Goal: Task Accomplishment & Management: Use online tool/utility

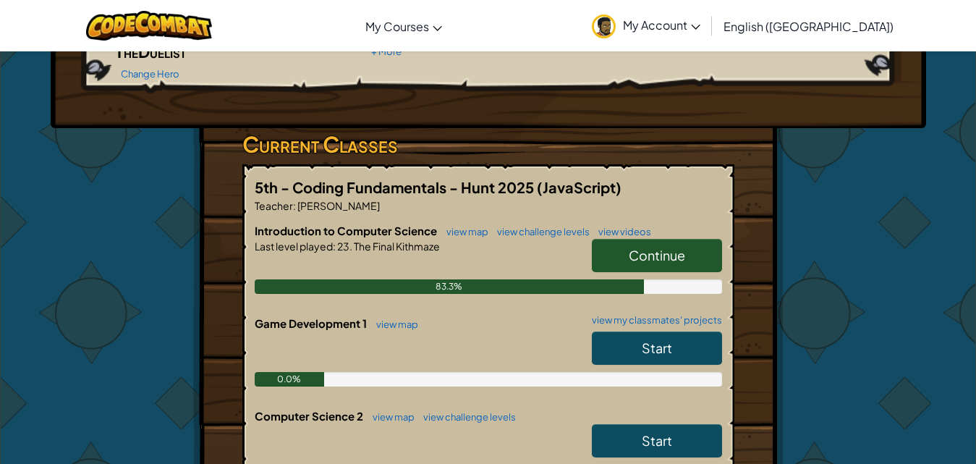
scroll to position [217, 0]
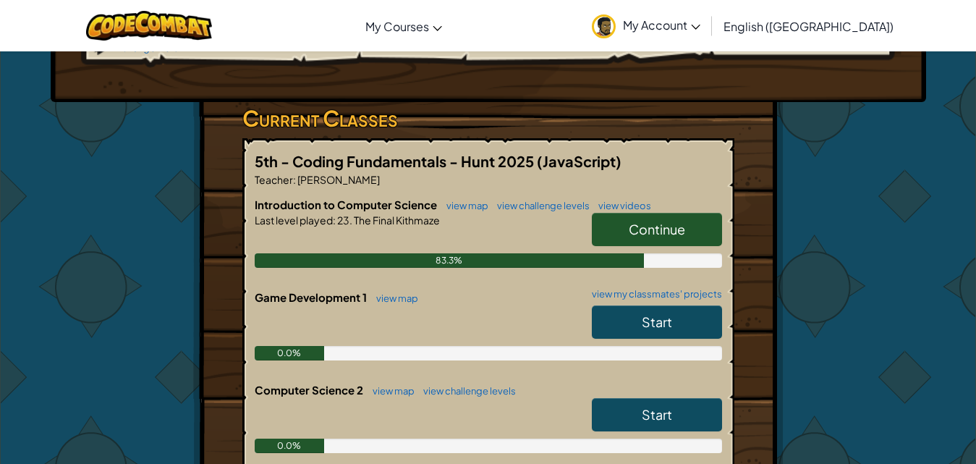
click at [654, 221] on span "Continue" at bounding box center [657, 229] width 56 height 17
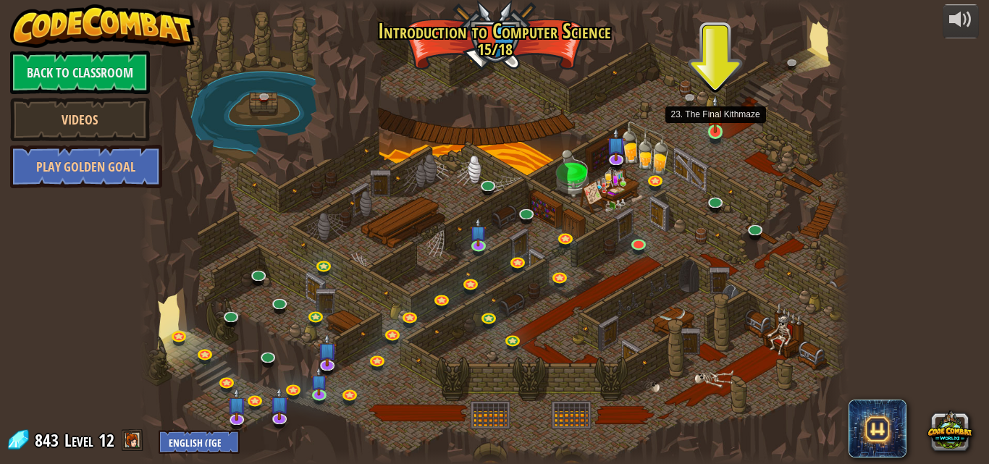
click at [711, 130] on img at bounding box center [714, 114] width 17 height 38
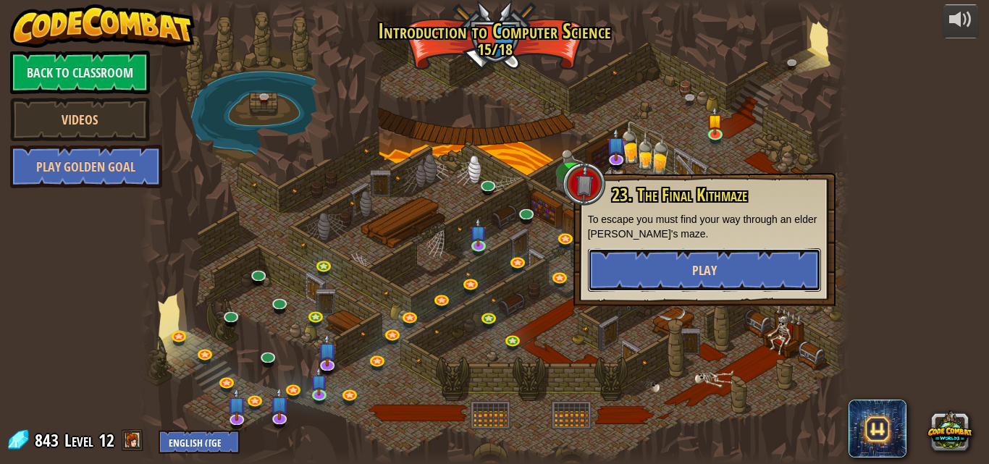
click at [644, 266] on button "Play" at bounding box center [704, 269] width 233 height 43
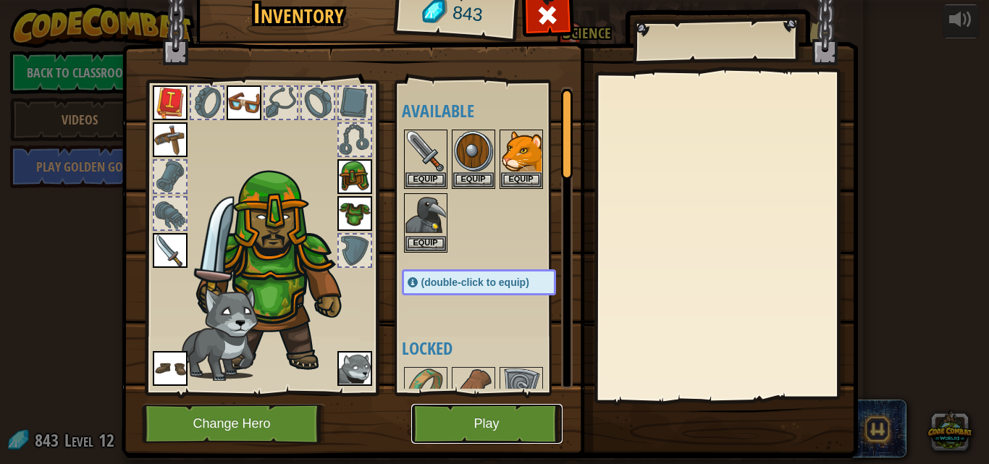
click at [502, 411] on button "Play" at bounding box center [486, 424] width 151 height 40
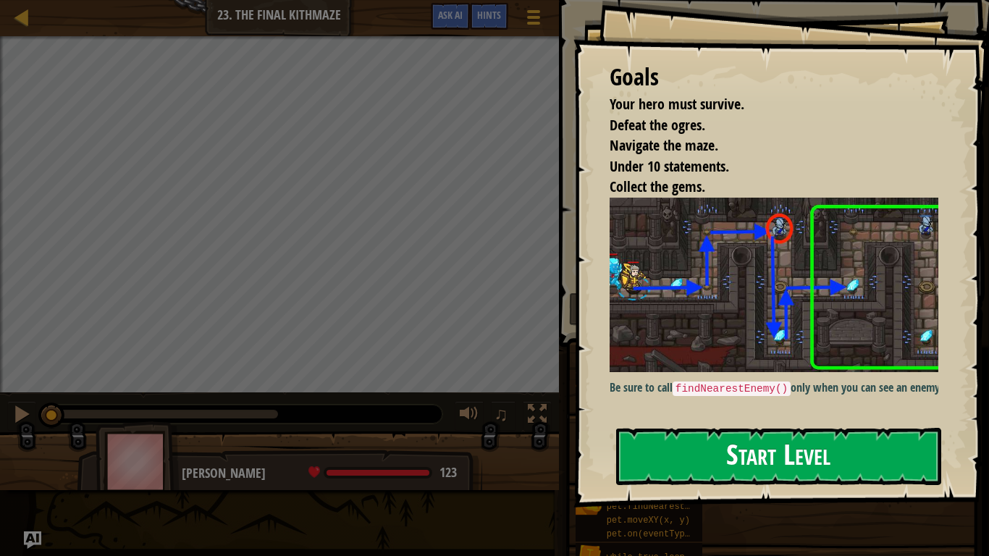
click at [778, 441] on button "Start Level" at bounding box center [778, 456] width 325 height 57
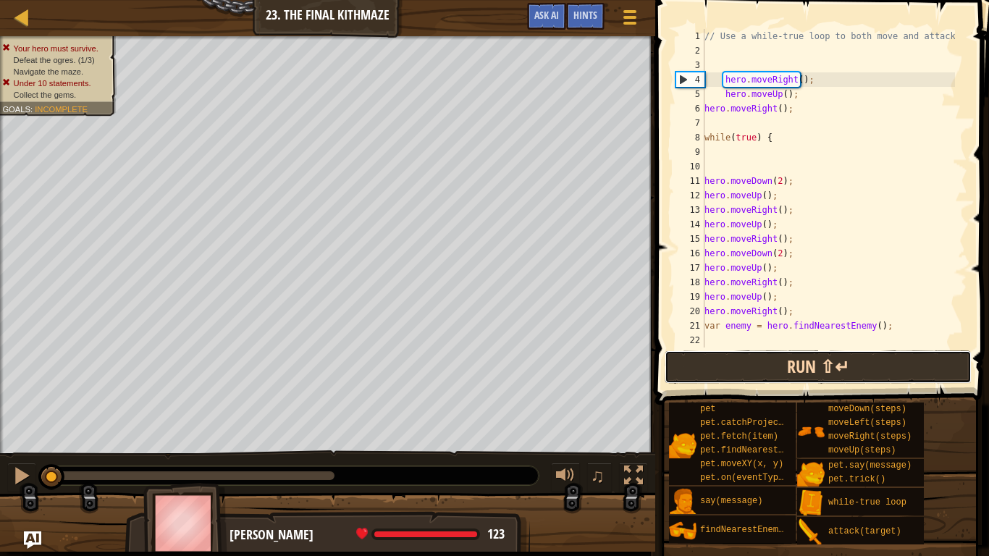
click at [761, 363] on button "Run ⇧↵" at bounding box center [818, 366] width 307 height 33
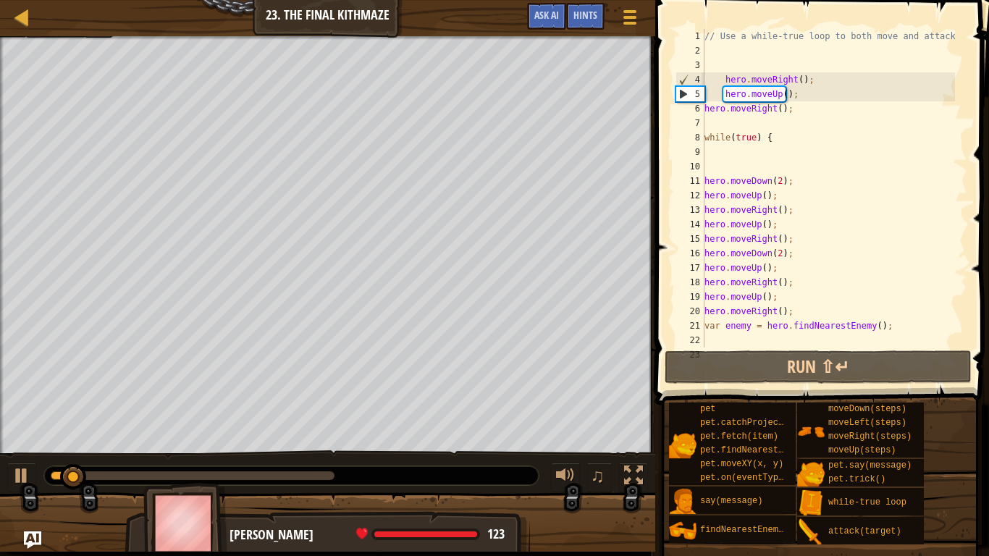
scroll to position [72, 0]
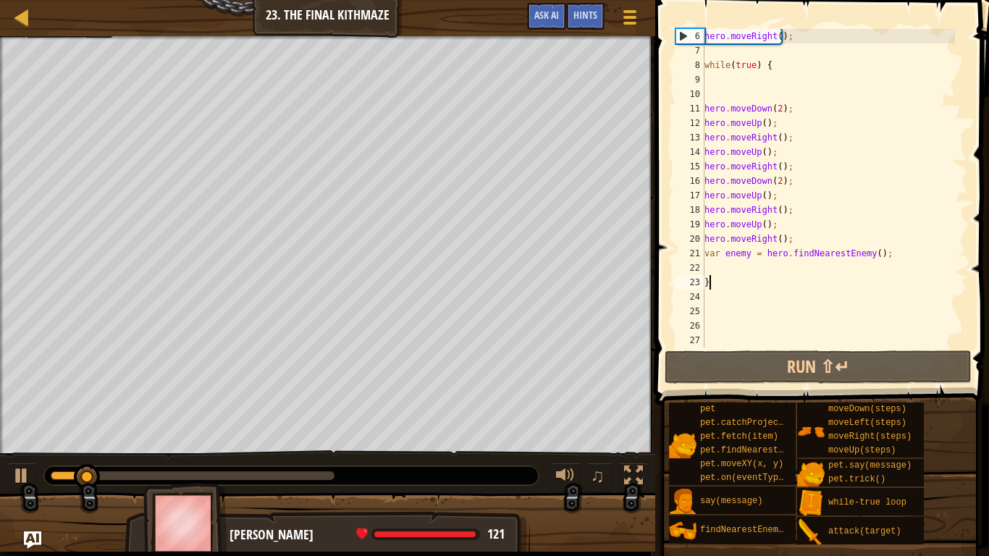
click at [717, 283] on div "hero . moveRight ( ) ; while ( true ) { hero . moveDown ( 2 ) ; hero . moveUp (…" at bounding box center [827, 202] width 253 height 347
type textarea "}"
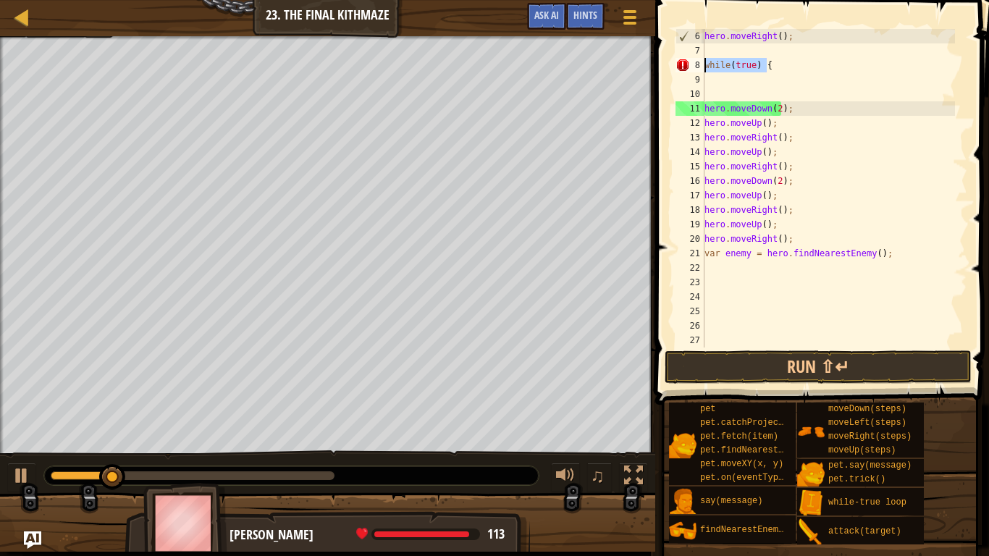
drag, startPoint x: 777, startPoint y: 63, endPoint x: 680, endPoint y: 61, distance: 97.0
click at [680, 61] on div "6 7 8 9 10 11 12 13 14 15 16 17 18 19 20 21 22 23 24 25 26 27 hero . moveRight …" at bounding box center [819, 188] width 295 height 318
type textarea "while(true) {"
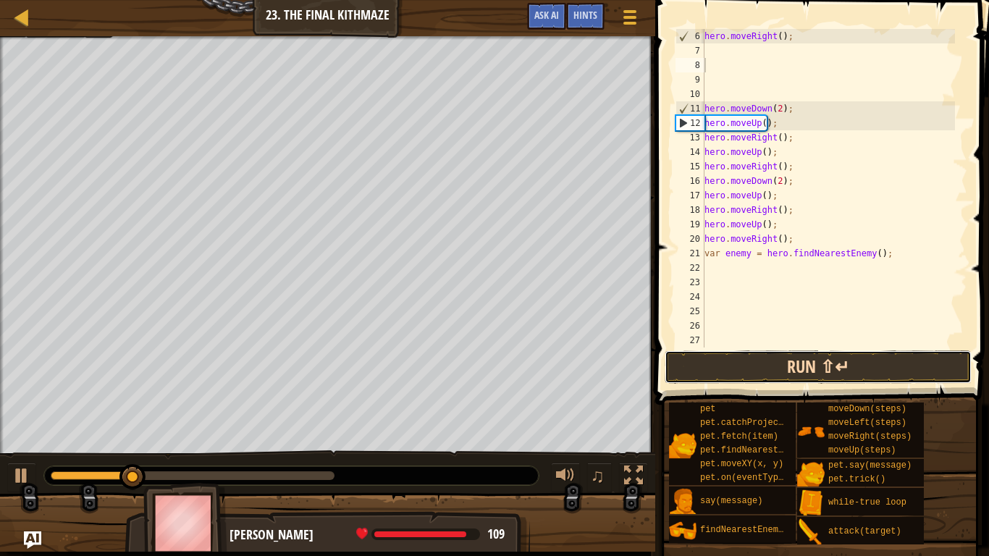
click at [783, 357] on button "Run ⇧↵" at bounding box center [818, 366] width 307 height 33
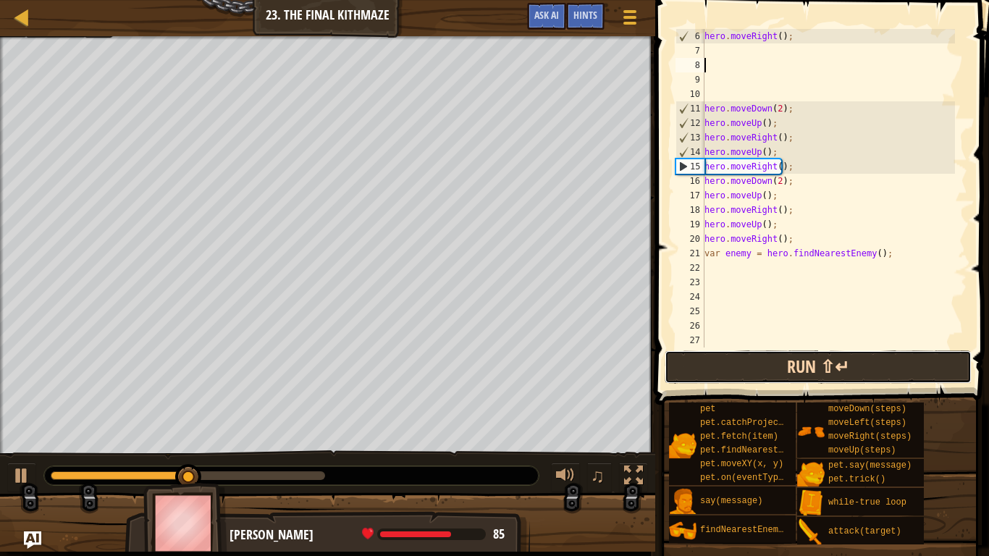
click at [790, 374] on button "Run ⇧↵" at bounding box center [818, 366] width 307 height 33
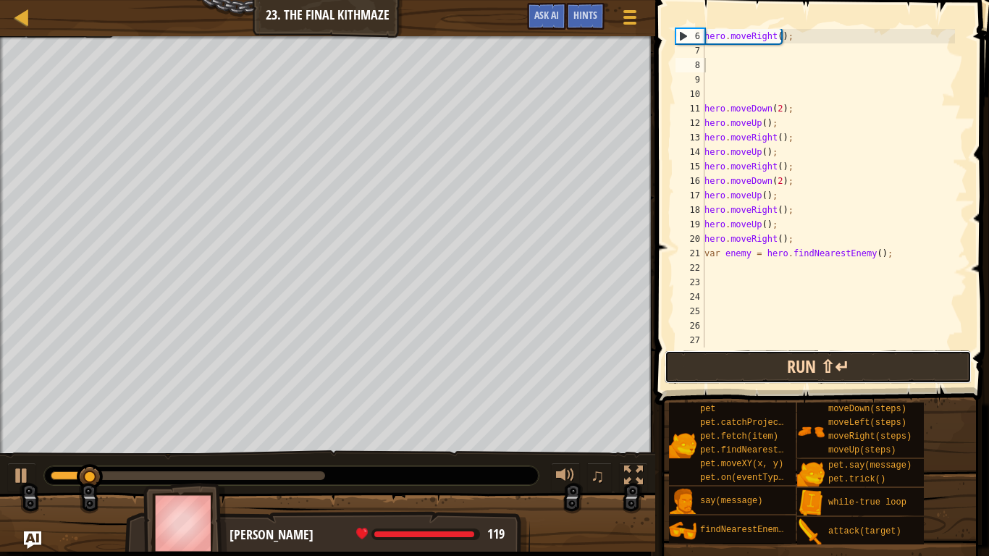
click at [785, 374] on button "Run ⇧↵" at bounding box center [818, 366] width 307 height 33
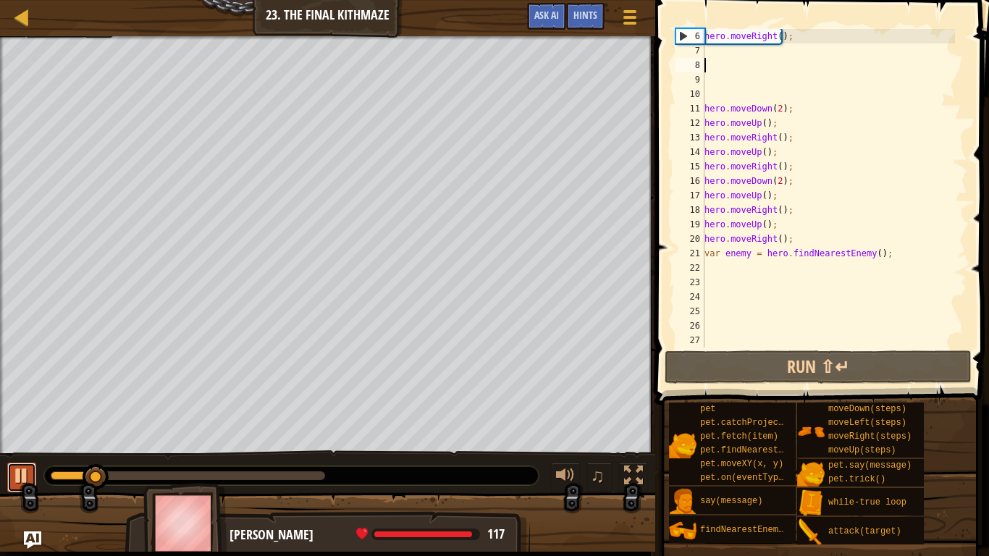
click at [13, 463] on div at bounding box center [21, 475] width 19 height 19
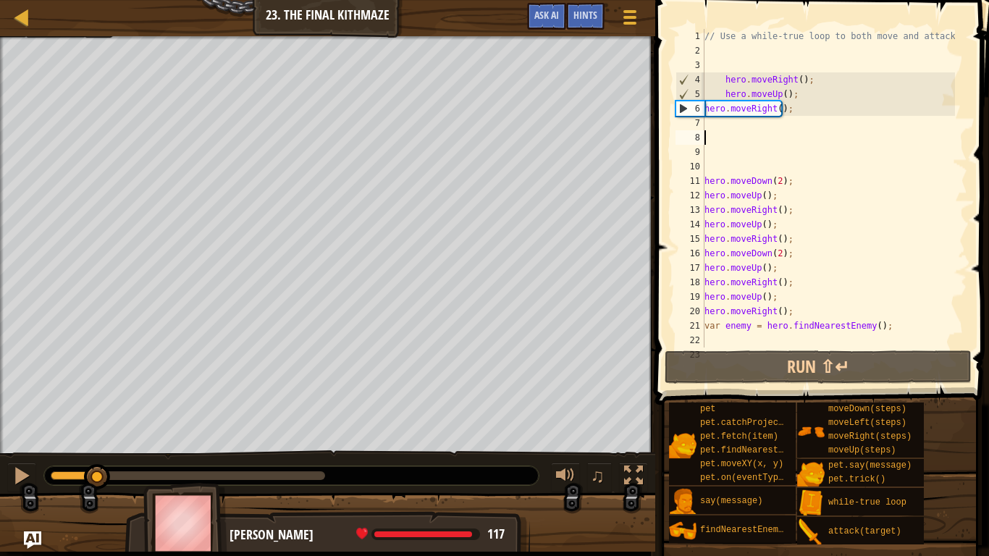
scroll to position [0, 0]
click at [704, 130] on div "// Use a while-true loop to both move and attack. hero . moveRight ( ) ; hero .…" at bounding box center [827, 202] width 253 height 347
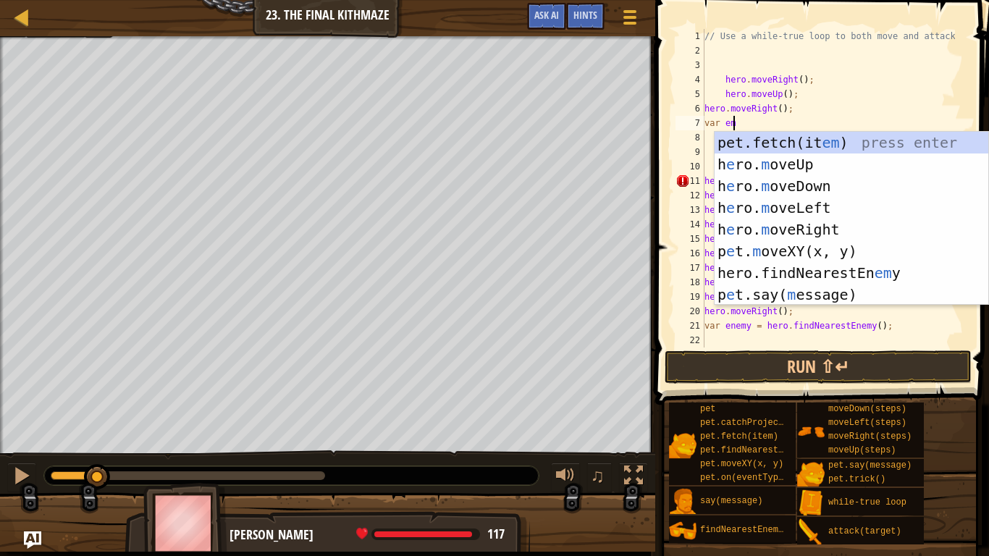
scroll to position [7, 1]
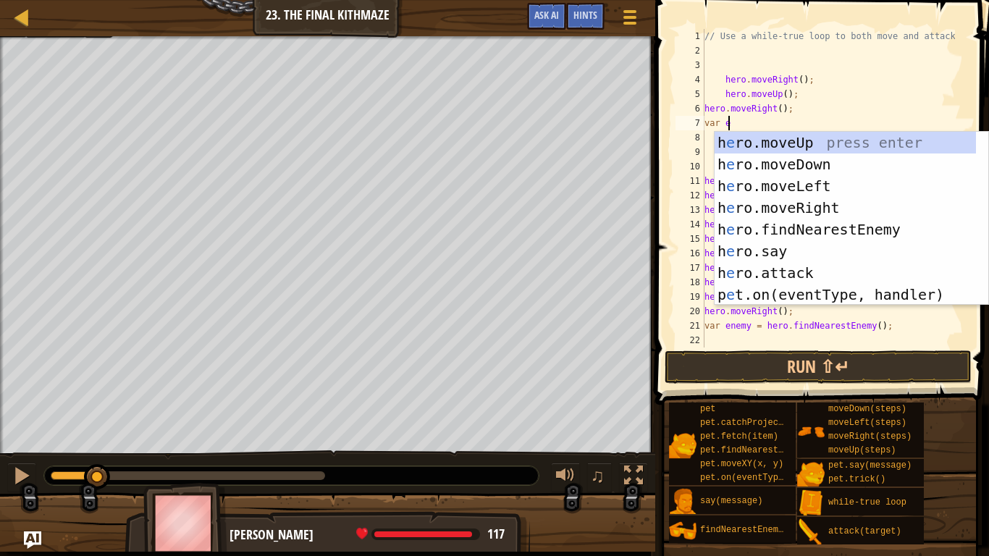
type textarea "var en"
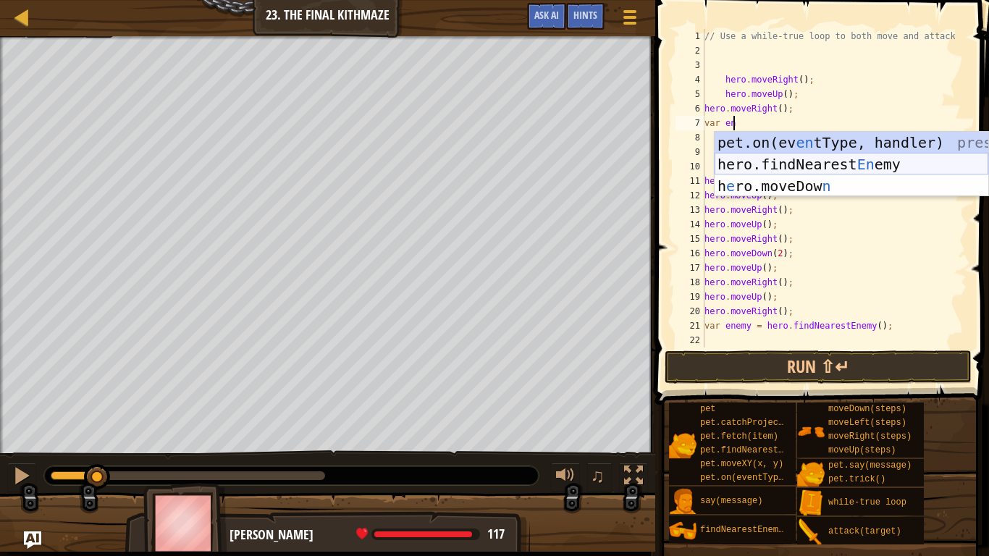
click at [811, 171] on div "pet.on(ev en tType, handler) press enter hero.findNearest En emy press enter h …" at bounding box center [851, 186] width 274 height 109
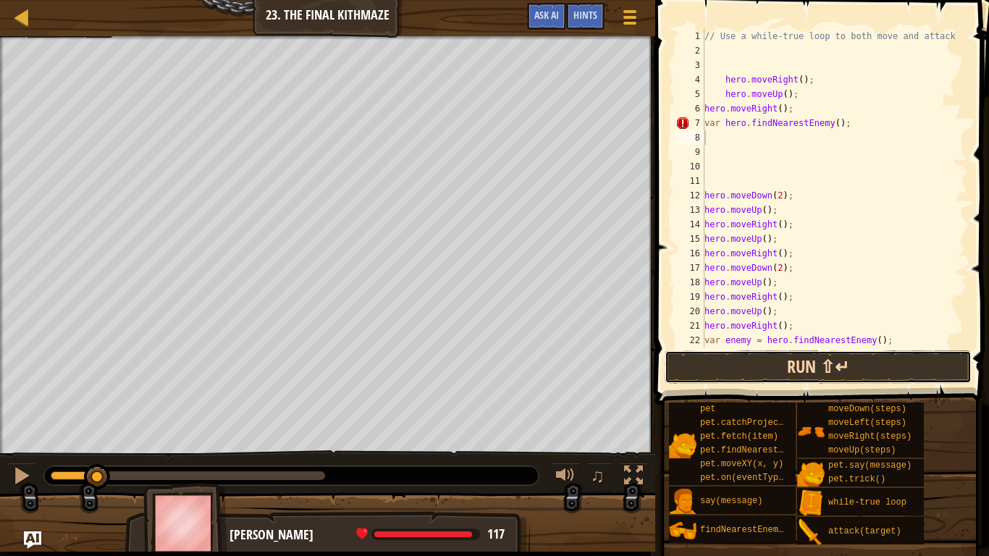
click at [772, 372] on button "Run ⇧↵" at bounding box center [818, 366] width 307 height 33
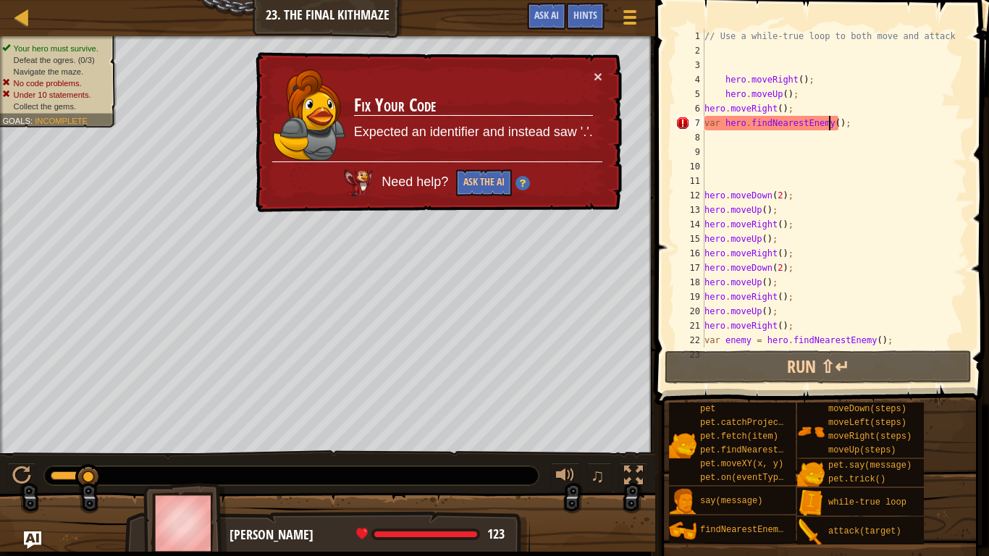
click at [827, 121] on div "// Use a while-true loop to both move and attack. hero . moveRight ( ) ; hero .…" at bounding box center [827, 202] width 253 height 347
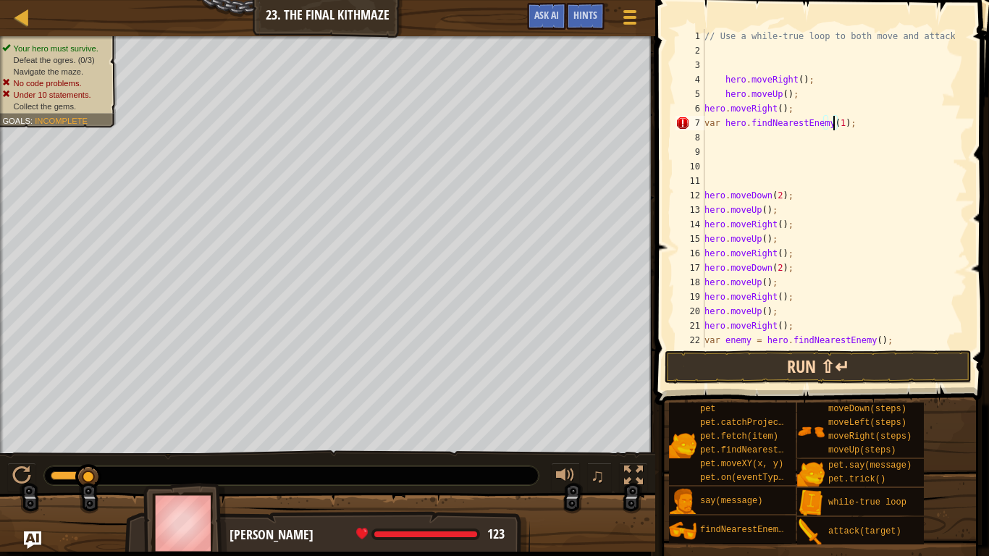
type textarea "var hero.findNearestEnemy(1);"
click at [779, 357] on button "Run ⇧↵" at bounding box center [818, 366] width 307 height 33
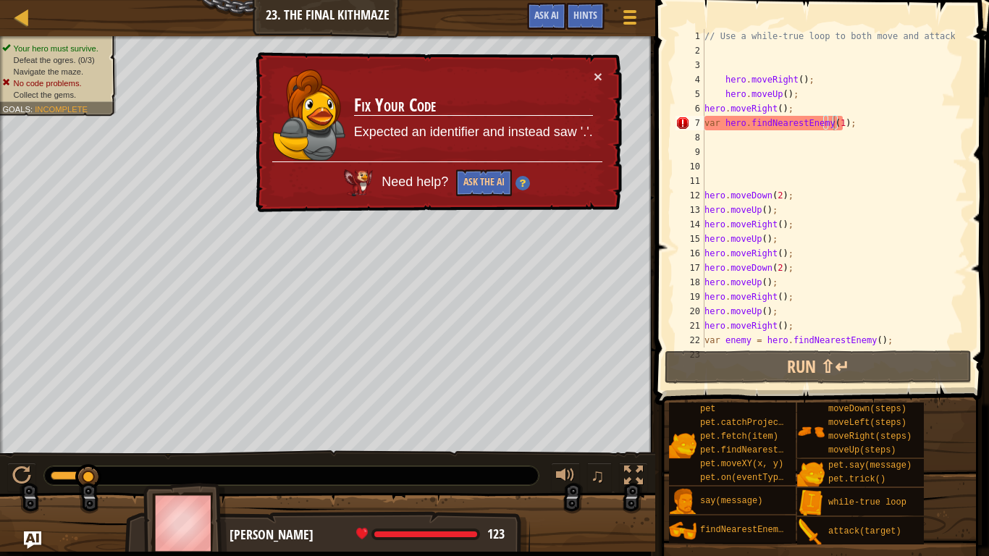
click at [473, 200] on div "× Fix Your Code Expected an identifier and instead saw '.'. Need help? Ask the …" at bounding box center [437, 132] width 369 height 161
click at [470, 187] on button "Ask the AI" at bounding box center [484, 182] width 56 height 27
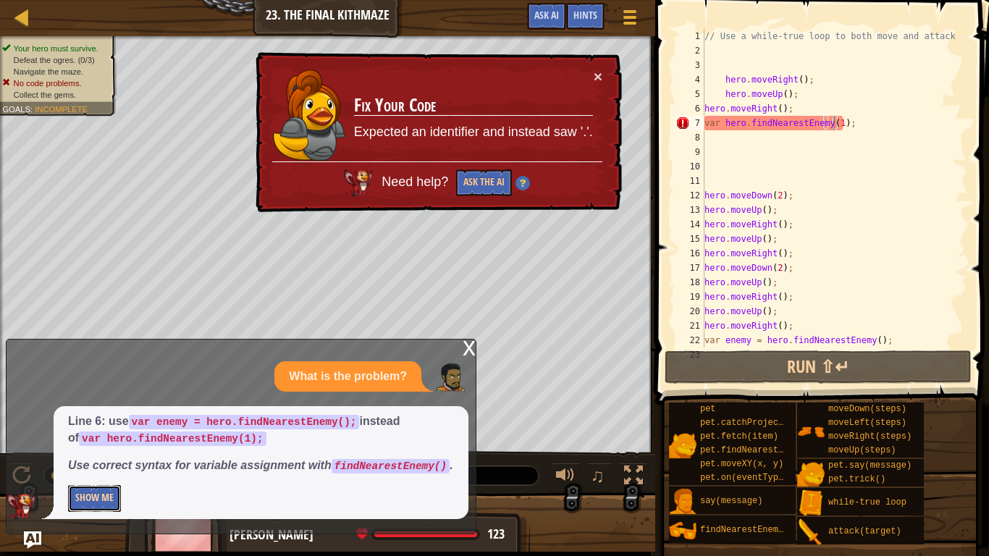
click at [88, 463] on button "Show Me" at bounding box center [94, 498] width 53 height 27
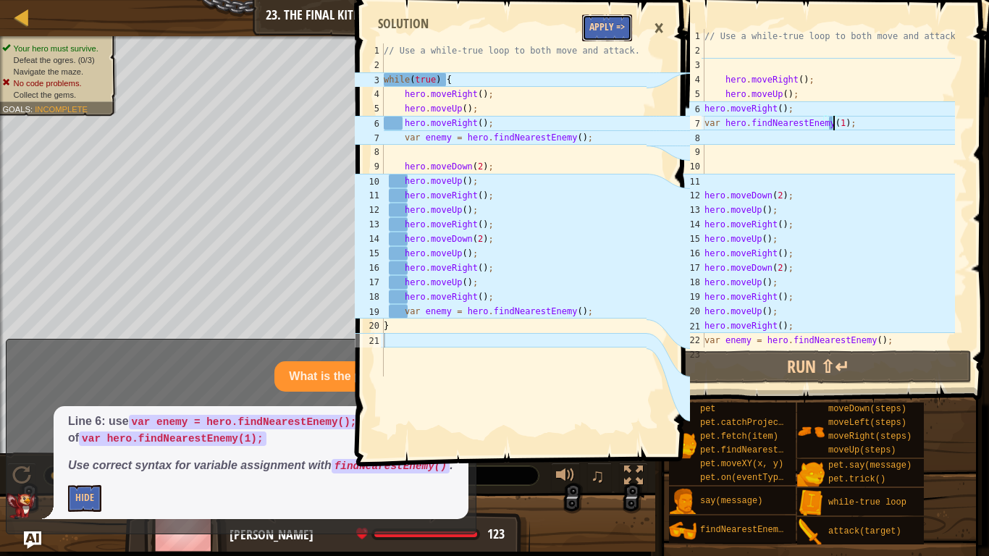
click at [600, 18] on button "Apply =>" at bounding box center [607, 27] width 50 height 27
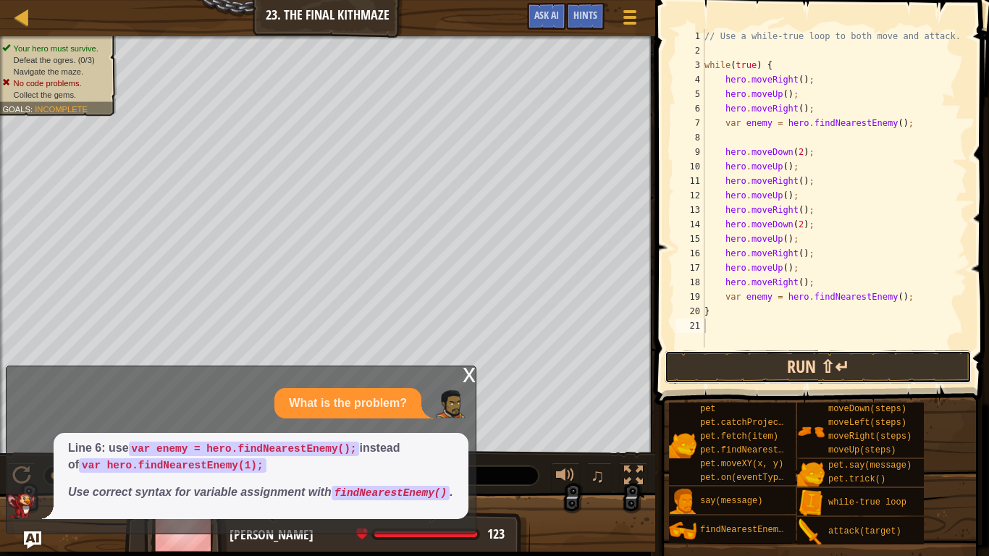
click at [735, 374] on button "Run ⇧↵" at bounding box center [818, 366] width 307 height 33
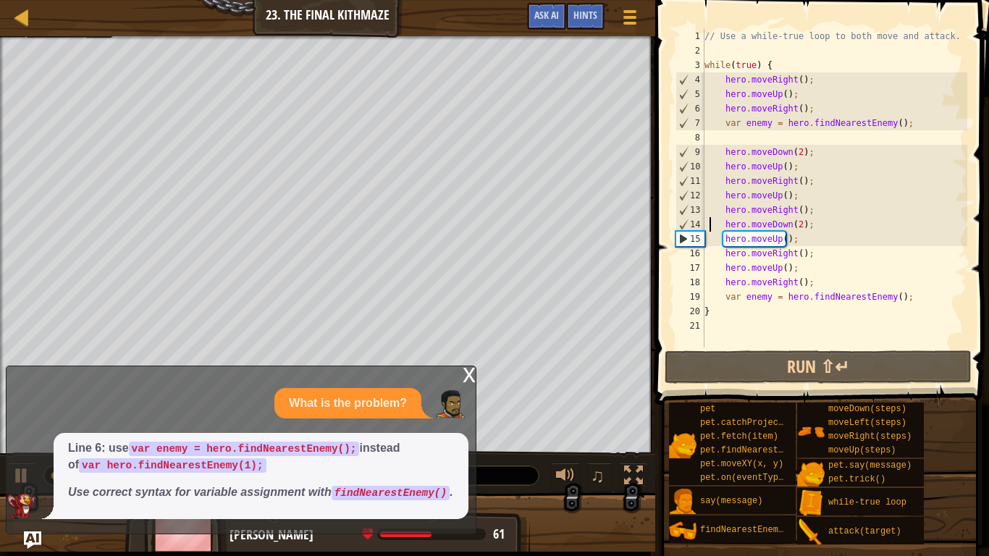
click at [707, 227] on div "// Use a while-true loop to both move and attack. while ( true ) { hero . moveR…" at bounding box center [834, 202] width 266 height 347
type textarea "hero.moveDown(2);"
click at [710, 217] on div "// Use a while-true loop to both move and attack. while ( true ) { hero . moveR…" at bounding box center [834, 202] width 266 height 347
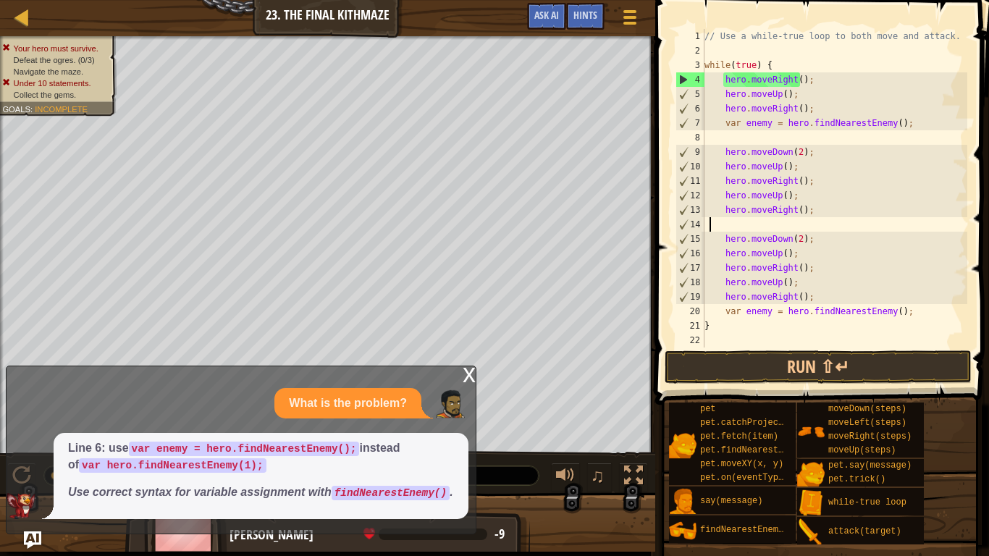
click at [728, 220] on div "// Use a while-true loop to both move and attack. while ( true ) { hero . moveR…" at bounding box center [834, 202] width 266 height 347
click at [706, 137] on div "// Use a while-true loop to both move and attack. while ( true ) { hero . moveR…" at bounding box center [834, 202] width 266 height 347
type textarea "}"
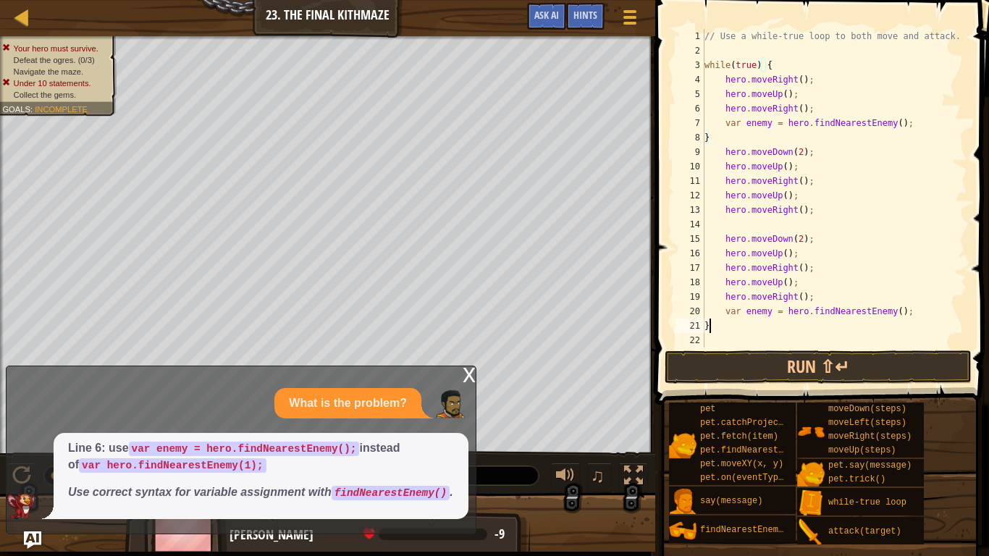
click at [717, 332] on div "// Use a while-true loop to both move and attack. while ( true ) { hero . moveR…" at bounding box center [834, 202] width 266 height 347
click at [751, 369] on button "Run ⇧↵" at bounding box center [818, 366] width 307 height 33
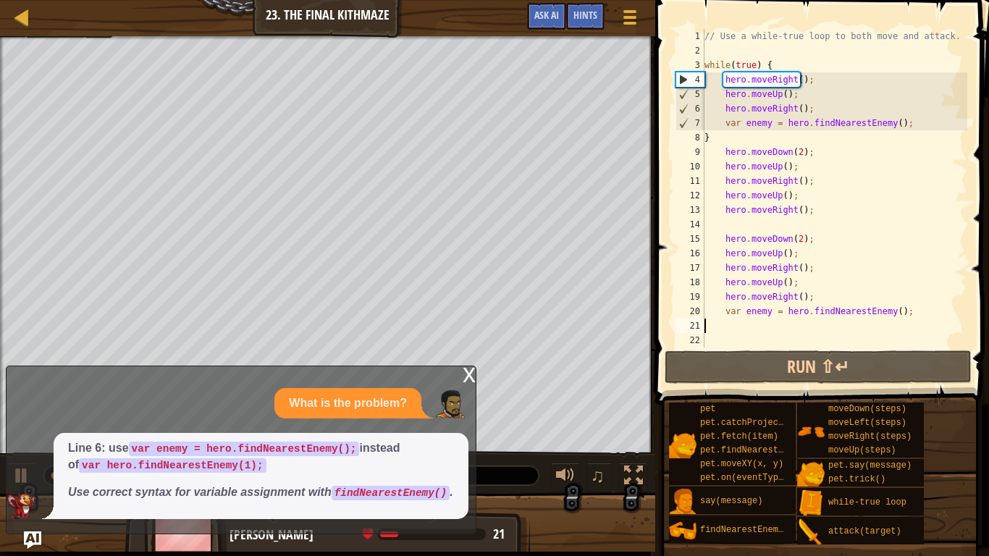
click at [709, 140] on div "// Use a while-true loop to both move and attack. while ( true ) { hero . moveR…" at bounding box center [834, 202] width 266 height 347
type textarea "}"
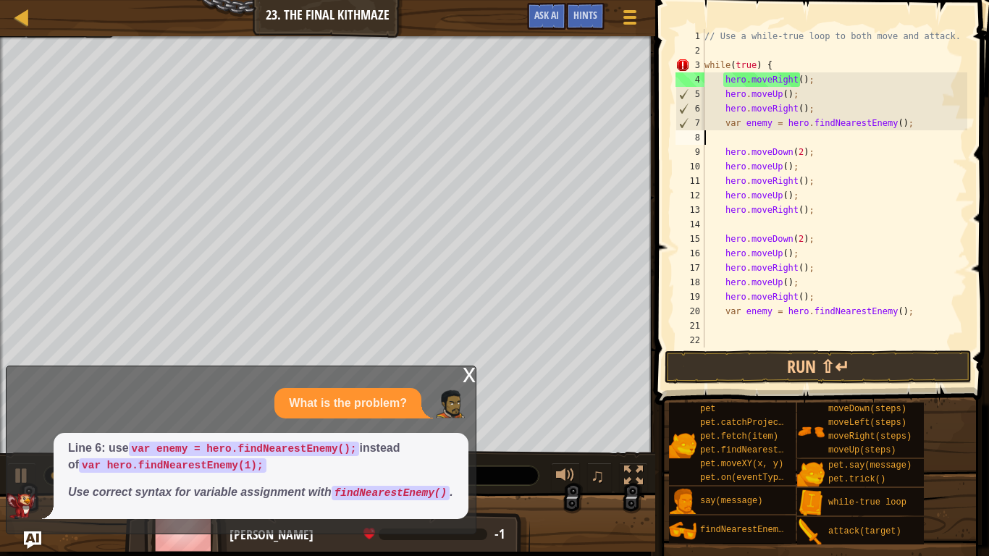
click at [710, 318] on div "// Use a while-true loop to both move and attack. while ( true ) { hero . moveR…" at bounding box center [834, 202] width 266 height 347
type textarea "var enemy = hero.findNearestEnemy();"
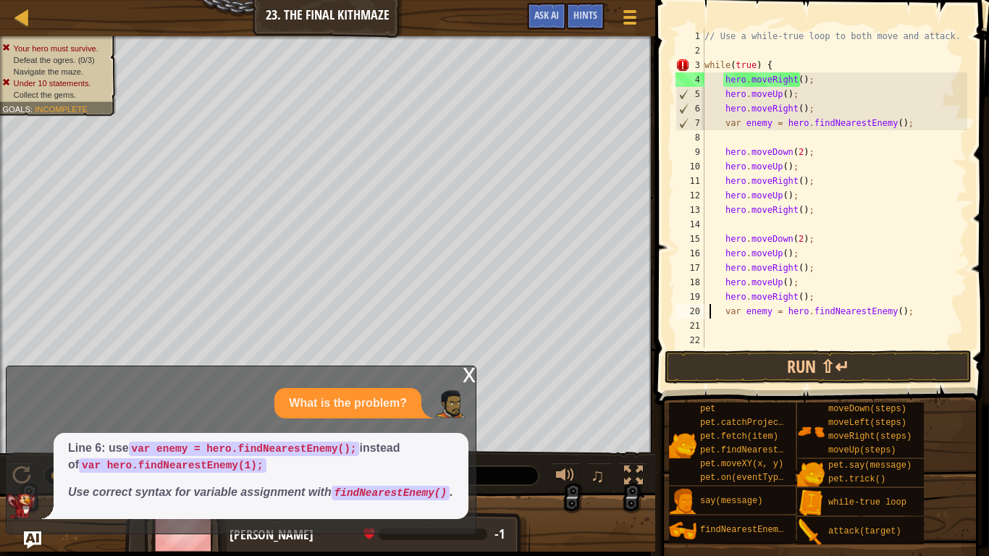
click at [710, 329] on div "// Use a while-true loop to both move and attack. while ( true ) { hero . moveR…" at bounding box center [834, 202] width 266 height 347
type textarea "{"
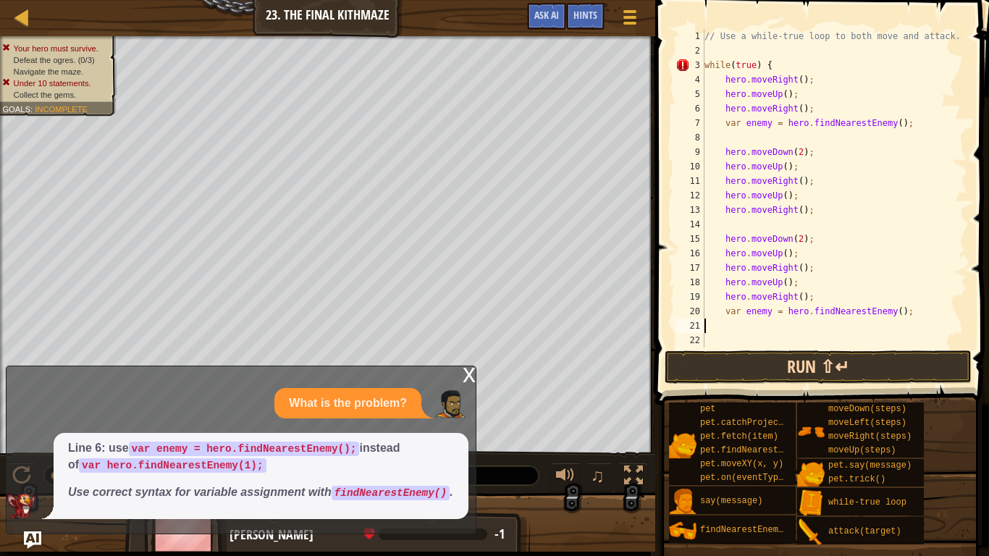
type textarea "{"
click at [744, 366] on button "Run ⇧↵" at bounding box center [818, 366] width 307 height 33
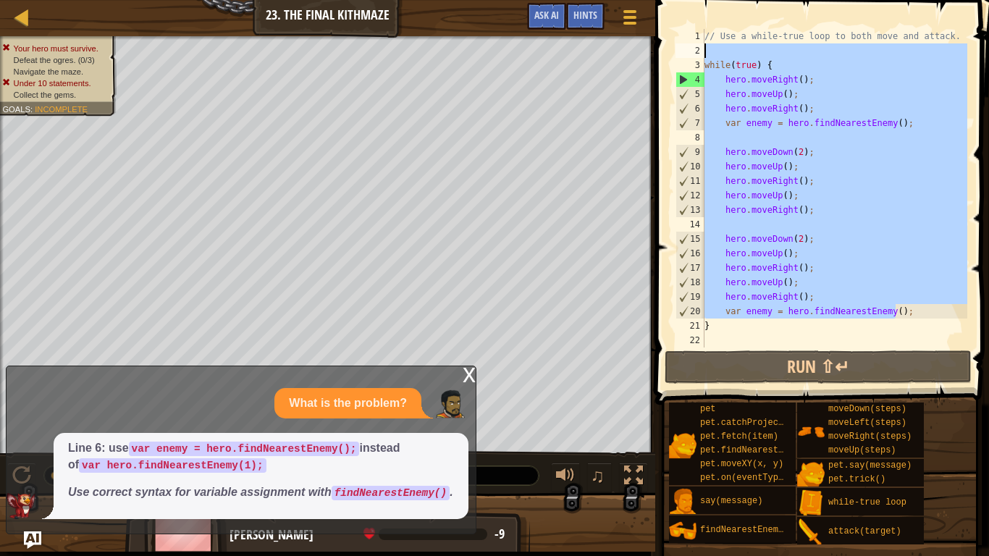
drag, startPoint x: 902, startPoint y: 306, endPoint x: 665, endPoint y: 54, distance: 346.2
click at [665, 54] on div "} 1 2 3 4 5 6 7 8 9 10 11 12 13 14 15 16 17 18 19 20 21 22 // Use a while-true …" at bounding box center [820, 230] width 338 height 447
type textarea "while(true) {"
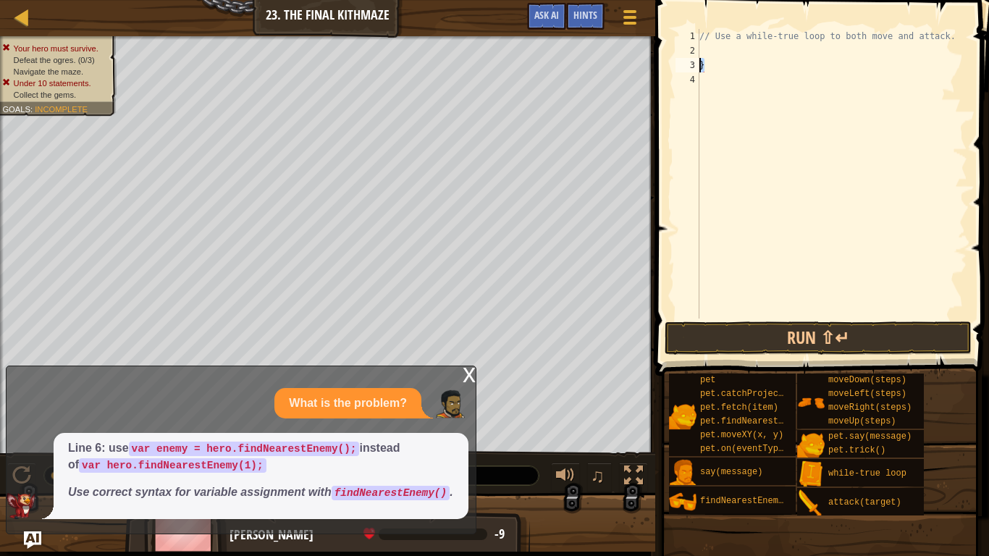
drag, startPoint x: 703, startPoint y: 66, endPoint x: 695, endPoint y: 64, distance: 8.1
click at [695, 64] on div "1 2 3 4 // Use a while-true loop to both move and attack. } ההההההההההההההההההה…" at bounding box center [819, 174] width 295 height 290
type textarea "}"
click at [699, 48] on div "2" at bounding box center [687, 50] width 24 height 14
click at [472, 373] on div "x" at bounding box center [469, 373] width 13 height 14
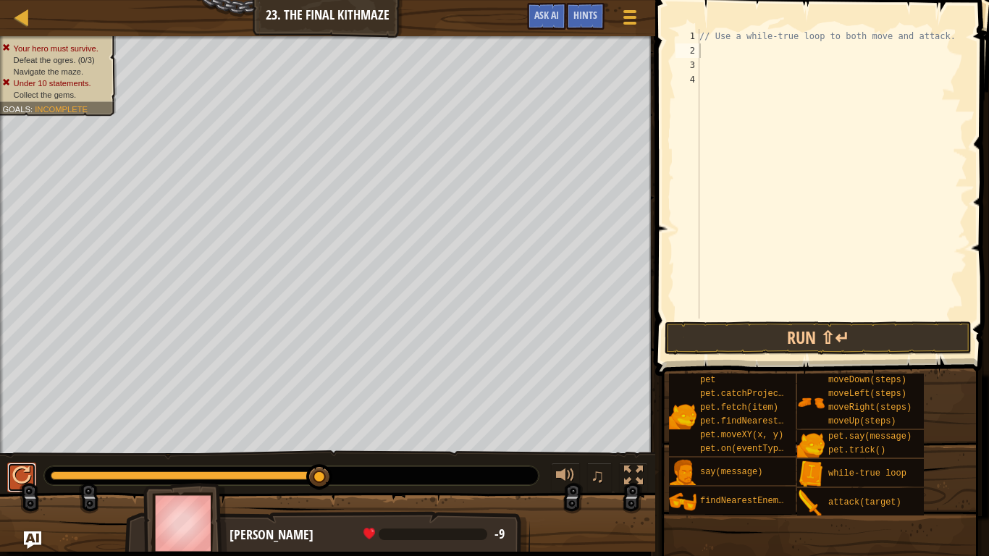
click at [20, 463] on div at bounding box center [21, 475] width 19 height 19
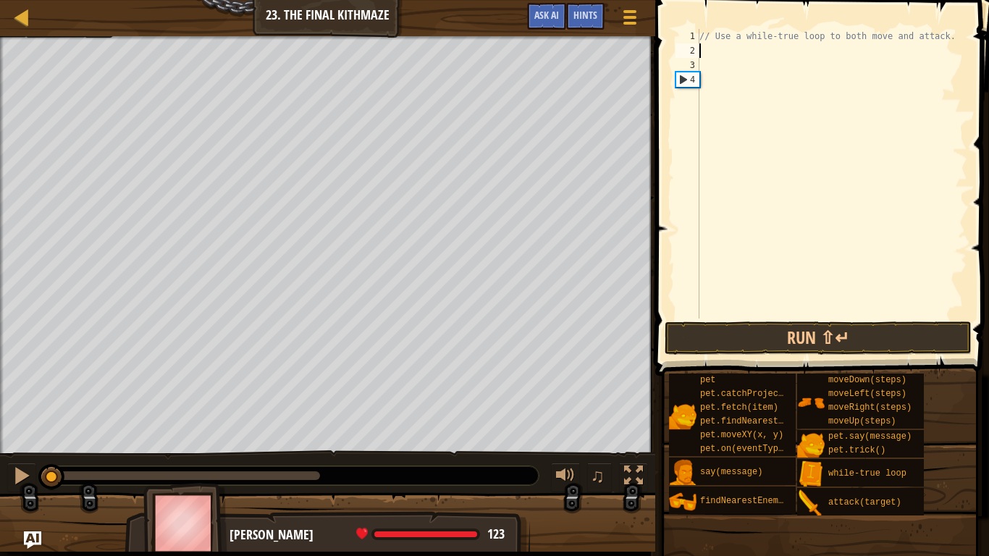
drag, startPoint x: 58, startPoint y: 478, endPoint x: 19, endPoint y: 451, distance: 47.8
click at [20, 451] on div "♫" at bounding box center [327, 471] width 655 height 43
click at [10, 463] on button at bounding box center [21, 478] width 29 height 30
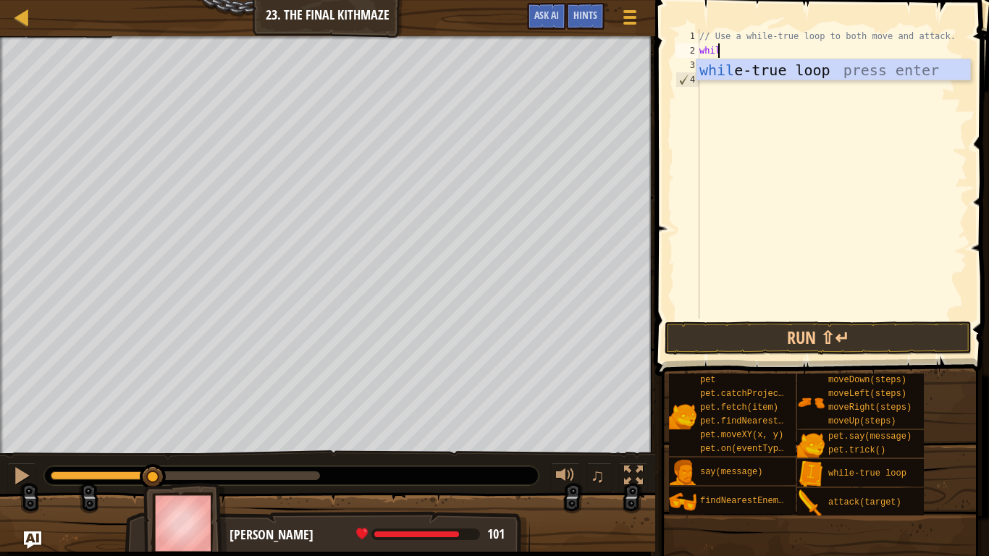
scroll to position [7, 1]
type textarea "while"
click at [16, 463] on div "Your hero must survive. Defeat the ogres. (0/3) Navigate the maze. Under 10 sta…" at bounding box center [494, 293] width 989 height 515
click at [772, 72] on div "while -true loop press enter" at bounding box center [833, 91] width 274 height 65
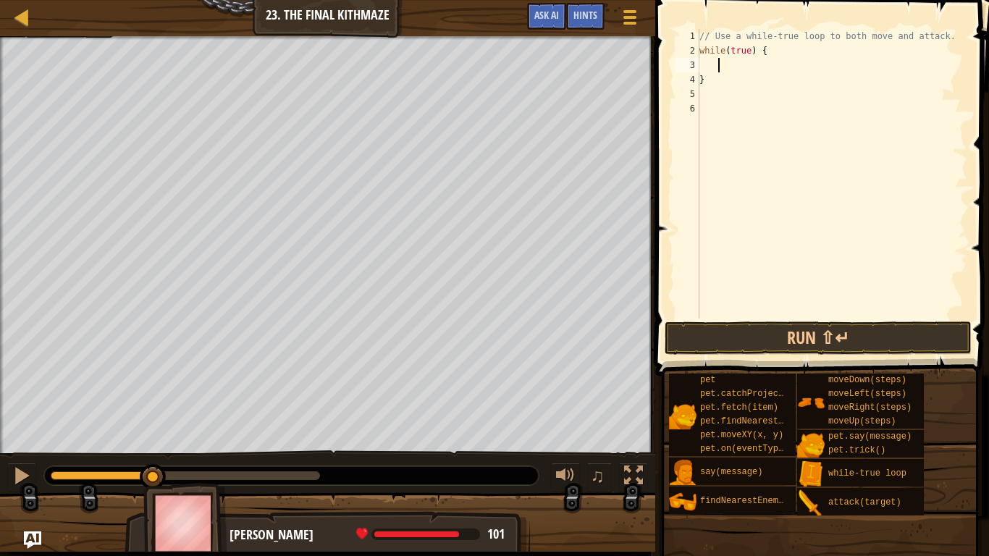
click at [699, 66] on div "3" at bounding box center [687, 65] width 24 height 14
type textarea "}"
click at [702, 261] on div "Map Introduction to Computer Science 23. The Final Kithmaze Game Menu Done Hint…" at bounding box center [494, 278] width 989 height 556
type textarea "m"
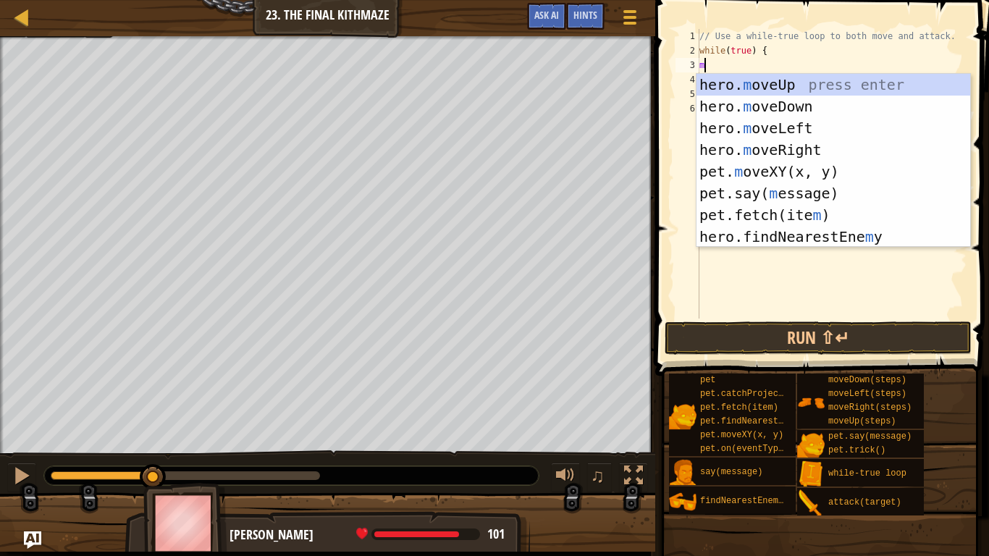
scroll to position [7, 0]
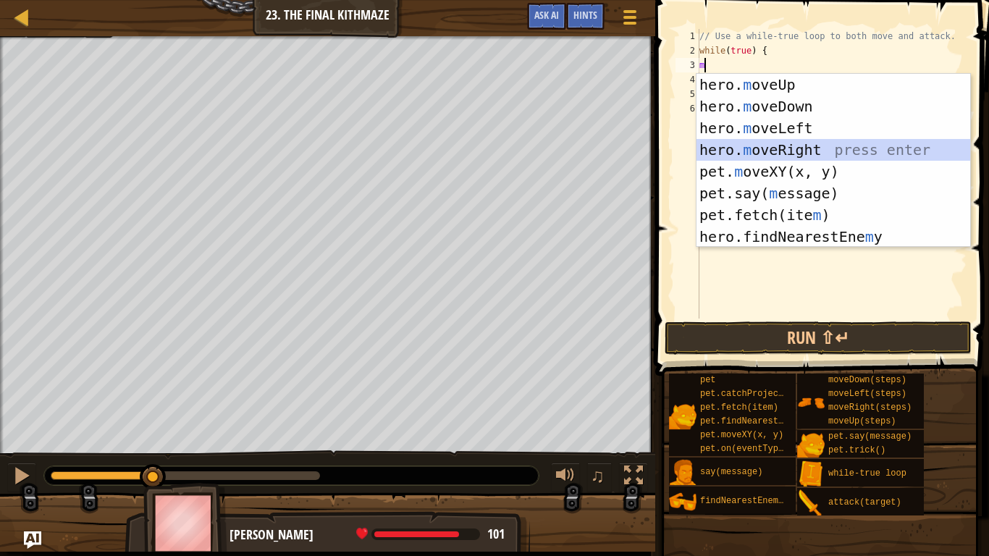
click at [784, 151] on div "hero. m oveUp press enter hero. m oveDown press enter hero. m oveLeft press ent…" at bounding box center [833, 182] width 274 height 217
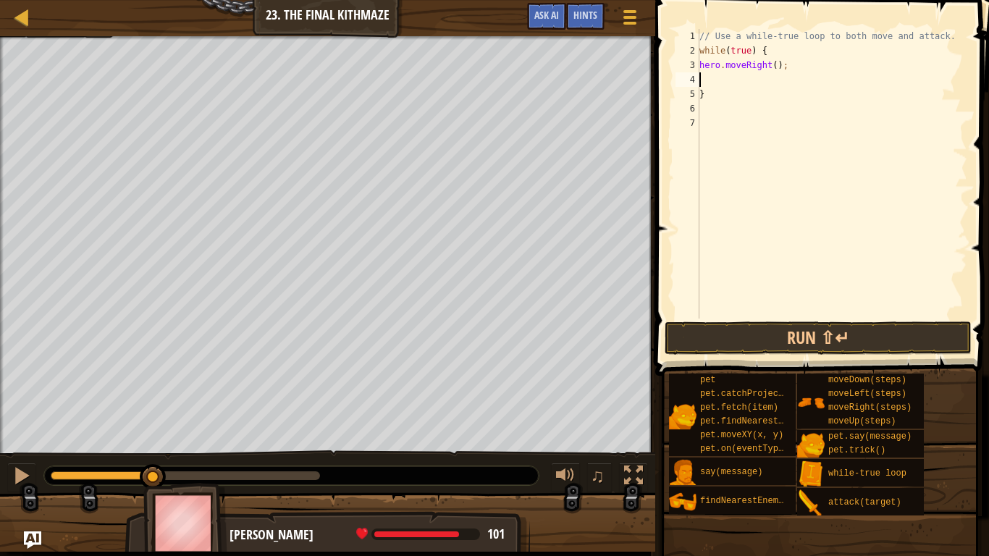
type textarea "m"
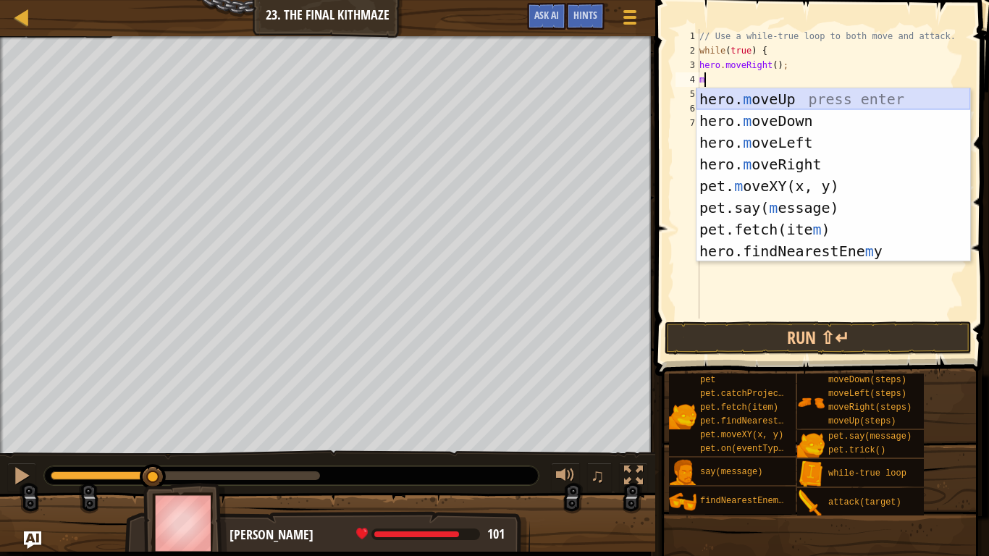
click at [748, 101] on div "hero. m oveUp press enter hero. m oveDown press enter hero. m oveLeft press ent…" at bounding box center [833, 196] width 274 height 217
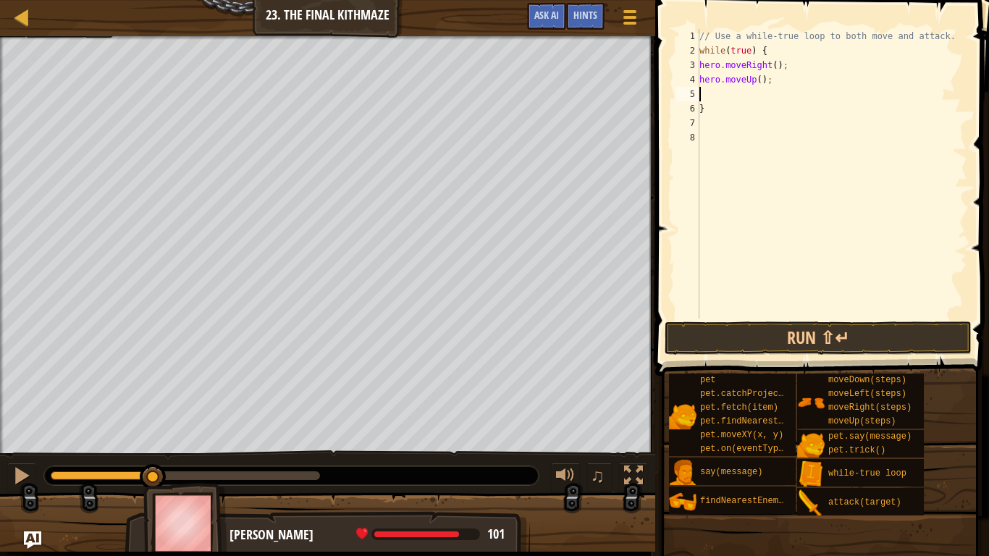
type textarea "m"
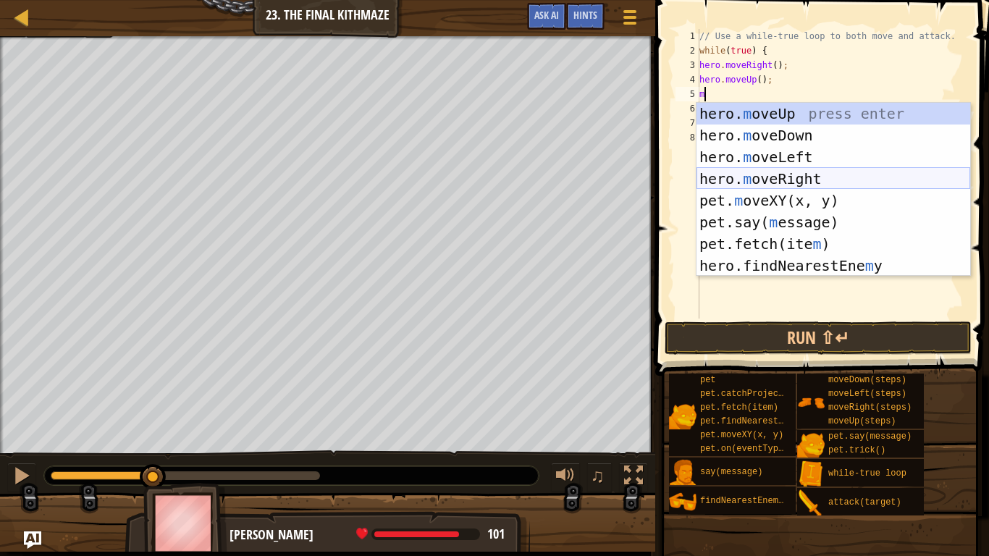
click at [756, 173] on div "hero. m oveUp press enter hero. m oveDown press enter hero. m oveLeft press ent…" at bounding box center [833, 211] width 274 height 217
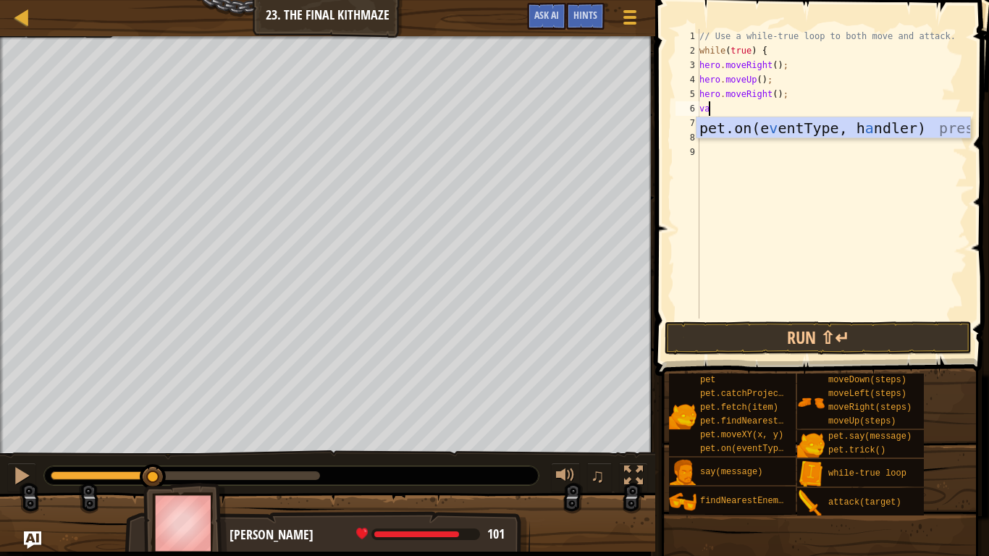
scroll to position [7, 1]
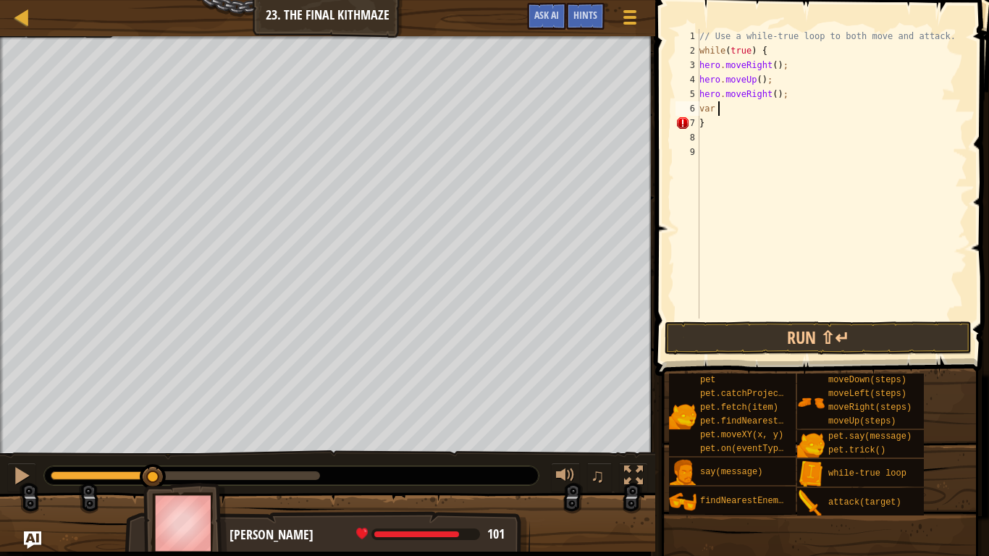
type textarea "var a"
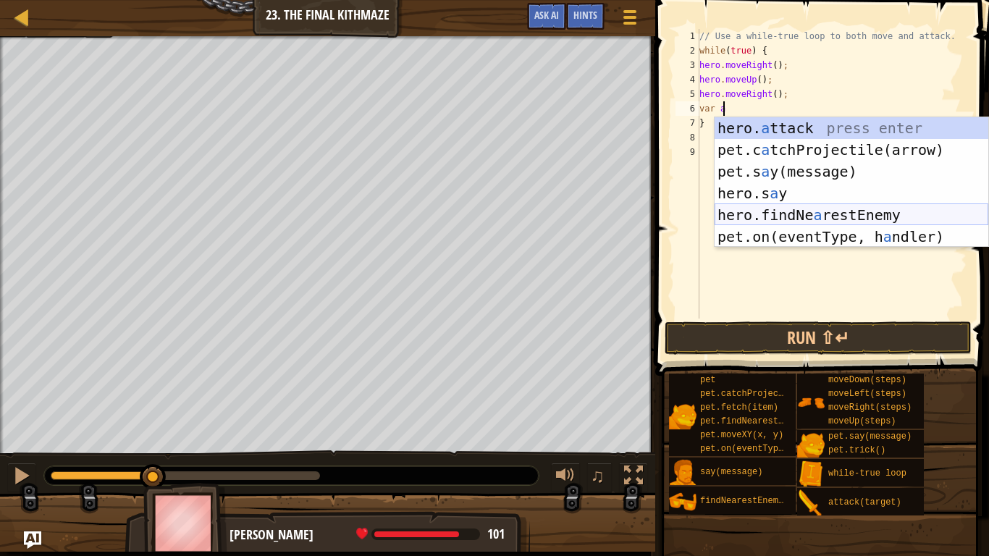
click at [786, 221] on div "hero. a ttack press enter pet.c a tchProjectile(arrow) press enter pet.s a y(me…" at bounding box center [851, 204] width 274 height 174
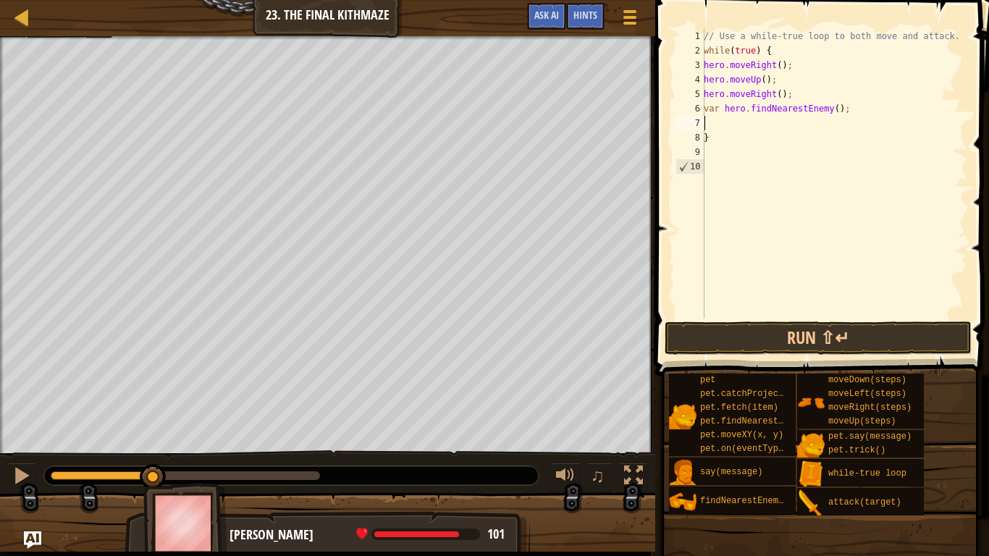
scroll to position [7, 1]
click at [714, 122] on div "// Use a while-true loop to both move and attack. while ( true ) { hero . moveR…" at bounding box center [834, 188] width 266 height 318
click at [707, 120] on div "// Use a while-true loop to both move and attack. while ( true ) { hero . moveR…" at bounding box center [834, 188] width 266 height 318
click at [830, 111] on div "// Use a while-true loop to both move and attack. while ( true ) { hero . moveR…" at bounding box center [834, 188] width 266 height 318
type textarea "var hero.findNearestEnemy();"
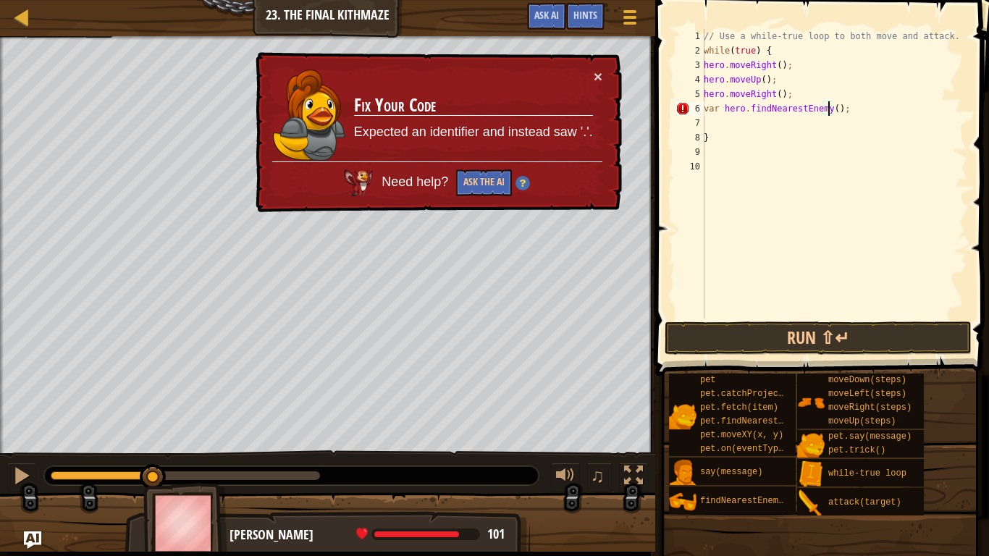
click at [706, 117] on div "// Use a while-true loop to both move and attack. while ( true ) { hero . moveR…" at bounding box center [834, 188] width 266 height 318
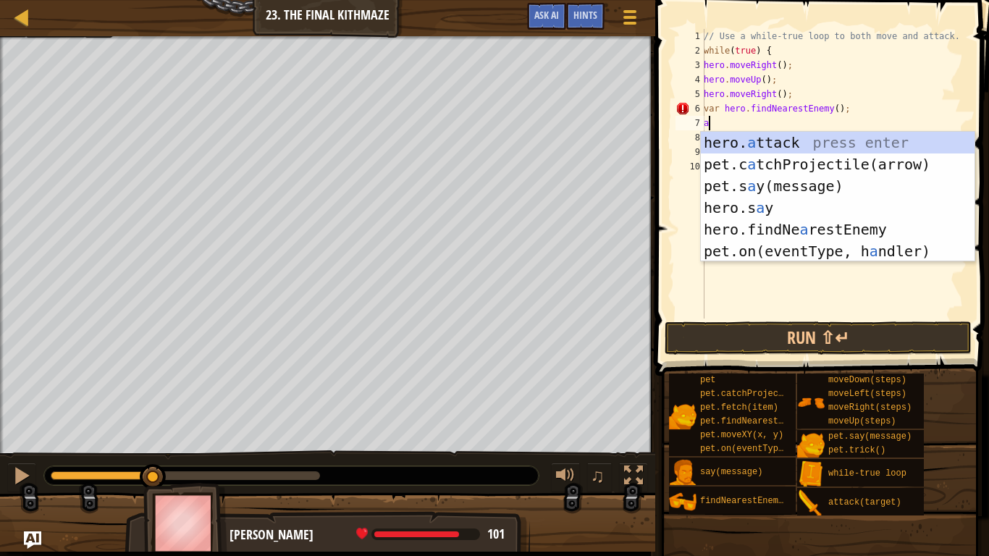
click at [735, 145] on div "hero. a ttack press enter pet.c a tchProjectile(arrow) press enter pet.s a y(me…" at bounding box center [838, 219] width 274 height 174
type textarea "hero.attack(enemy);"
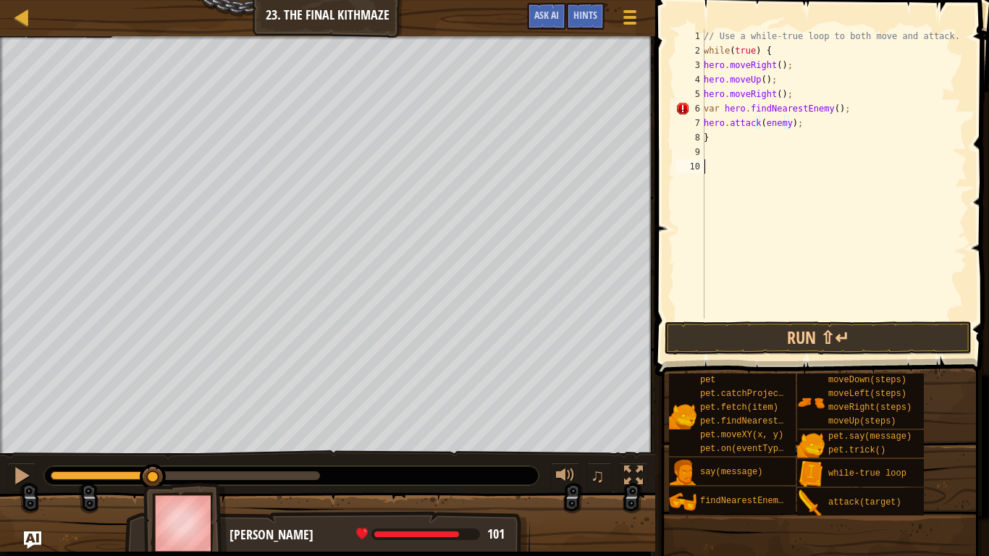
click at [793, 172] on div "// Use a while-true loop to both move and attack. while ( true ) { hero . moveR…" at bounding box center [834, 188] width 266 height 318
click at [773, 343] on button "Run ⇧↵" at bounding box center [818, 337] width 307 height 33
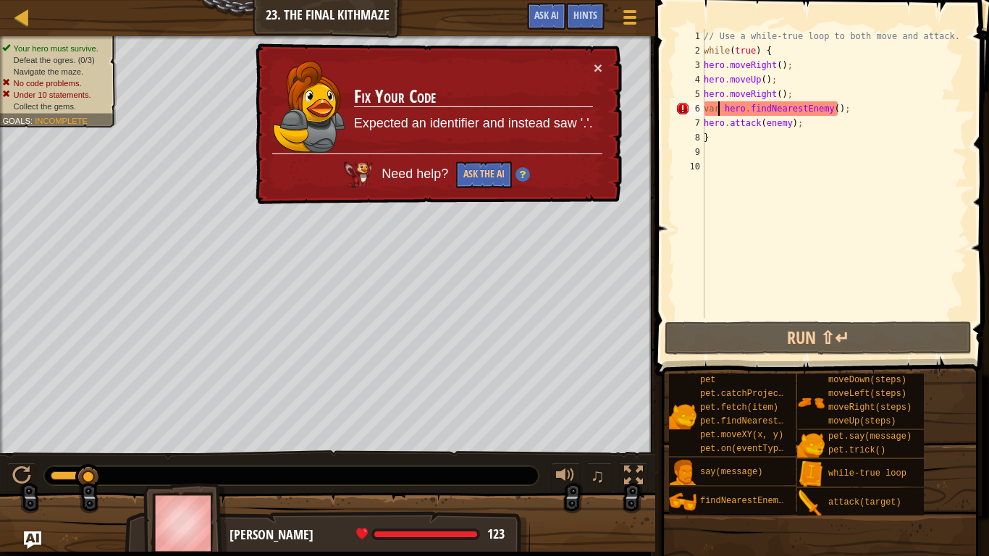
click at [720, 110] on div "// Use a while-true loop to both move and attack. while ( true ) { hero . moveR…" at bounding box center [834, 188] width 266 height 318
click at [726, 114] on div "// Use a while-true loop to both move and attack. while ( true ) { hero . moveR…" at bounding box center [834, 188] width 266 height 318
click at [722, 111] on div "// Use a while-true loop to both move and attack. while ( true ) { hero . moveR…" at bounding box center [834, 188] width 266 height 318
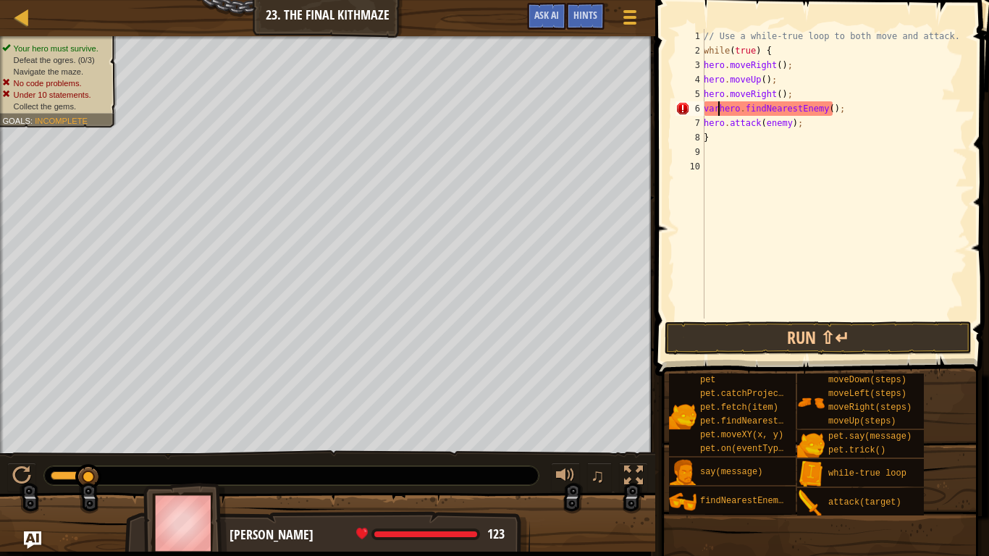
scroll to position [7, 1]
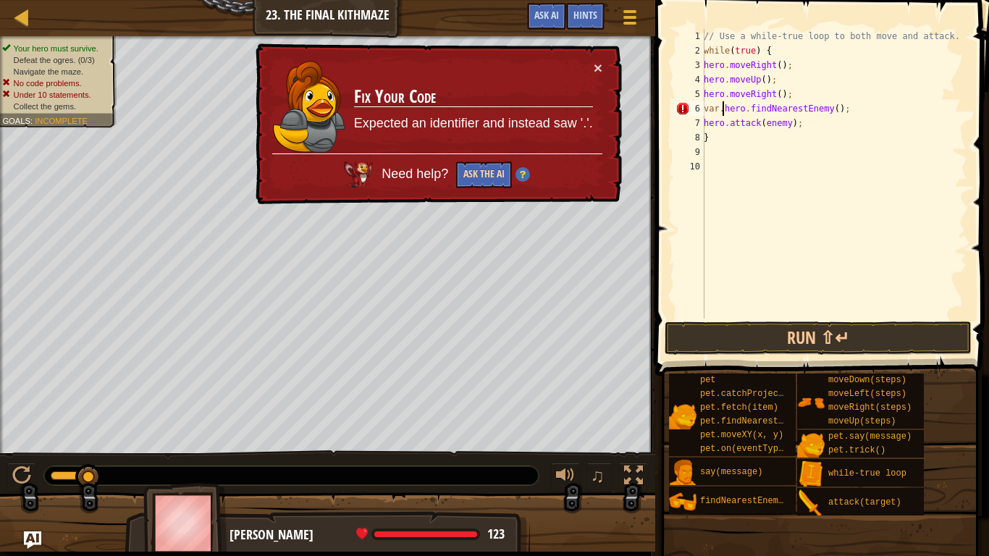
type textarea "var.hero.findNearestEnemy();"
click at [460, 176] on button "Ask the AI" at bounding box center [484, 174] width 56 height 27
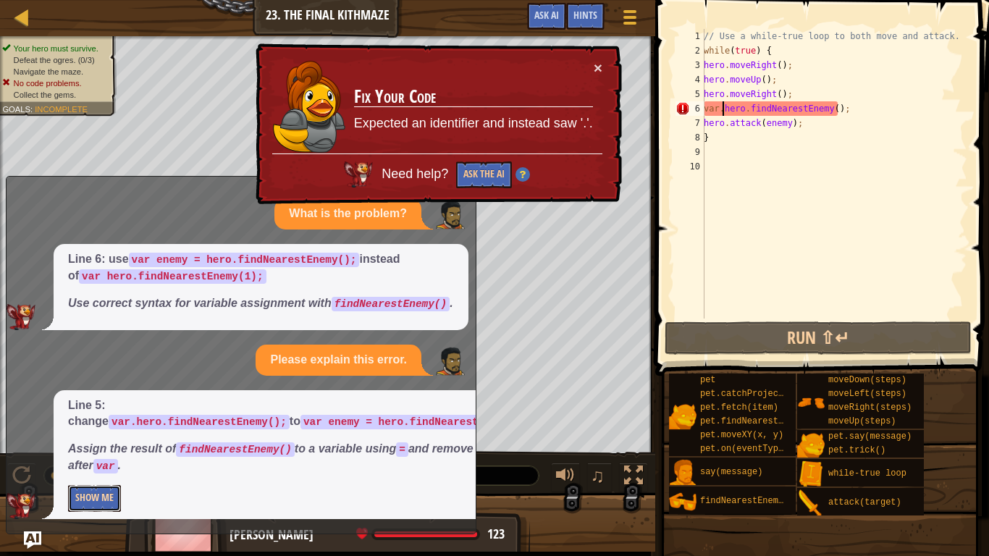
click at [109, 463] on button "Show Me" at bounding box center [94, 498] width 53 height 27
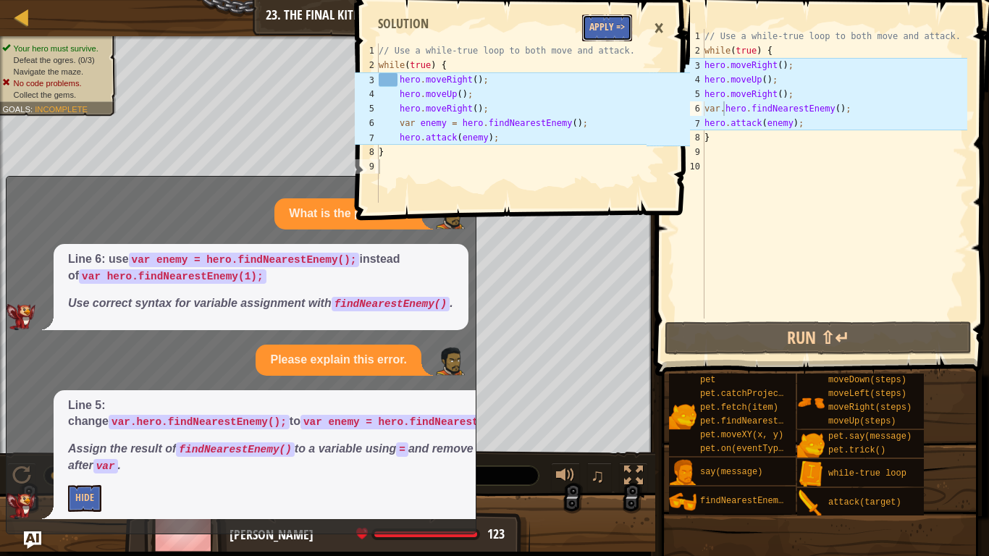
click at [617, 20] on button "Apply =>" at bounding box center [607, 27] width 50 height 27
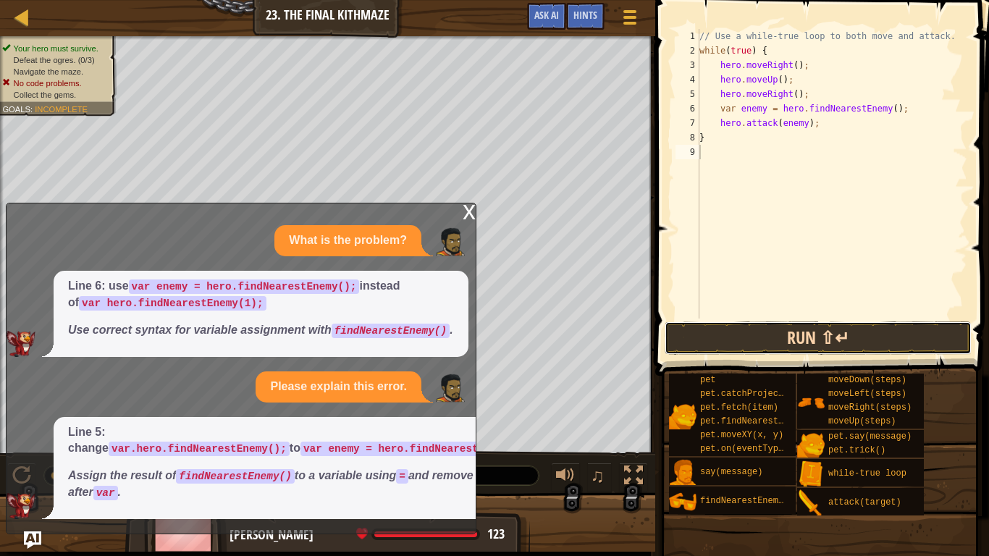
click at [749, 335] on button "Run ⇧↵" at bounding box center [818, 337] width 307 height 33
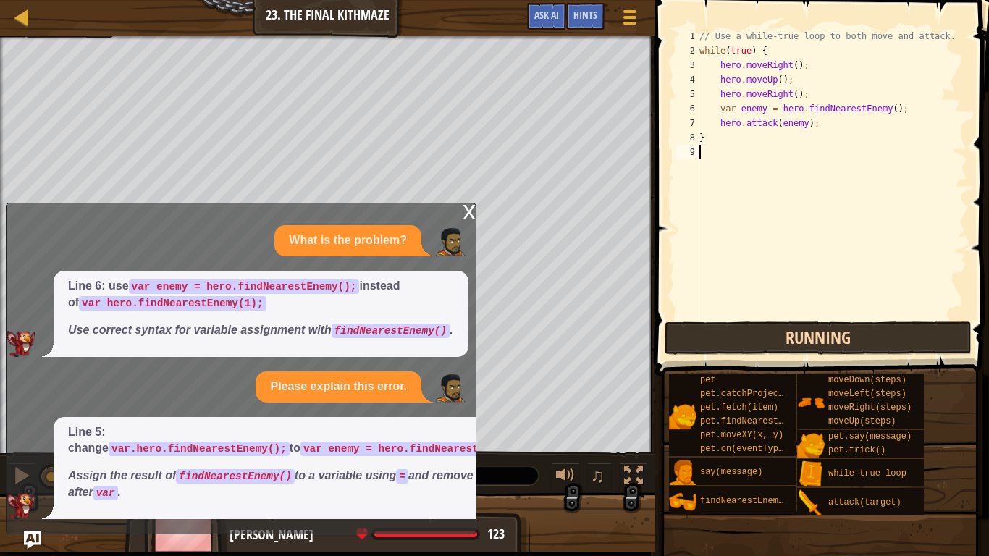
scroll to position [7, 0]
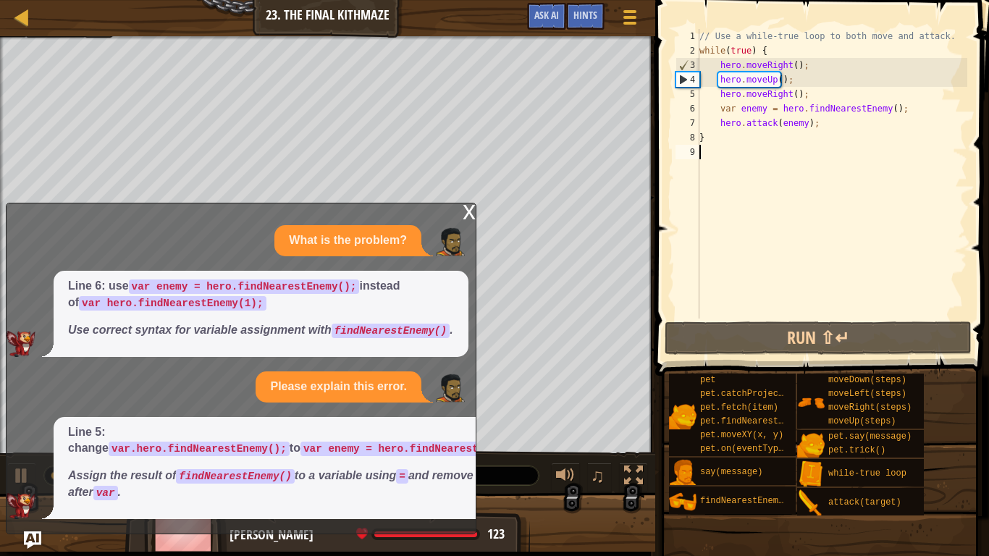
click at [470, 214] on div "x" at bounding box center [469, 210] width 13 height 14
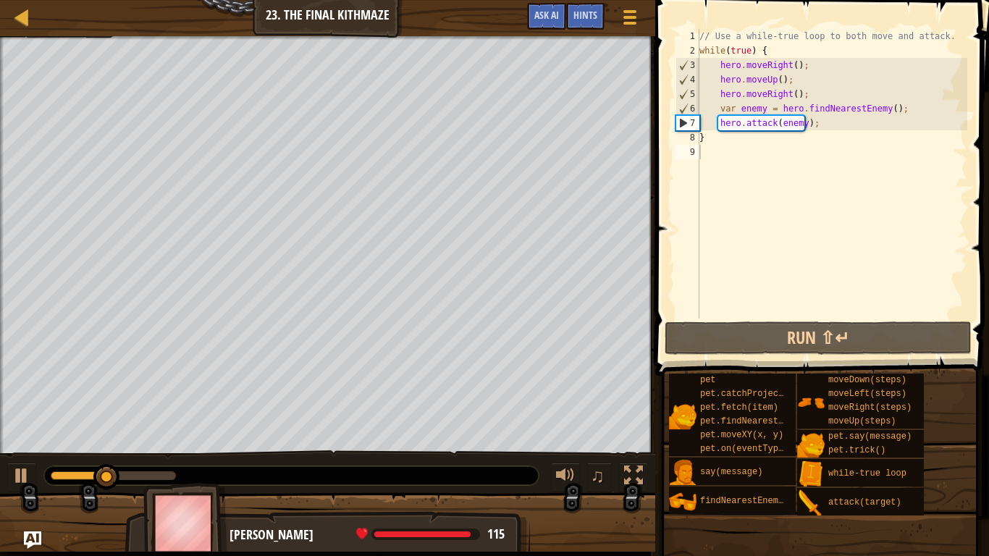
type textarea "}"
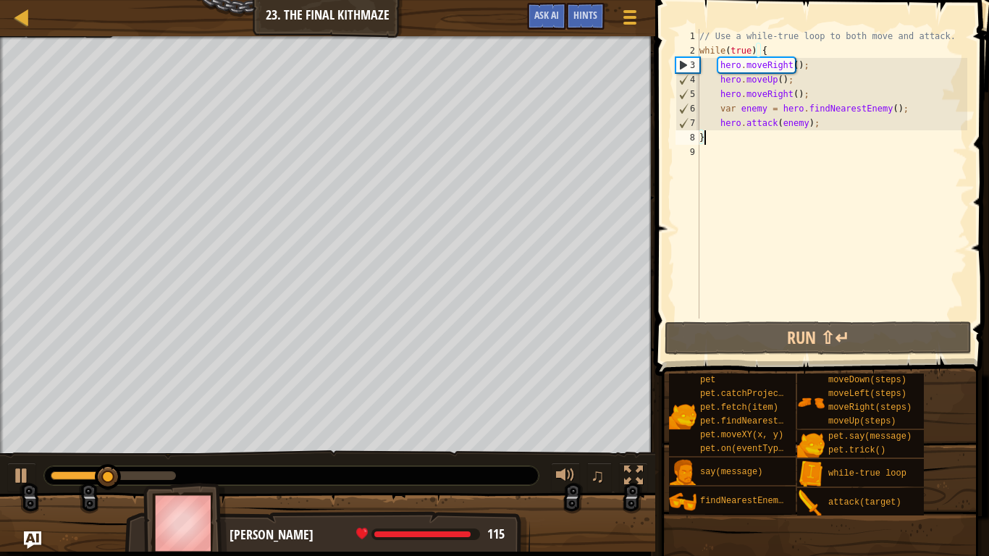
click at [705, 140] on div "// Use a while-true loop to both move and attack. while ( true ) { hero . moveR…" at bounding box center [831, 188] width 271 height 318
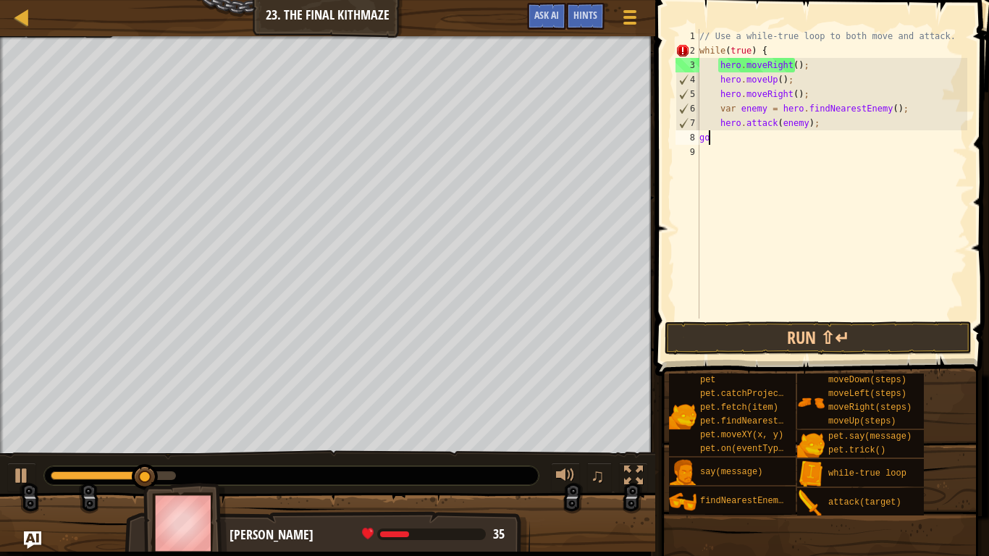
type textarea "g"
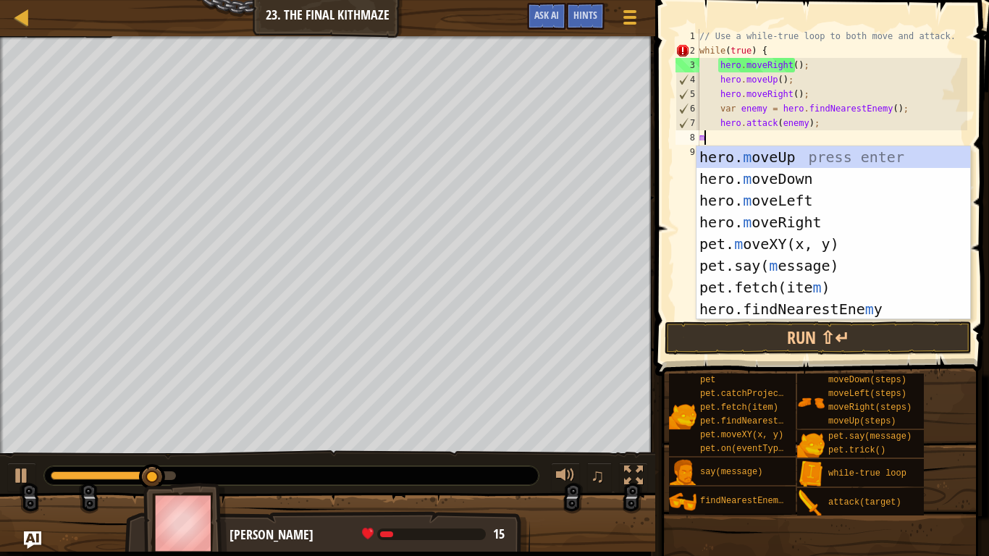
type textarea "mo"
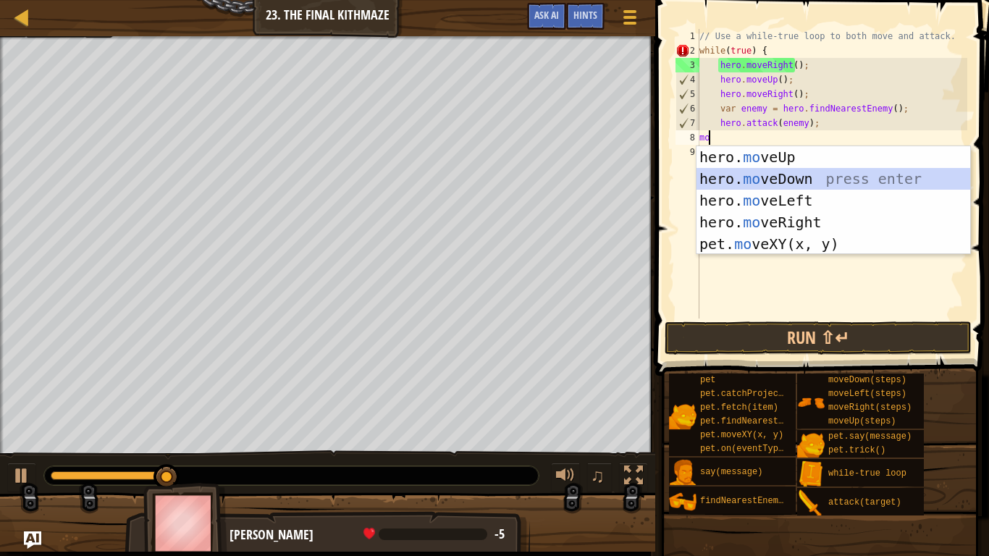
click at [735, 182] on div "hero. mo veUp press enter hero. mo veDown press enter hero. mo veLeft press ent…" at bounding box center [833, 222] width 274 height 152
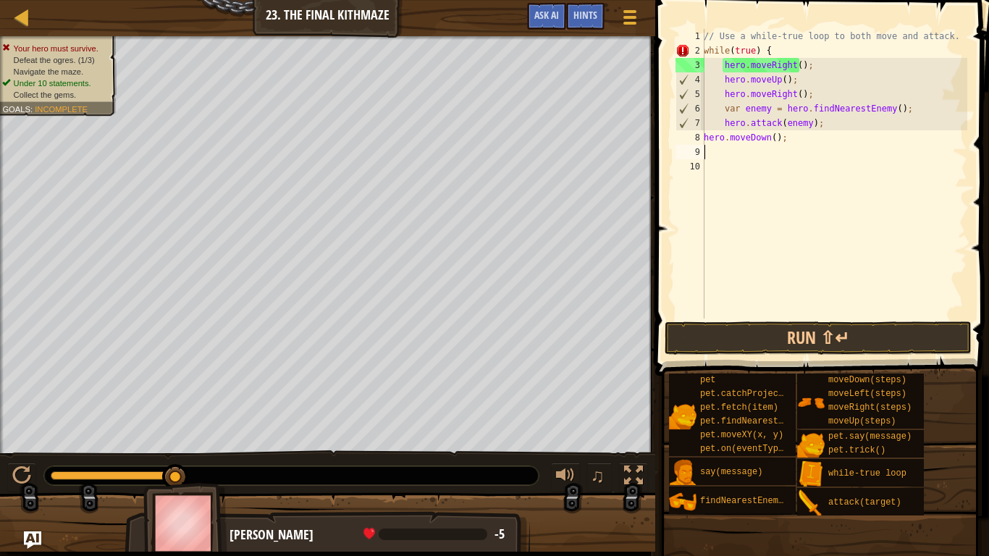
click at [772, 142] on div "// Use a while-true loop to both move and attack. while ( true ) { hero . moveR…" at bounding box center [834, 188] width 266 height 318
type textarea "hero.moveDown(2);"
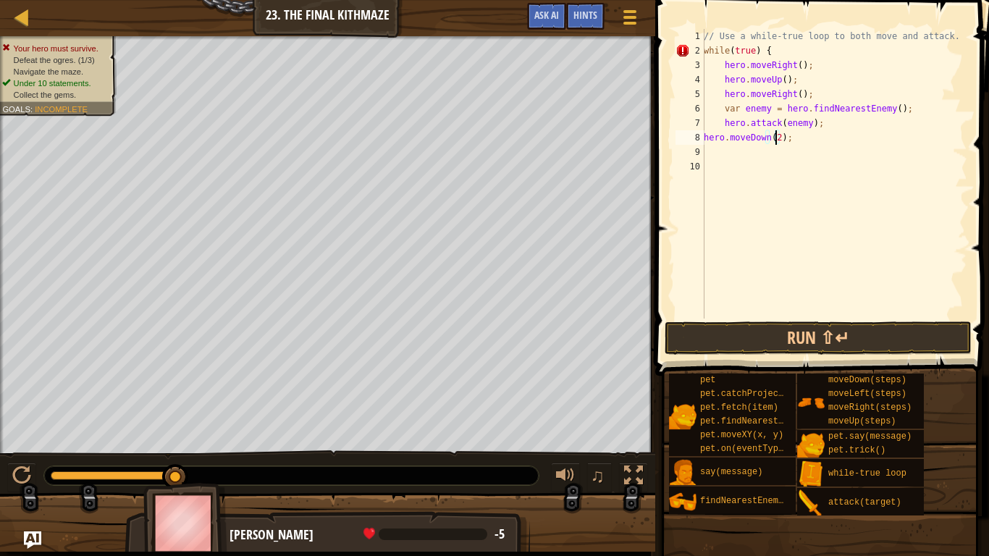
click at [709, 163] on div "// Use a while-true loop to both move and attack. while ( true ) { hero . moveR…" at bounding box center [834, 188] width 266 height 318
click at [708, 152] on div "// Use a while-true loop to both move and attack. while ( true ) { hero . moveR…" at bounding box center [834, 188] width 266 height 318
type textarea "m"
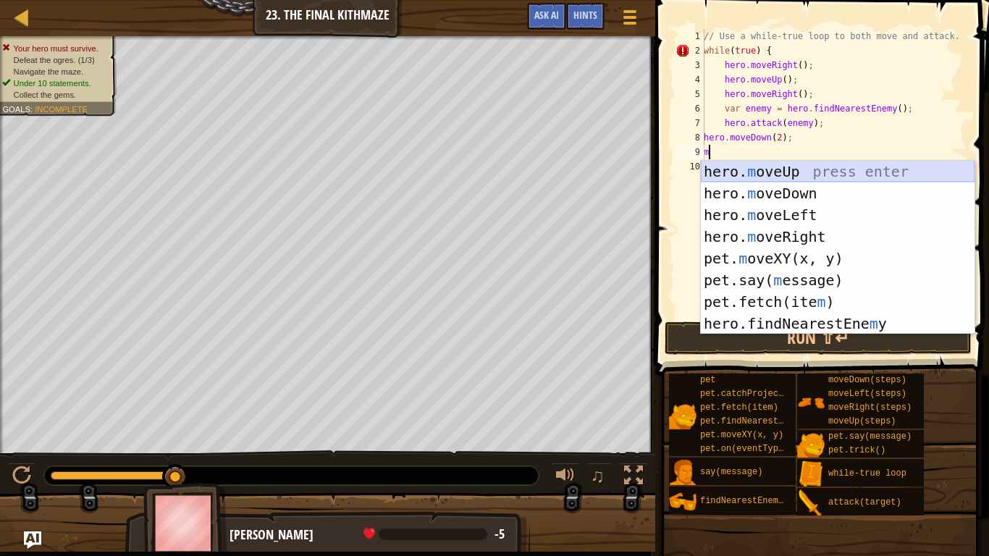
click at [753, 175] on div "hero. m oveUp press enter hero. m oveDown press enter hero. m oveLeft press ent…" at bounding box center [838, 269] width 274 height 217
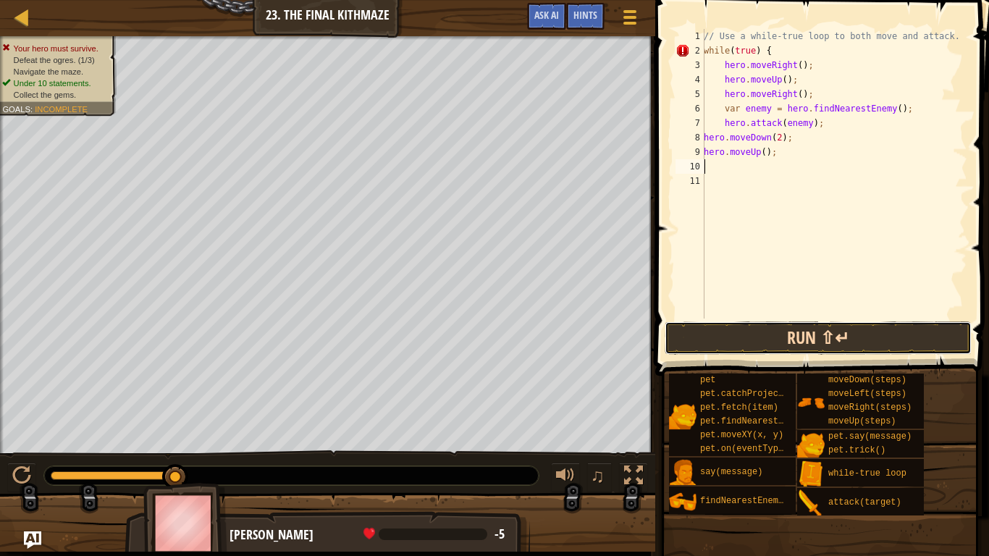
click at [772, 324] on button "Run ⇧↵" at bounding box center [818, 337] width 307 height 33
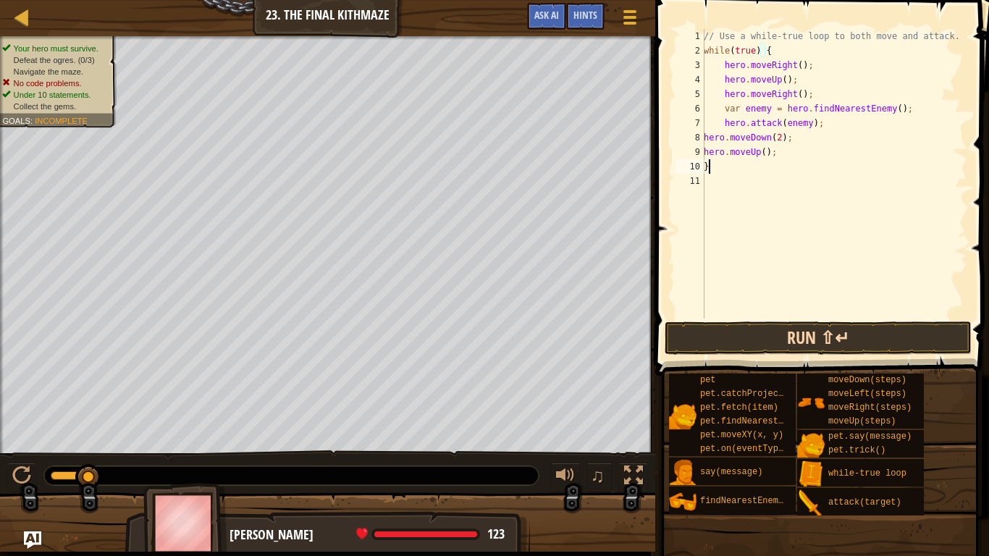
type textarea "}"
click at [736, 337] on button "Run ⇧↵" at bounding box center [818, 337] width 307 height 33
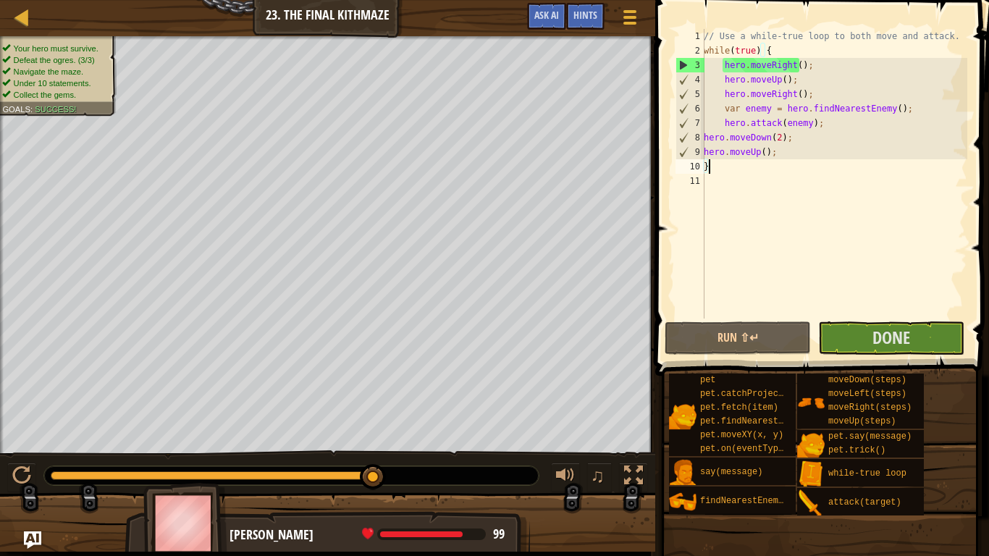
click at [896, 318] on span at bounding box center [823, 167] width 345 height 418
click at [900, 327] on span "Done" at bounding box center [891, 337] width 38 height 23
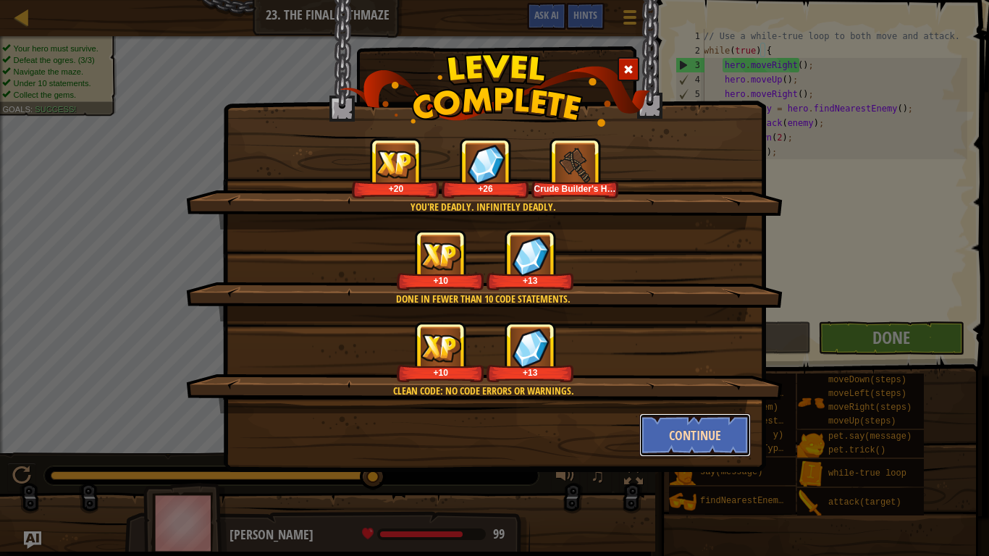
click at [689, 431] on button "Continue" at bounding box center [695, 434] width 112 height 43
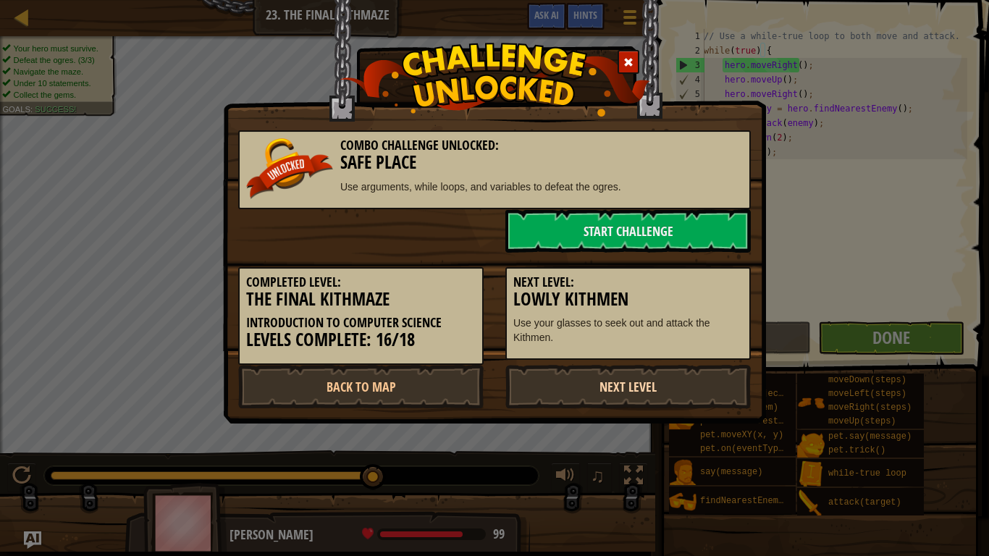
click at [659, 400] on link "Next Level" at bounding box center [627, 386] width 245 height 43
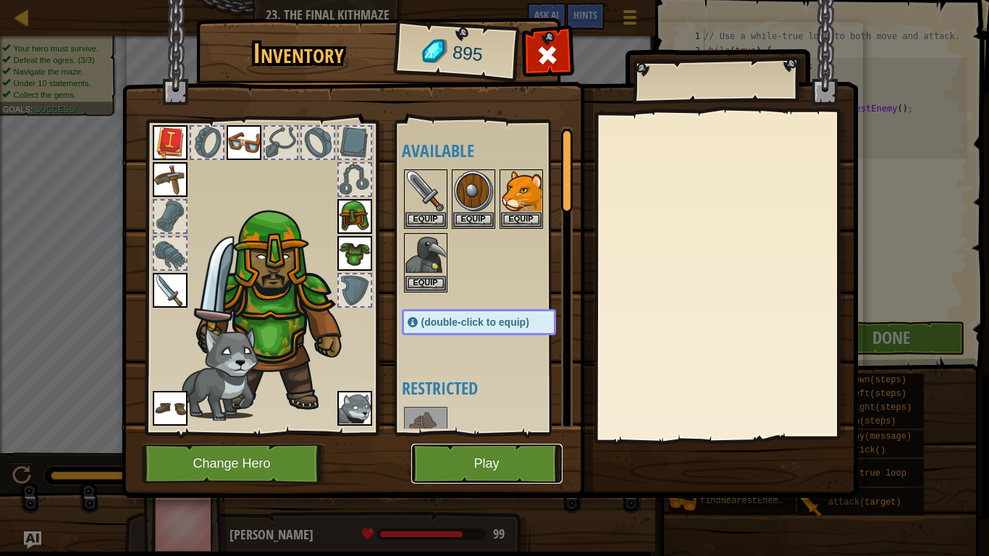
click at [473, 461] on button "Play" at bounding box center [486, 464] width 151 height 40
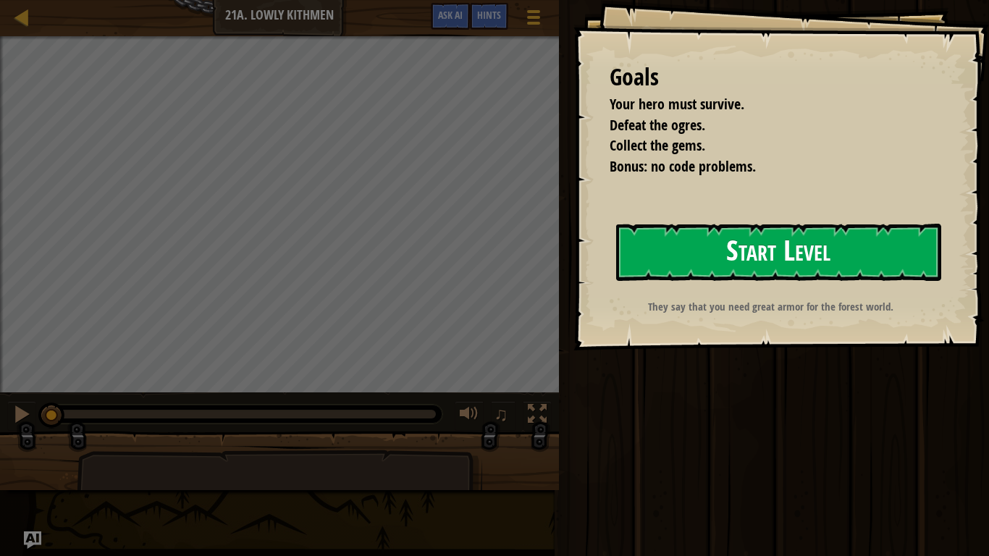
click at [636, 248] on button "Start Level" at bounding box center [778, 252] width 325 height 57
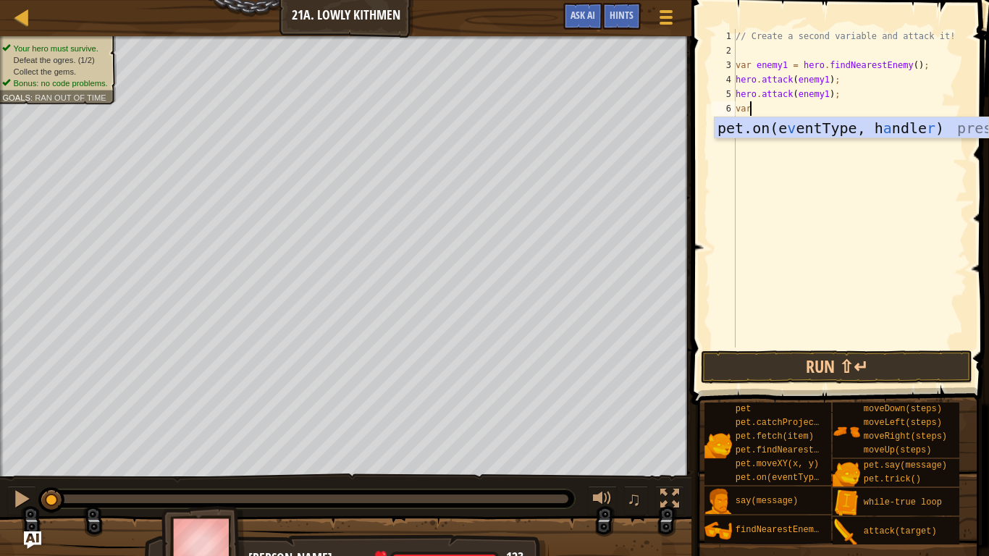
scroll to position [7, 1]
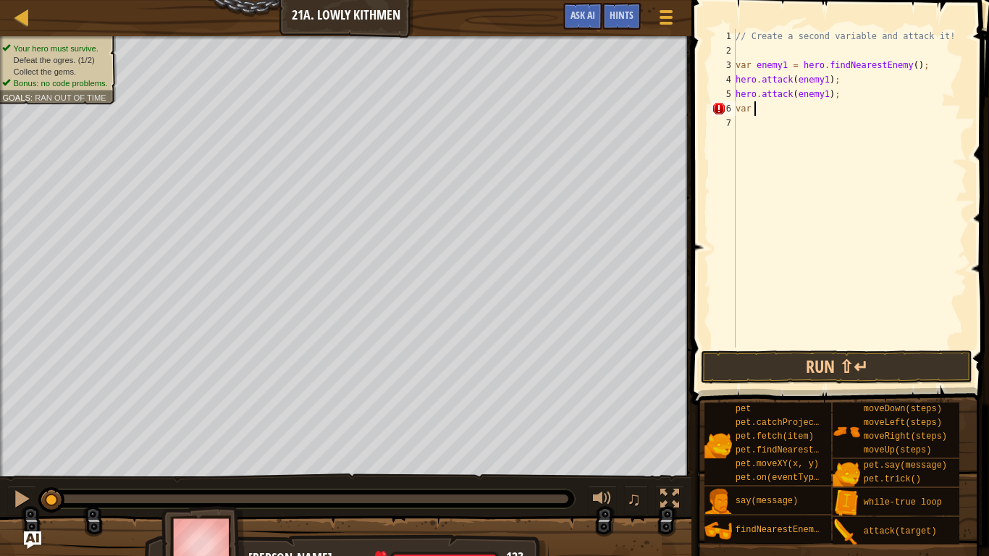
type textarea "var e"
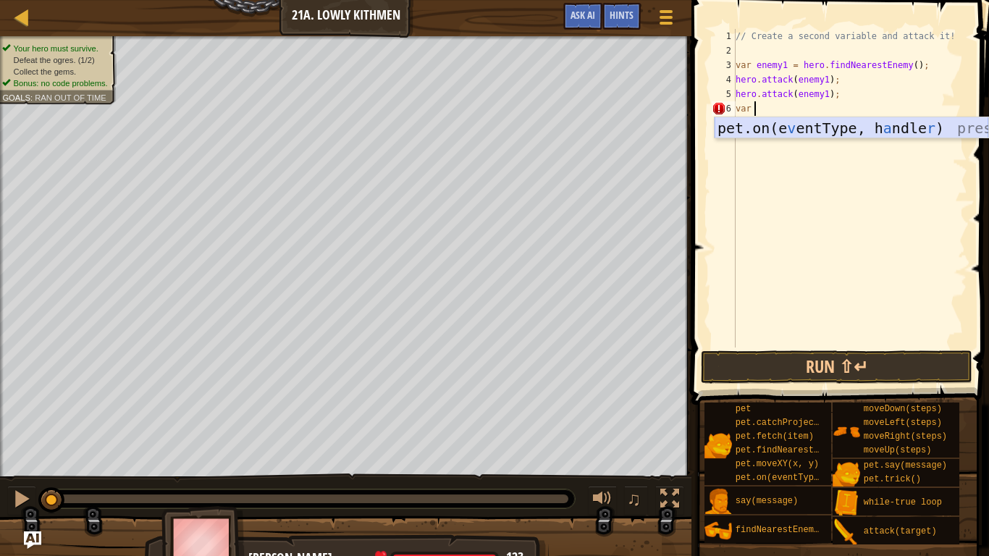
scroll to position [7, 1]
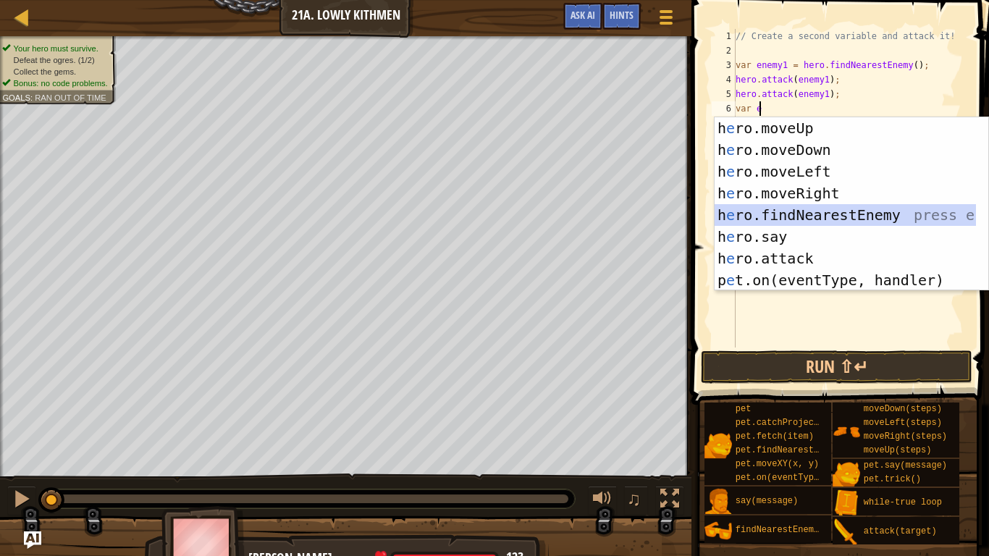
click at [800, 210] on div "h e ro.moveUp press enter h e ro.moveDown press enter h e ro.moveLeft press ent…" at bounding box center [844, 225] width 261 height 217
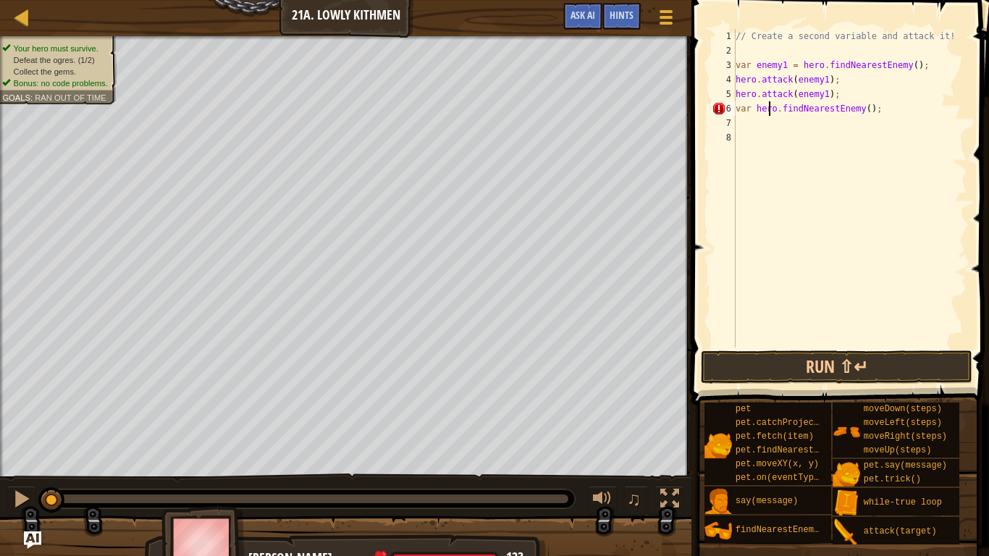
click at [769, 109] on div "// Create a second variable and attack it! var enemy1 = hero . findNearestEnemy…" at bounding box center [850, 202] width 235 height 347
drag, startPoint x: 775, startPoint y: 104, endPoint x: 754, endPoint y: 109, distance: 21.6
click at [754, 109] on div "// Create a second variable and attack it! var enemy1 = hero . findNearestEnemy…" at bounding box center [850, 202] width 235 height 347
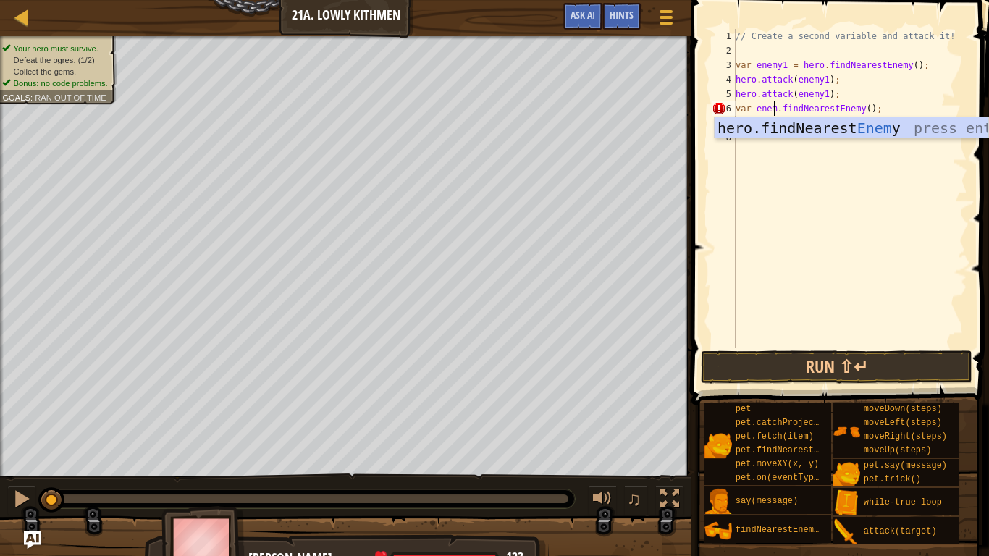
scroll to position [7, 4]
click at [782, 110] on div "// Create a second variable and attack it! var enemy1 = hero . findNearestEnemy…" at bounding box center [850, 202] width 235 height 347
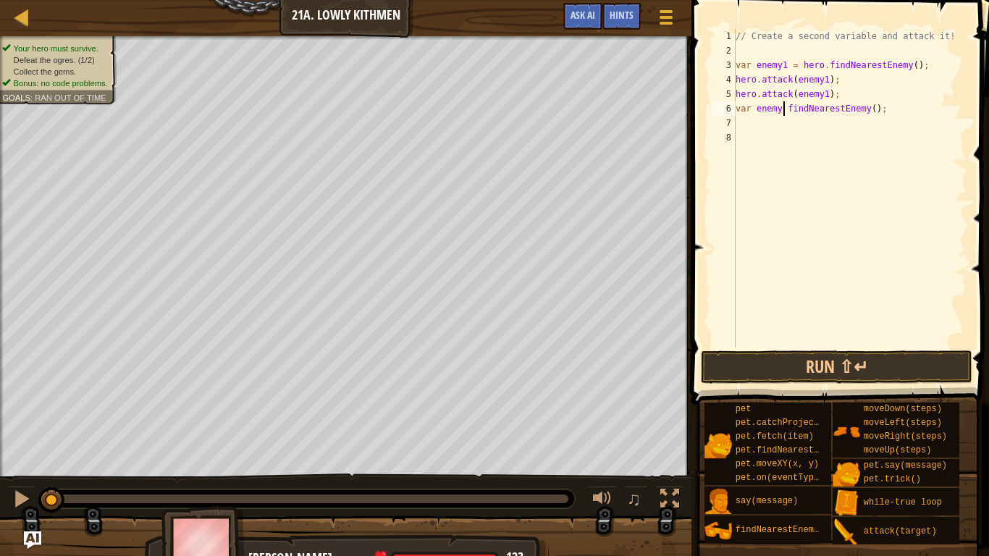
scroll to position [7, 5]
type textarea "var enemy = findNearestEnemy();"
click at [734, 125] on div "7" at bounding box center [724, 123] width 24 height 14
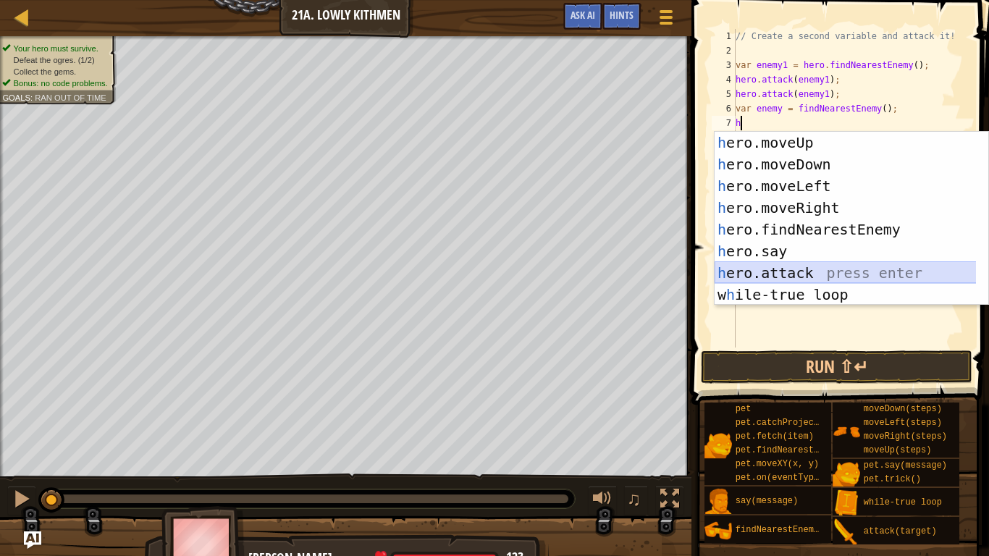
click at [765, 268] on div "h ero.moveUp press enter h ero.moveDown press enter h ero.moveLeft press enter …" at bounding box center [851, 240] width 274 height 217
type textarea "hero.attack(enemy);"
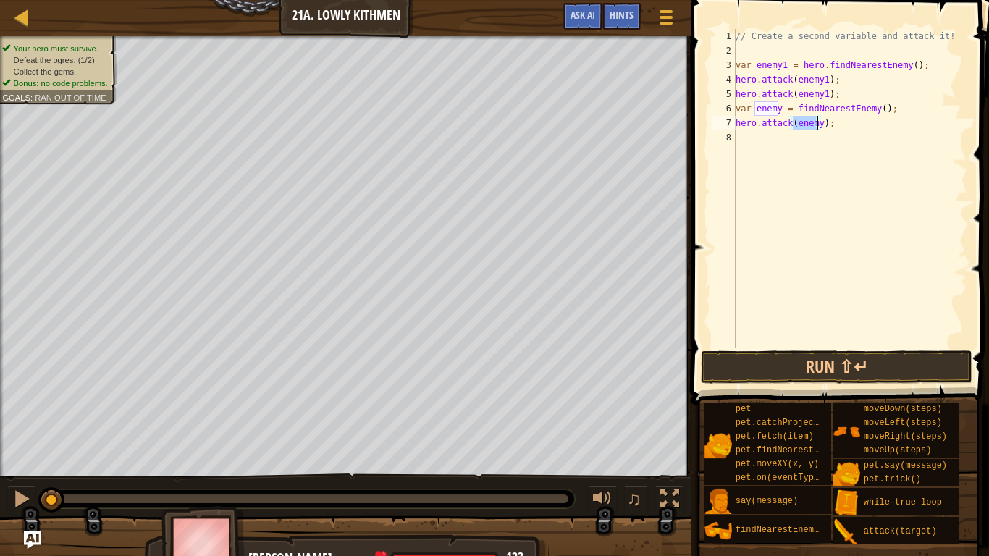
click at [737, 153] on div "// Create a second variable and attack it! var enemy1 = hero . findNearestEnemy…" at bounding box center [850, 202] width 235 height 347
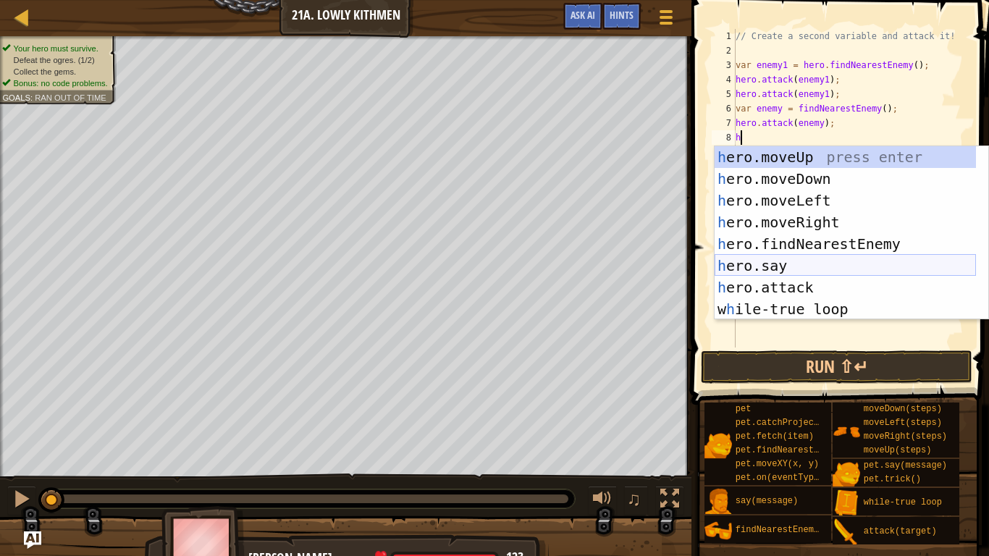
click at [787, 277] on div "h ero.moveUp press enter h ero.moveDown press enter h ero.moveLeft press enter …" at bounding box center [844, 254] width 261 height 217
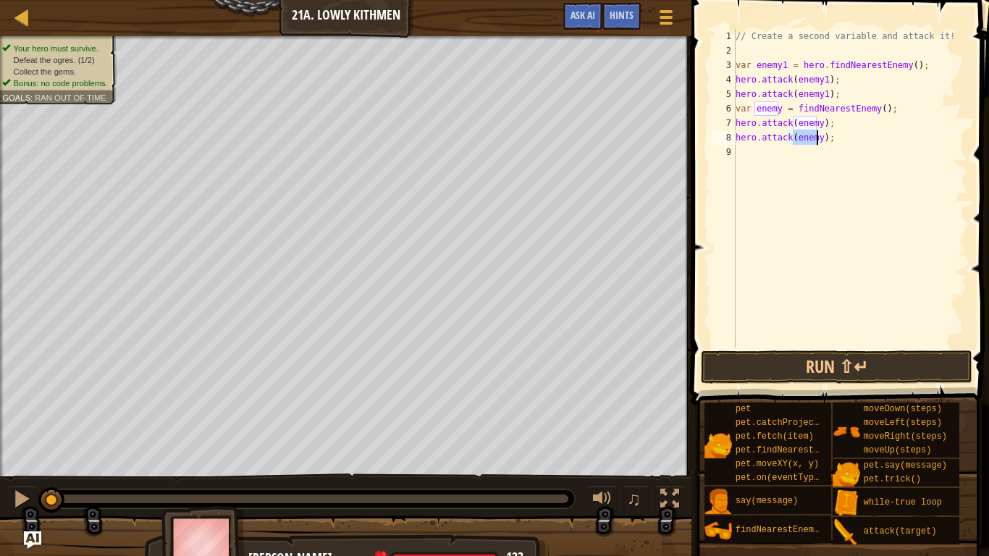
click at [813, 125] on div "// Create a second variable and attack it! var enemy1 = hero . findNearestEnemy…" at bounding box center [850, 202] width 235 height 347
click at [815, 125] on div "// Create a second variable and attack it! var enemy1 = hero . findNearestEnemy…" at bounding box center [850, 202] width 235 height 347
click at [815, 140] on div "// Create a second variable and attack it! var enemy1 = hero . findNearestEnemy…" at bounding box center [850, 202] width 235 height 347
type textarea "hero.attack(enemy2);"
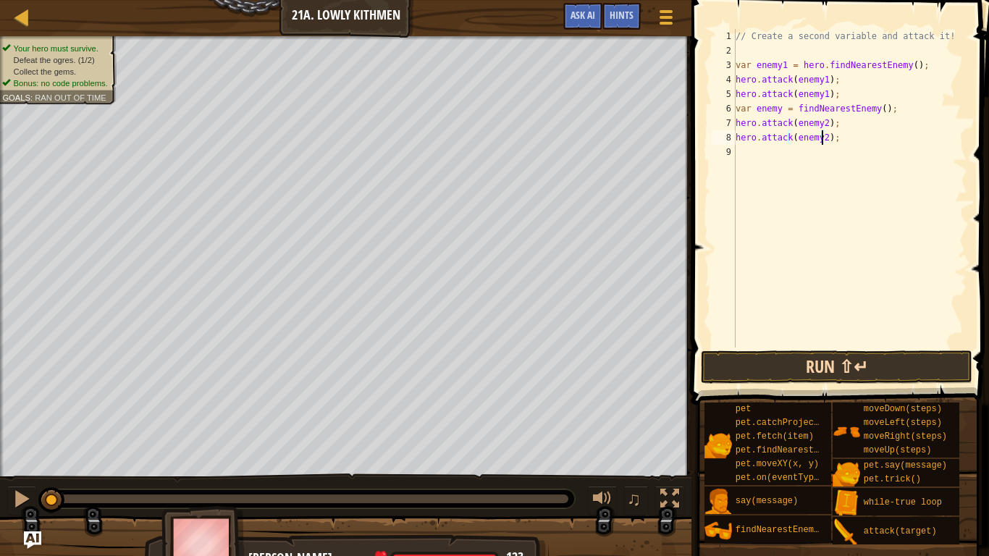
drag, startPoint x: 788, startPoint y: 350, endPoint x: 785, endPoint y: 360, distance: 10.5
click at [787, 356] on div "hero.attack(enemy2); 1 2 3 4 5 6 7 8 9 // Create a second variable and attack i…" at bounding box center [838, 230] width 302 height 447
click at [785, 361] on button "Run ⇧↵" at bounding box center [836, 366] width 271 height 33
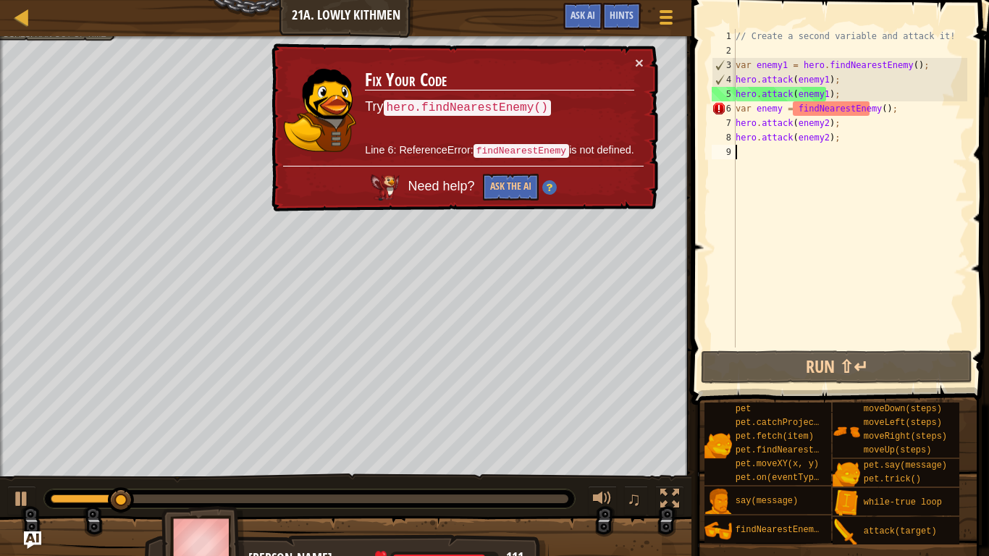
click at [774, 110] on div "// Create a second variable and attack it! var enemy1 = hero . findNearestEnemy…" at bounding box center [850, 202] width 235 height 347
click at [777, 110] on div "// Create a second variable and attack it! var enemy1 = hero . findNearestEnemy…" at bounding box center [850, 202] width 235 height 347
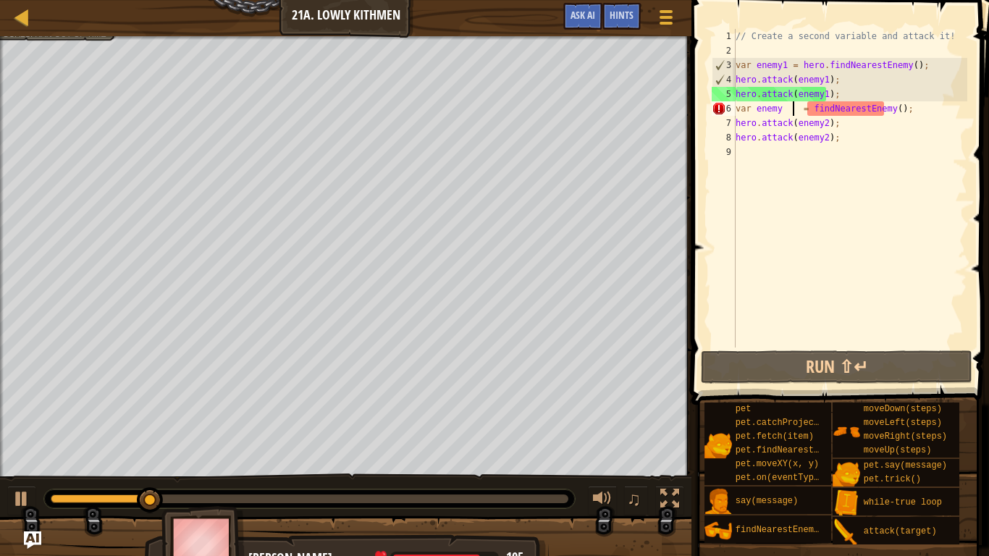
scroll to position [7, 6]
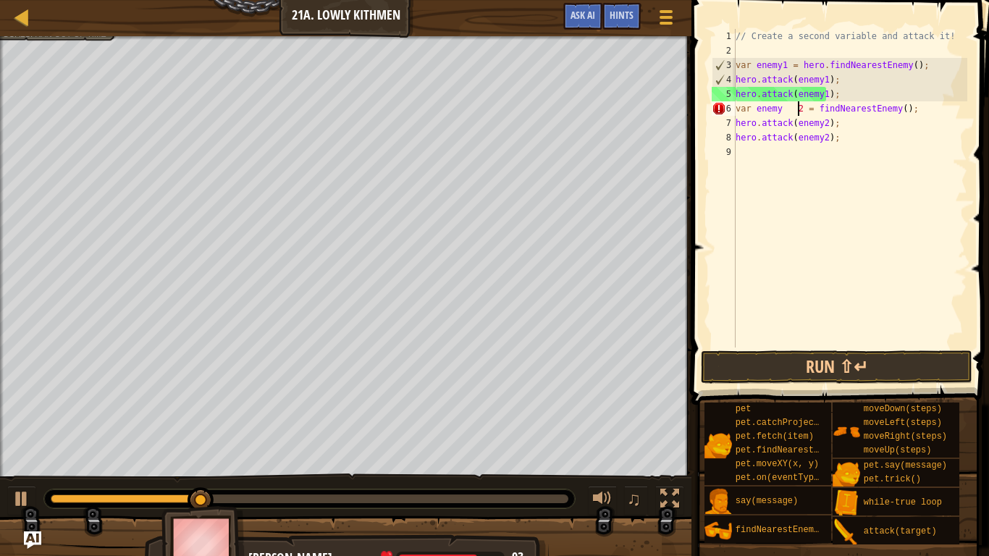
click at [793, 110] on div "// Create a second variable and attack it! var enemy1 = hero . findNearestEnemy…" at bounding box center [850, 202] width 235 height 347
click at [756, 357] on button "Run ⇧↵" at bounding box center [836, 366] width 271 height 33
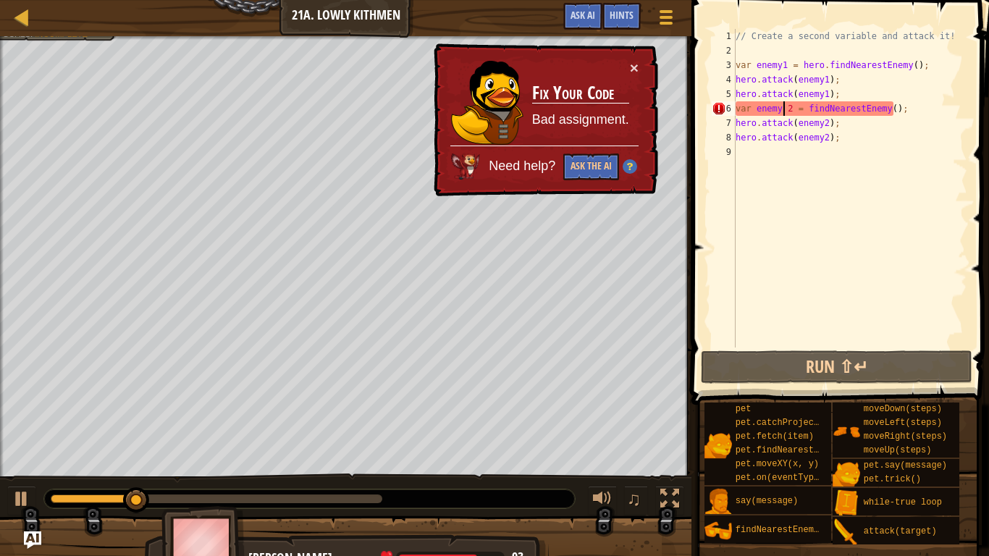
click at [782, 110] on div "// Create a second variable and attack it! var enemy1 = hero . findNearestEnemy…" at bounding box center [850, 202] width 235 height 347
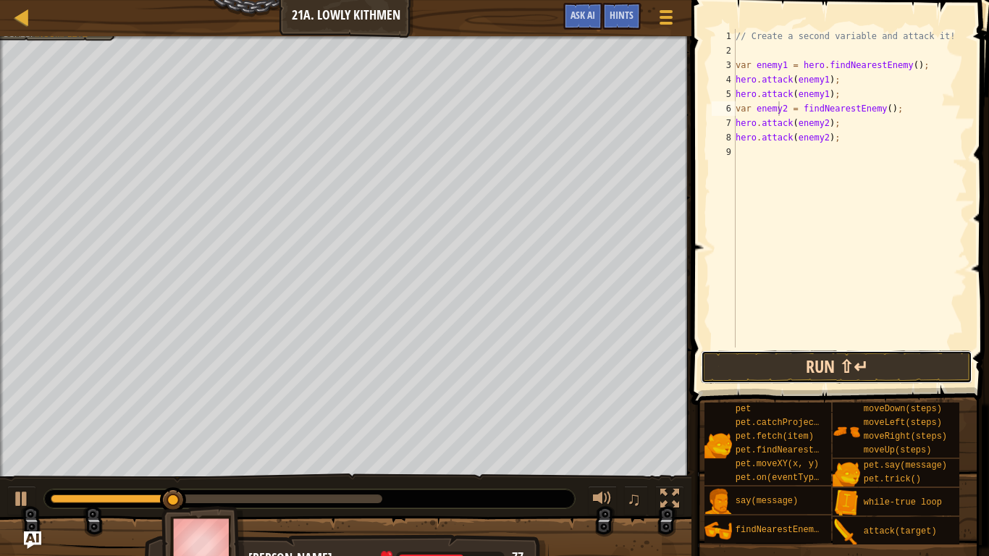
click at [753, 365] on button "Run ⇧↵" at bounding box center [836, 366] width 271 height 33
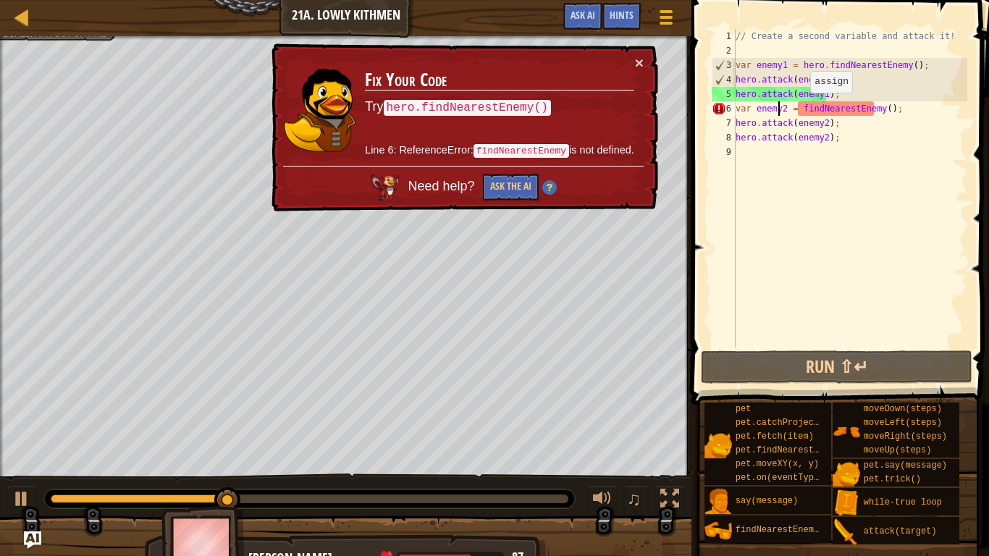
click at [798, 107] on div "// Create a second variable and attack it! var enemy1 = hero . findNearestEnemy…" at bounding box center [850, 202] width 235 height 347
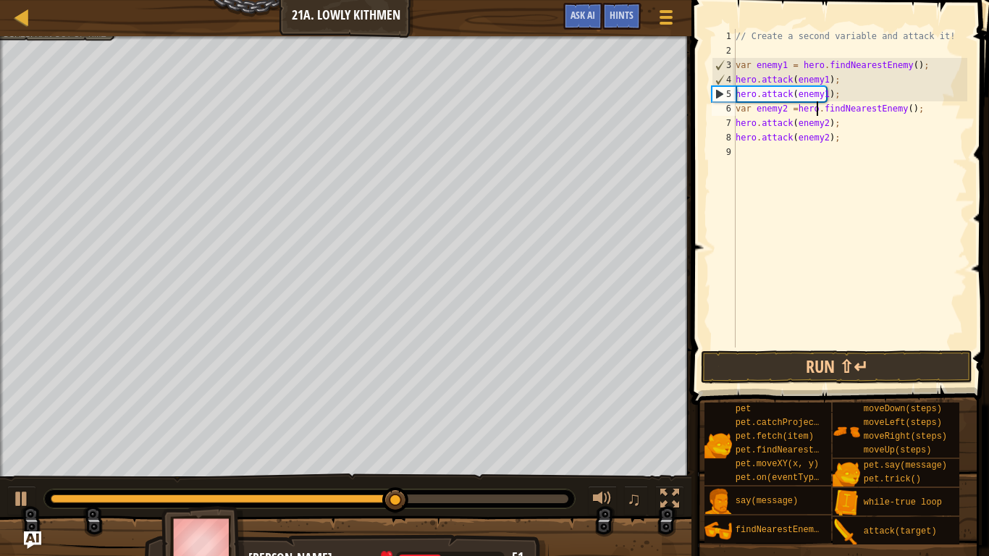
scroll to position [7, 7]
click at [792, 111] on div "// Create a second variable and attack it! var enemy1 = hero . findNearestEnemy…" at bounding box center [850, 202] width 235 height 347
click at [793, 112] on div "// Create a second variable and attack it! var enemy1 = hero . findNearestEnemy…" at bounding box center [850, 188] width 235 height 318
type textarea "var enemy2 = hero.findNearestEnemy();"
click at [753, 357] on button "Run ⇧↵" at bounding box center [836, 366] width 271 height 33
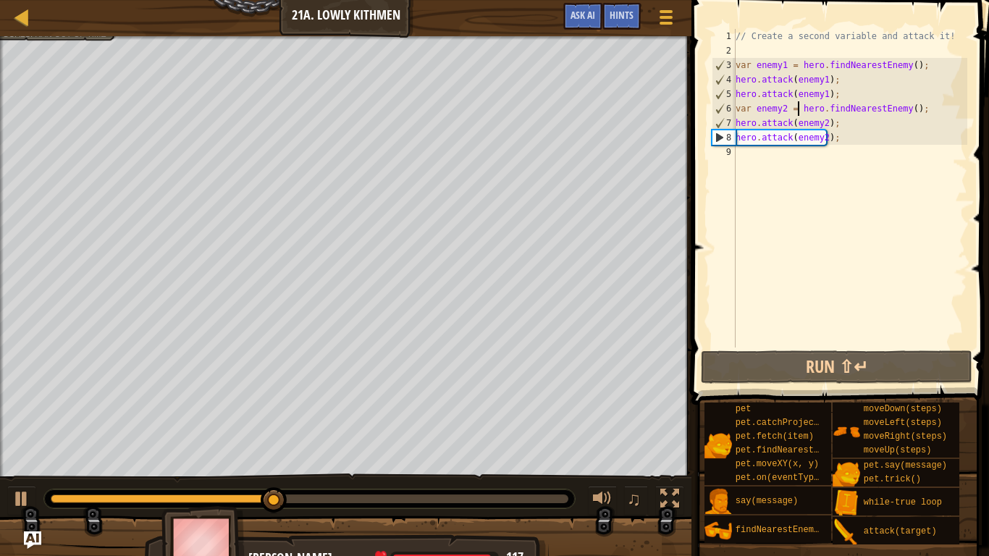
click at [748, 156] on div "// Create a second variable and attack it! var enemy1 = hero . findNearestEnemy…" at bounding box center [850, 202] width 235 height 347
type textarea "h"
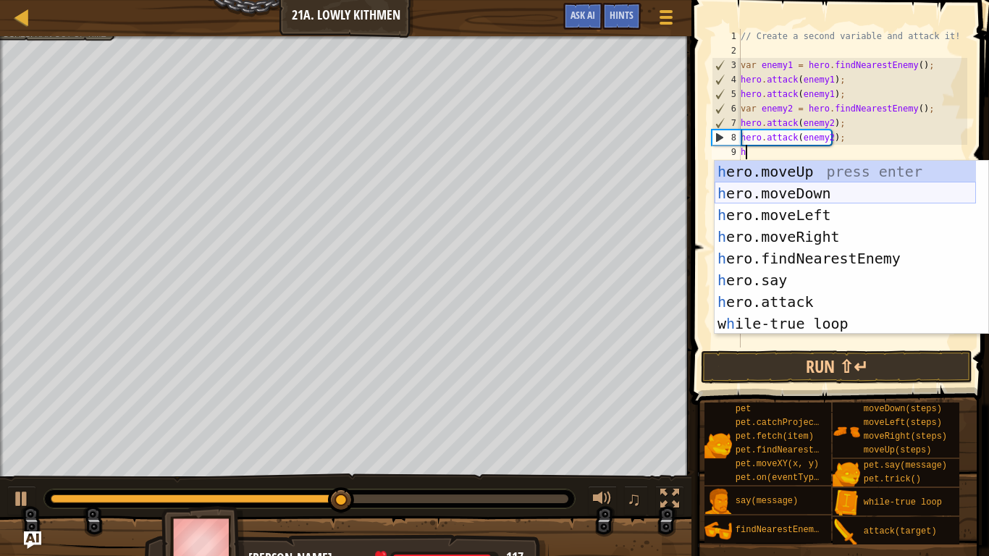
click at [758, 187] on div "h ero.moveUp press enter h ero.moveDown press enter h ero.moveLeft press enter …" at bounding box center [844, 269] width 261 height 217
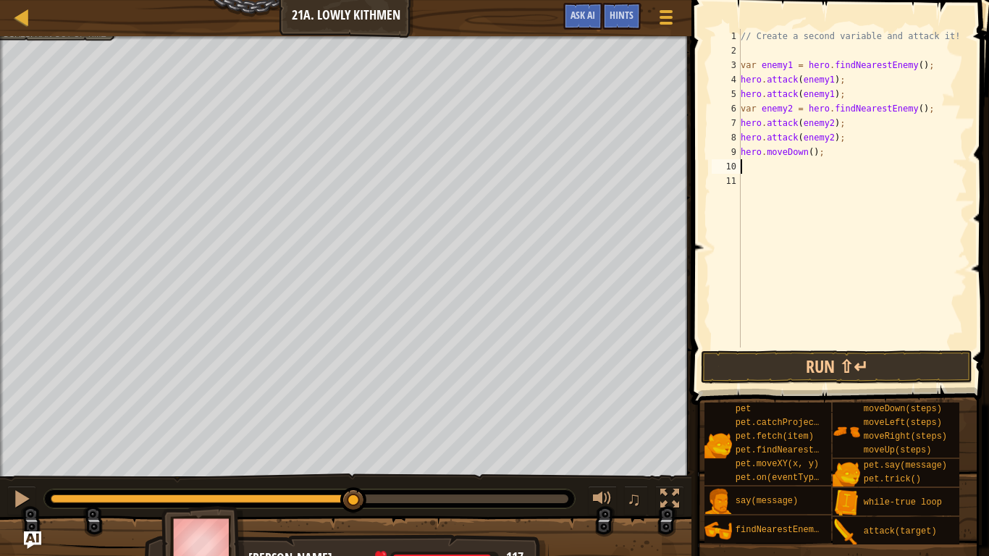
type textarea "r"
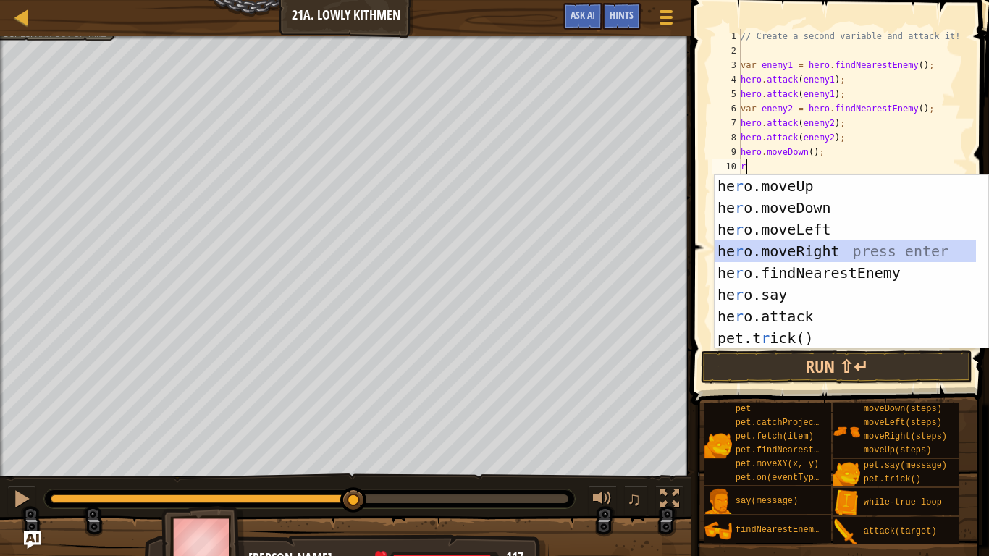
click at [794, 248] on div "he r o.moveUp press enter he r o.moveDown press enter he r o.moveLeft press ent…" at bounding box center [844, 283] width 261 height 217
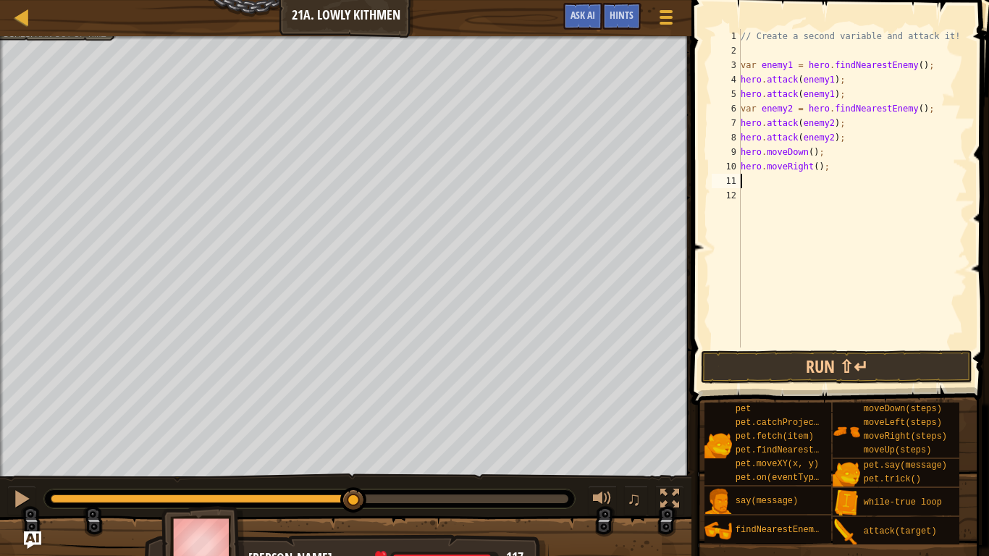
click at [809, 161] on div "// Create a second variable and attack it! var enemy1 = hero . findNearestEnemy…" at bounding box center [853, 202] width 230 height 347
click at [811, 171] on div "// Create a second variable and attack it! var enemy1 = hero . findNearestEnemy…" at bounding box center [853, 202] width 230 height 347
type textarea "hero.moveRight(2);"
click at [761, 365] on button "Run ⇧↵" at bounding box center [836, 366] width 271 height 33
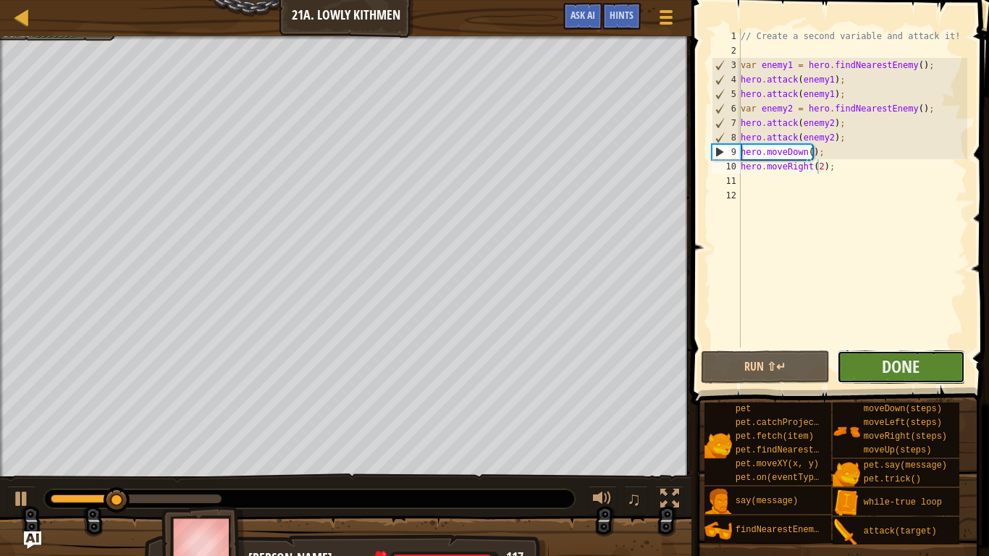
click at [869, 355] on button "Done" at bounding box center [901, 366] width 129 height 33
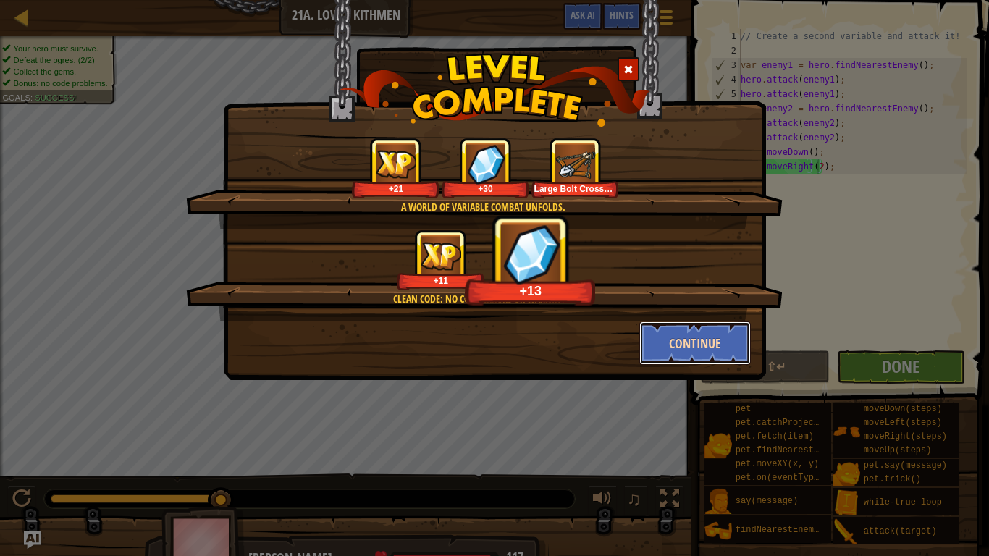
click at [693, 331] on button "Continue" at bounding box center [695, 342] width 112 height 43
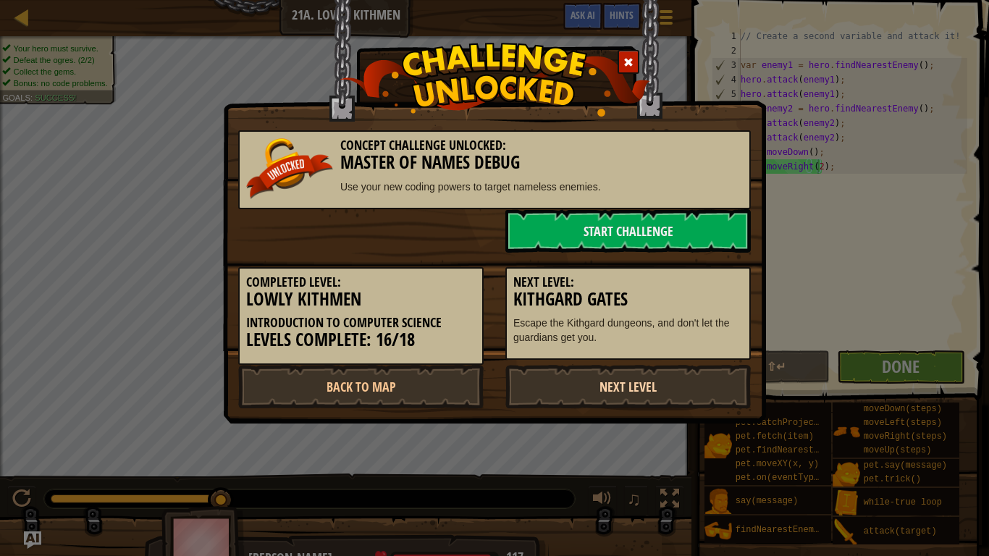
click at [650, 387] on link "Next Level" at bounding box center [627, 386] width 245 height 43
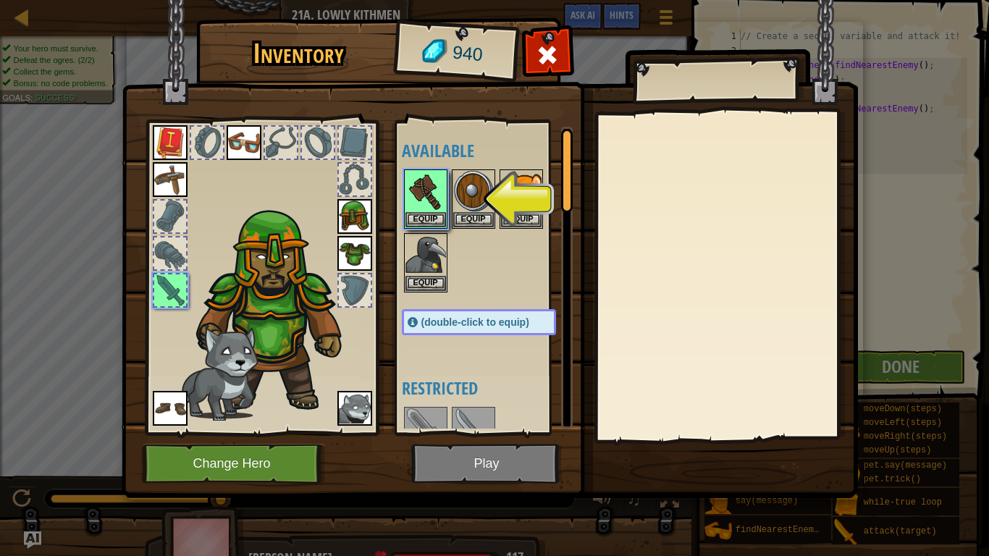
click at [473, 463] on img at bounding box center [490, 235] width 736 height 526
click at [422, 224] on button "Equip" at bounding box center [425, 218] width 41 height 15
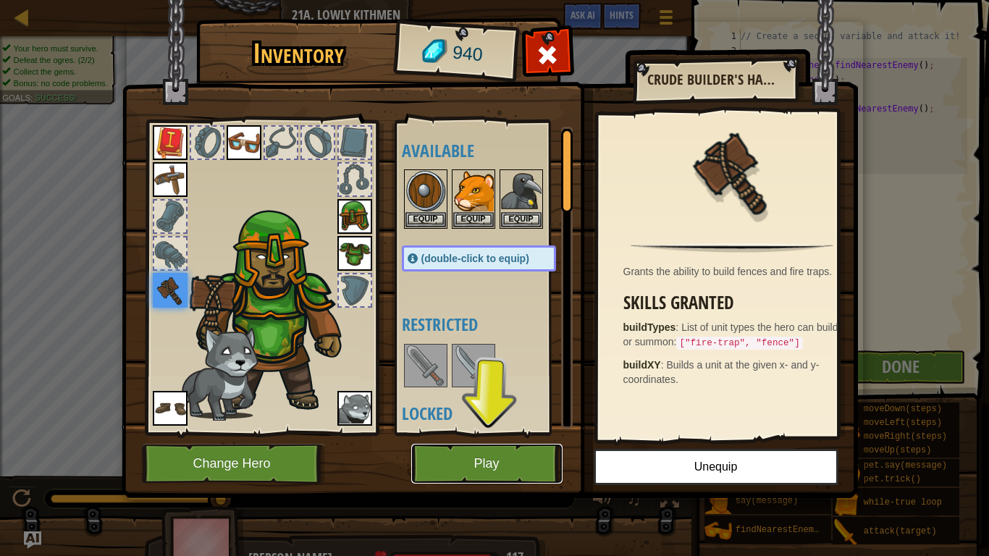
click at [507, 458] on button "Play" at bounding box center [486, 464] width 151 height 40
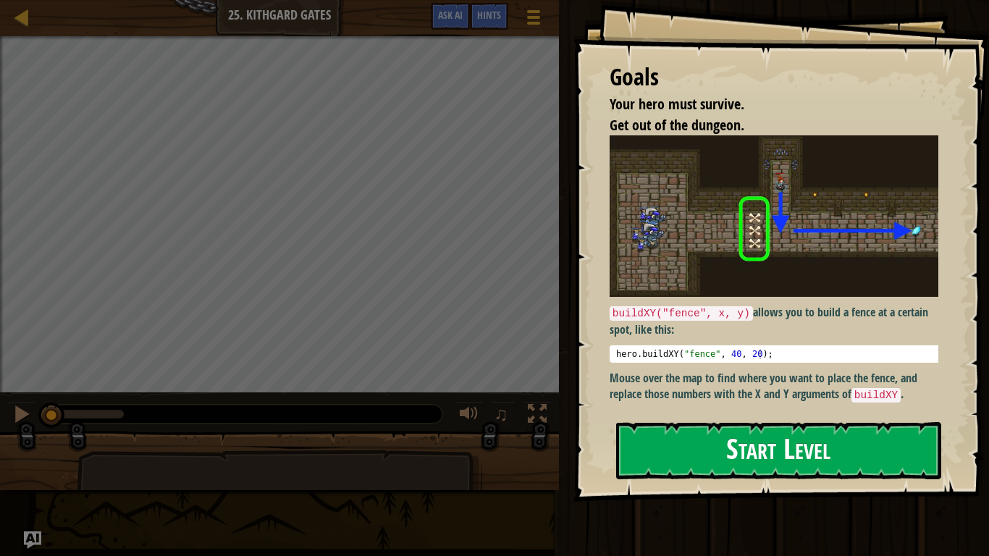
click at [695, 441] on button "Start Level" at bounding box center [778, 450] width 325 height 57
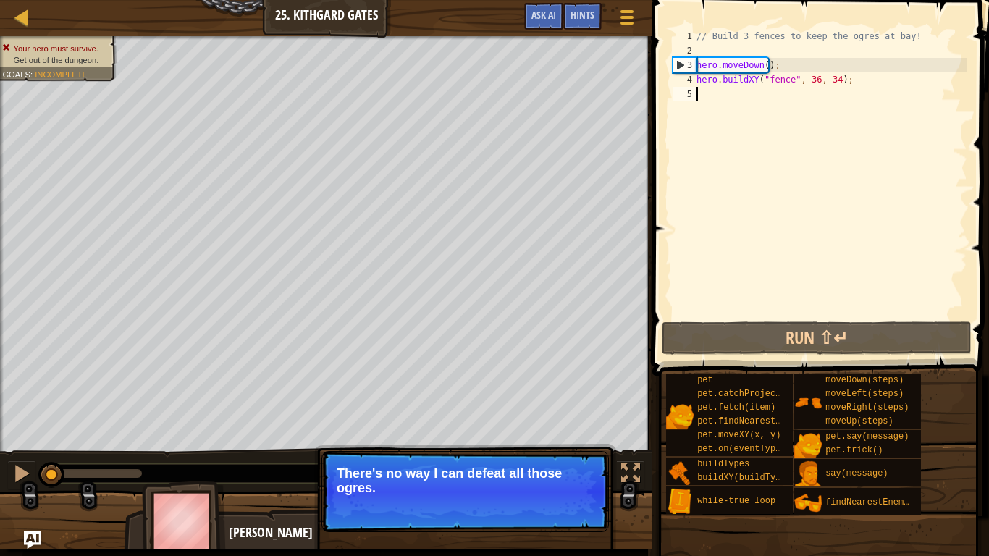
scroll to position [7, 0]
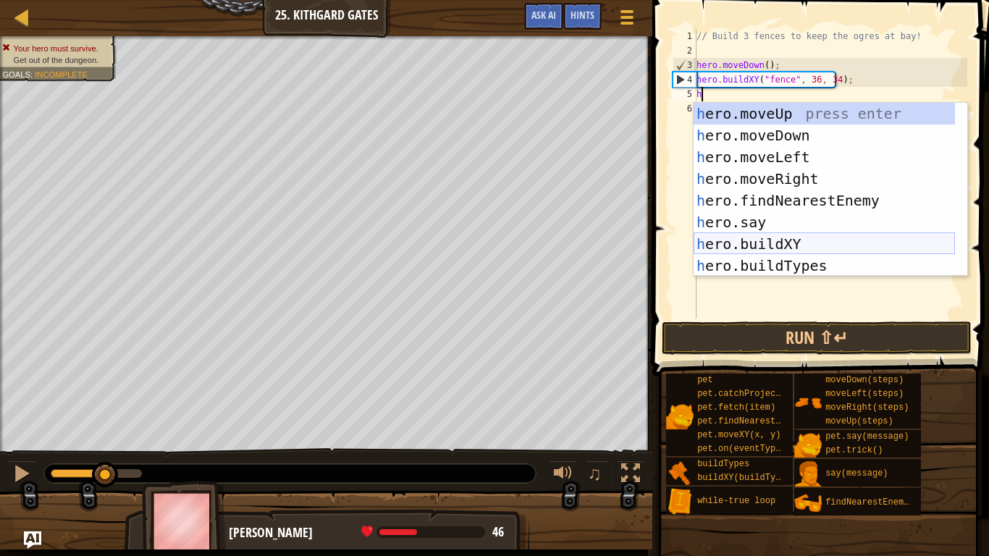
click at [755, 243] on div "h ero.moveUp press enter h ero.moveDown press enter h ero.moveLeft press enter …" at bounding box center [823, 211] width 261 height 217
type textarea "hero.buildXY("fence", 36, 30);"
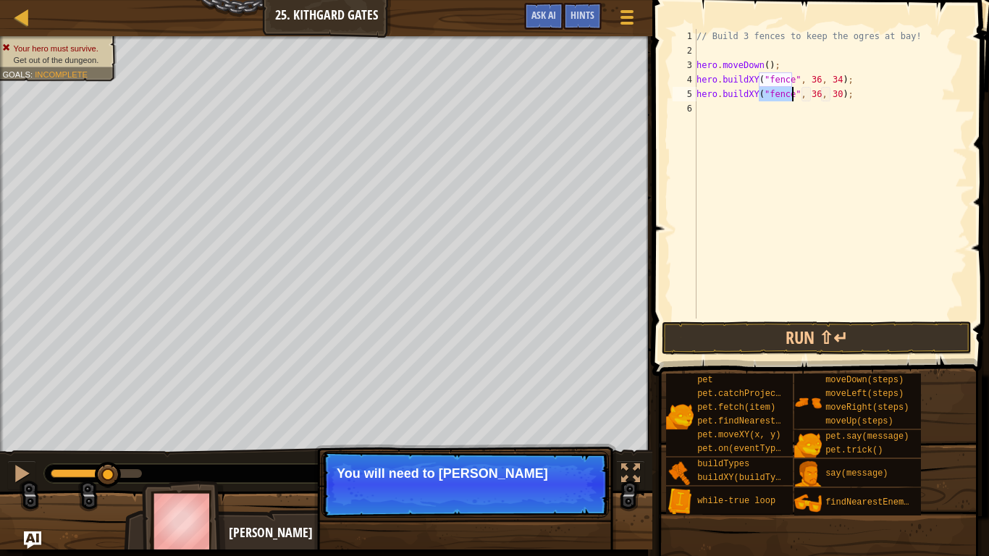
click at [704, 113] on div "// Build 3 fences to keep the ogres at bay! hero . moveDown ( ) ; hero . buildX…" at bounding box center [830, 188] width 274 height 318
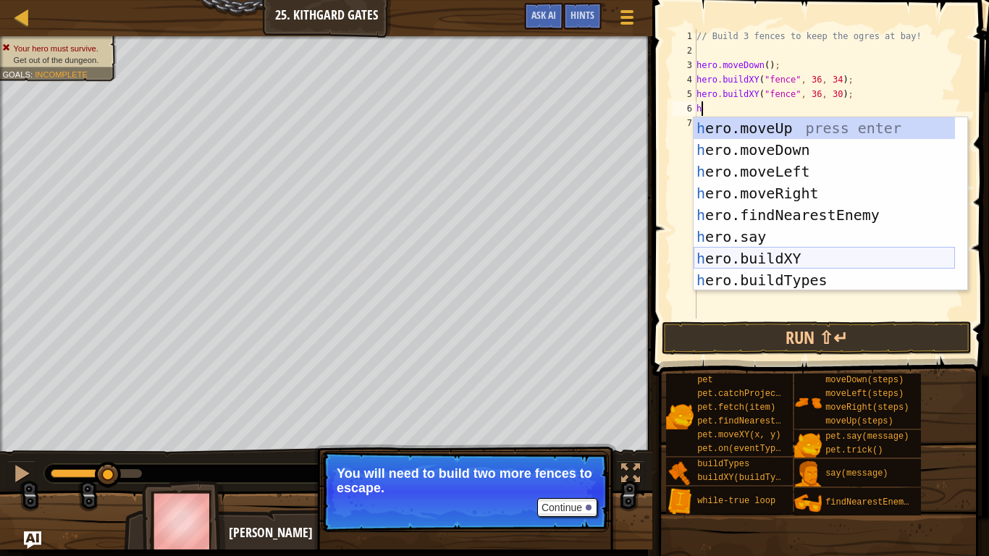
click at [726, 257] on div "h ero.moveUp press enter h ero.moveDown press enter h ero.moveLeft press enter …" at bounding box center [823, 225] width 261 height 217
type textarea "hero.buildXY("fence", 36, 30);"
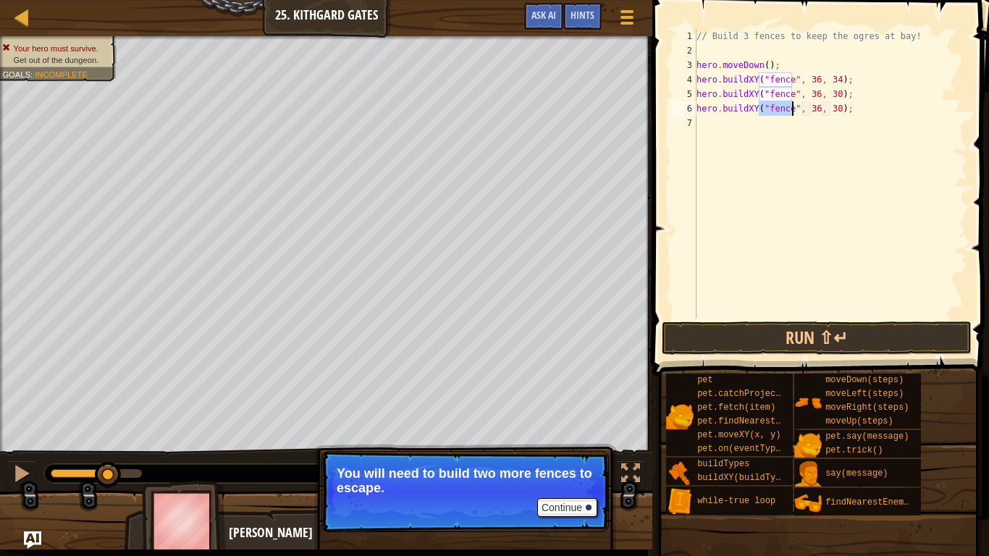
click at [699, 130] on div "// Build 3 fences to keep the ogres at bay! hero . moveDown ( ) ; hero . buildX…" at bounding box center [830, 188] width 274 height 318
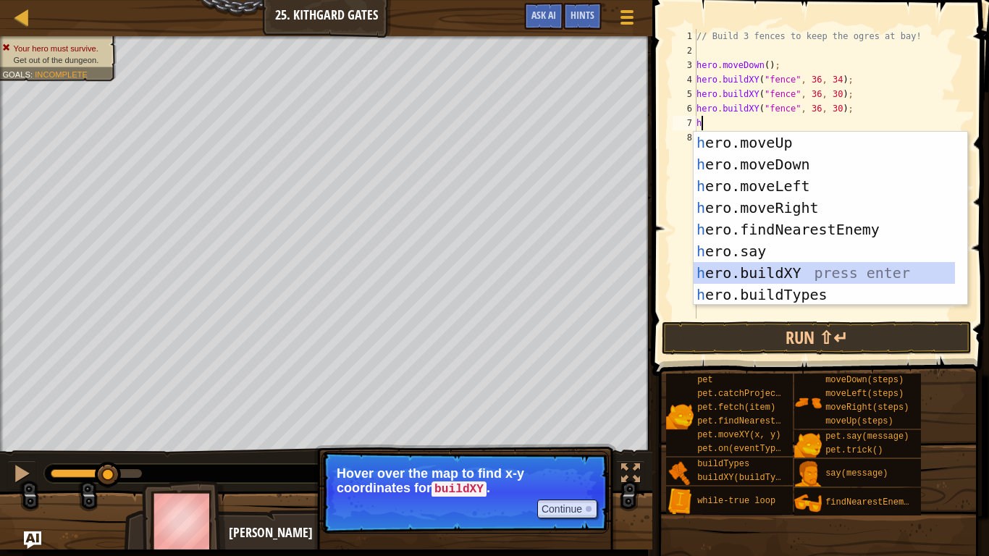
click at [751, 275] on div "h ero.moveUp press enter h ero.moveDown press enter h ero.moveLeft press enter …" at bounding box center [823, 240] width 261 height 217
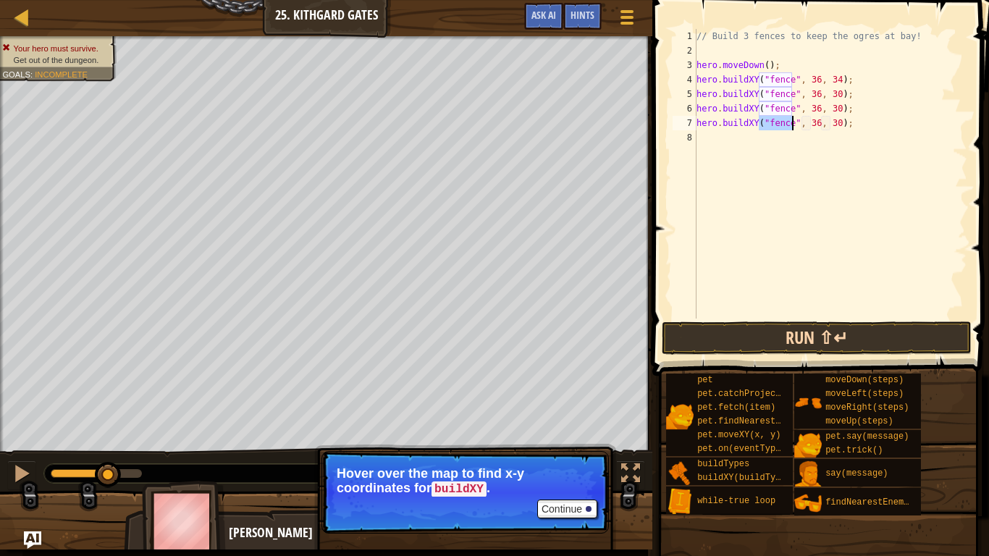
type textarea "hero.buildXY("fence", 36, 30);"
click at [777, 347] on button "Run ⇧↵" at bounding box center [817, 337] width 310 height 33
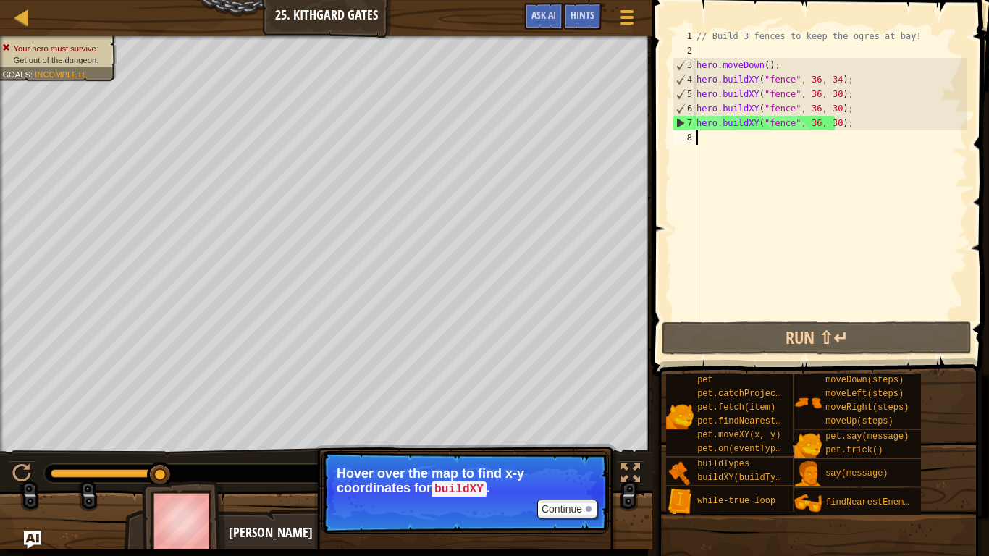
click at [709, 146] on div "// Build 3 fences to keep the ogres at bay! hero . moveDown ( ) ; hero . buildX…" at bounding box center [830, 188] width 274 height 318
click at [568, 463] on button "Continue" at bounding box center [567, 508] width 60 height 19
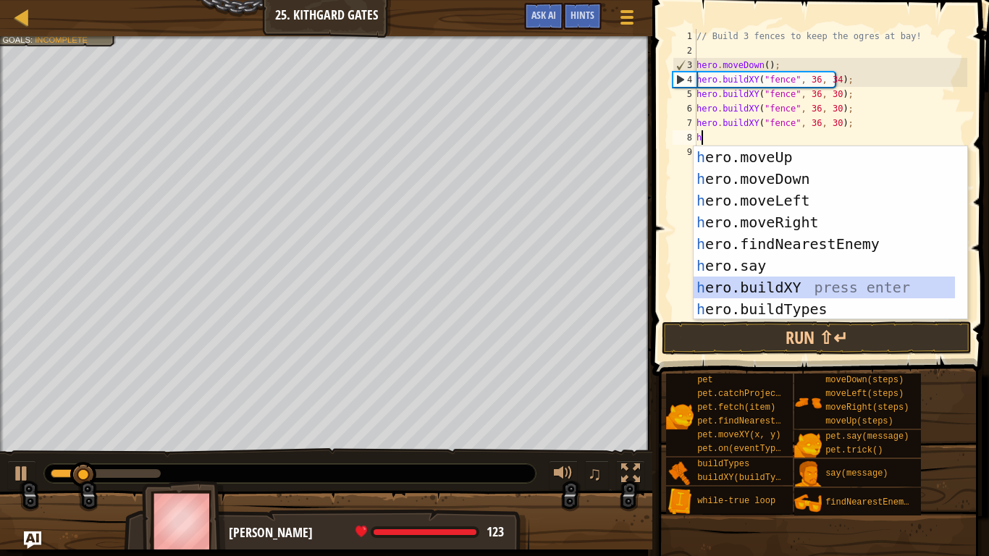
click at [752, 278] on div "h ero.moveUp press enter h ero.moveDown press enter h ero.moveLeft press enter …" at bounding box center [823, 254] width 261 height 217
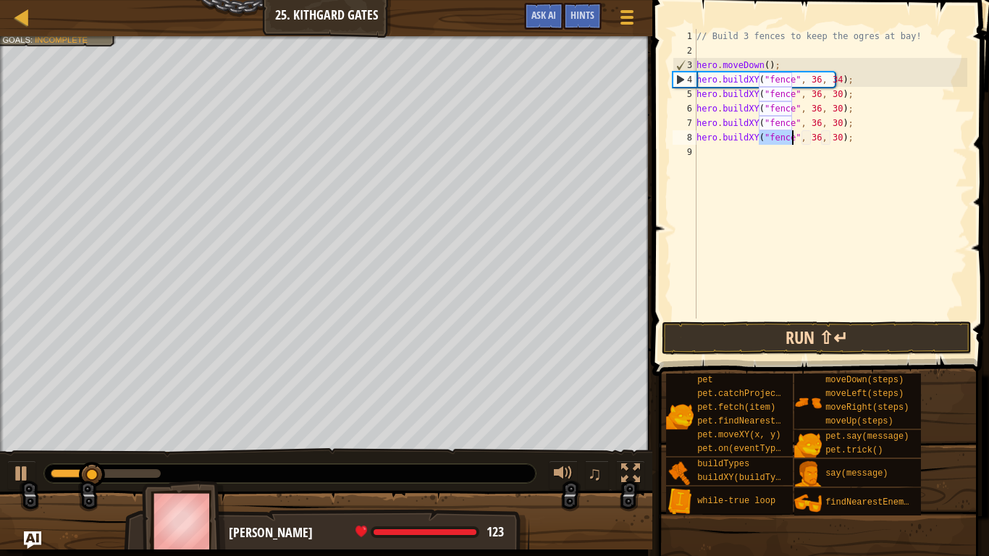
type textarea "hero.buildXY("fence", 36, 30);"
click at [760, 337] on button "Run ⇧↵" at bounding box center [817, 337] width 310 height 33
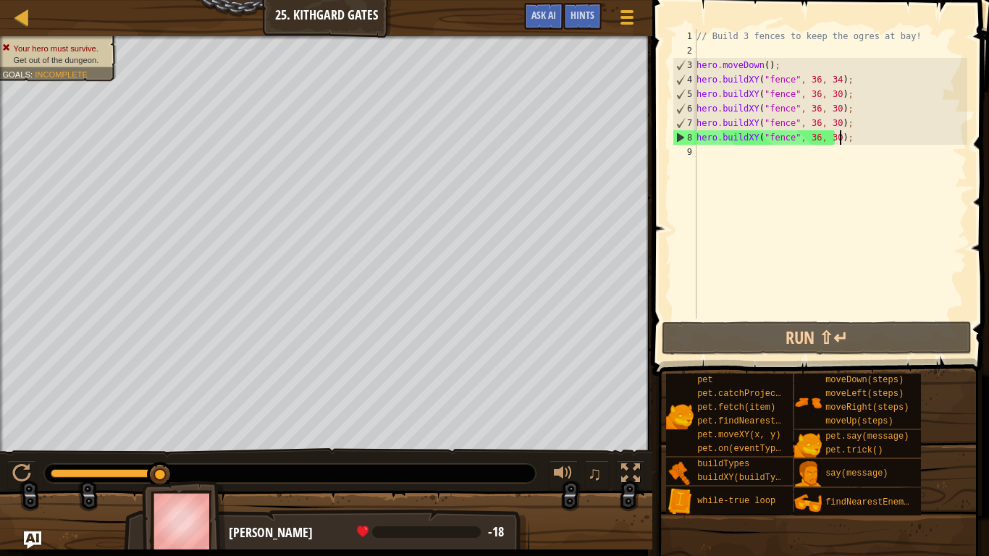
drag, startPoint x: 848, startPoint y: 137, endPoint x: 855, endPoint y: 138, distance: 7.3
click at [855, 138] on div "// Build 3 fences to keep the ogres at bay! hero . moveDown ( ) ; hero . buildX…" at bounding box center [830, 188] width 274 height 318
click at [806, 172] on div "// Build 3 fences to keep the ogres at bay! hero . moveDown ( ) ; hero . buildX…" at bounding box center [830, 188] width 274 height 318
click at [811, 139] on div "// Build 3 fences to keep the ogres at bay! hero . moveDown ( ) ; hero . buildX…" at bounding box center [830, 188] width 274 height 318
click at [805, 140] on div "// Build 3 fences to keep the ogres at bay! hero . moveDown ( ) ; hero . buildX…" at bounding box center [830, 188] width 274 height 318
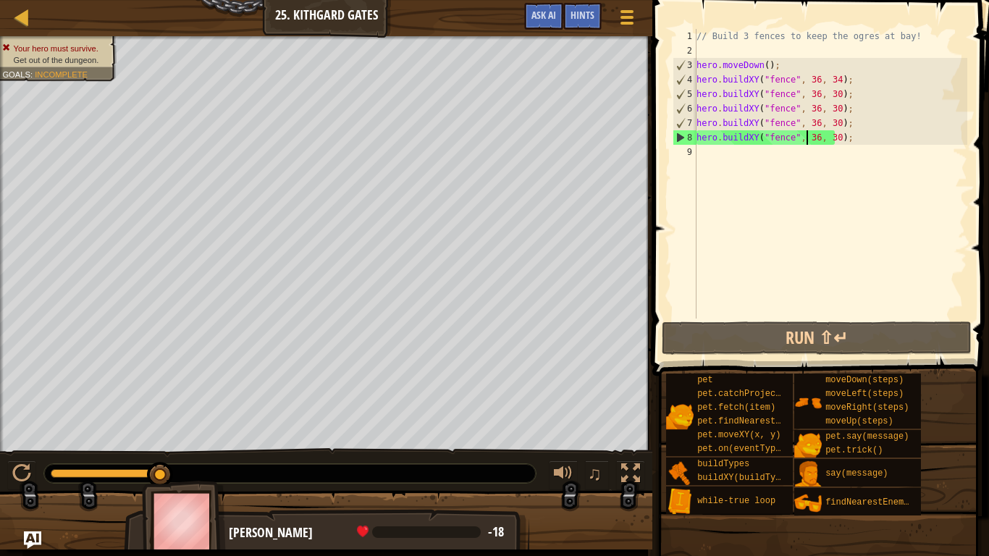
click at [830, 138] on div "// Build 3 fences to keep the ogres at bay! hero . moveDown ( ) ; hero . buildX…" at bounding box center [830, 188] width 274 height 318
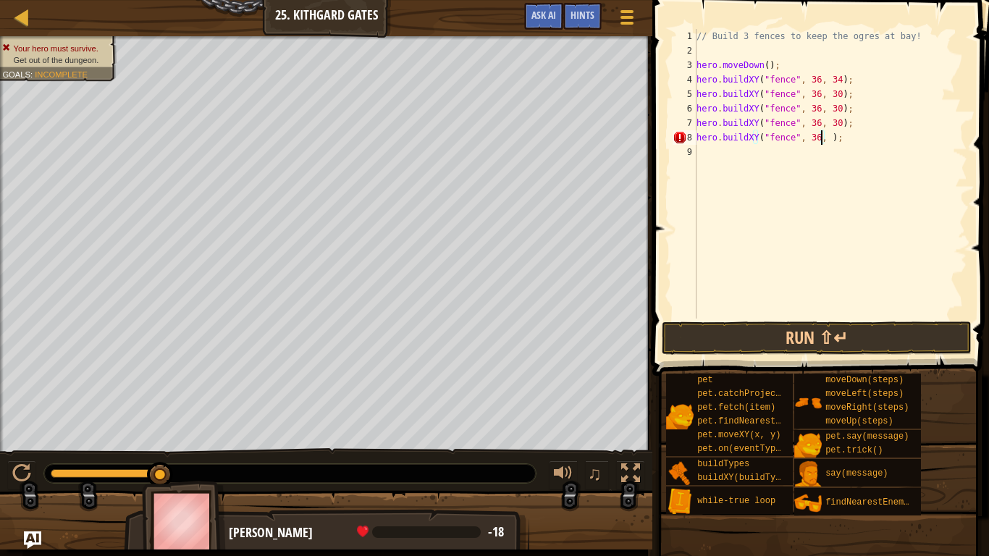
scroll to position [7, 10]
type textarea "hero.buildXY("fence", 36, 26);"
click at [709, 148] on div "// Build 3 fences to keep the ogres at bay! hero . moveDown ( ) ; hero . buildX…" at bounding box center [830, 188] width 274 height 318
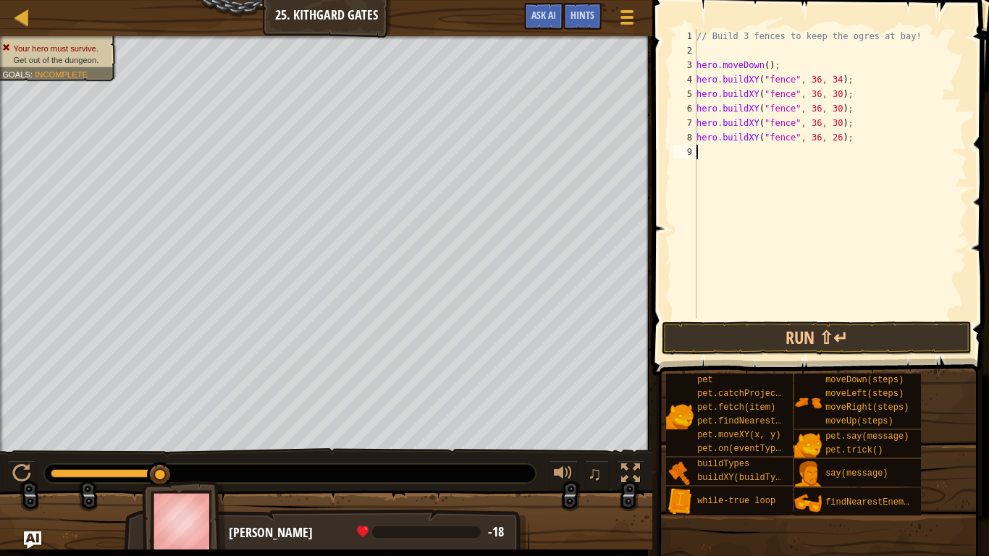
type textarea "h"
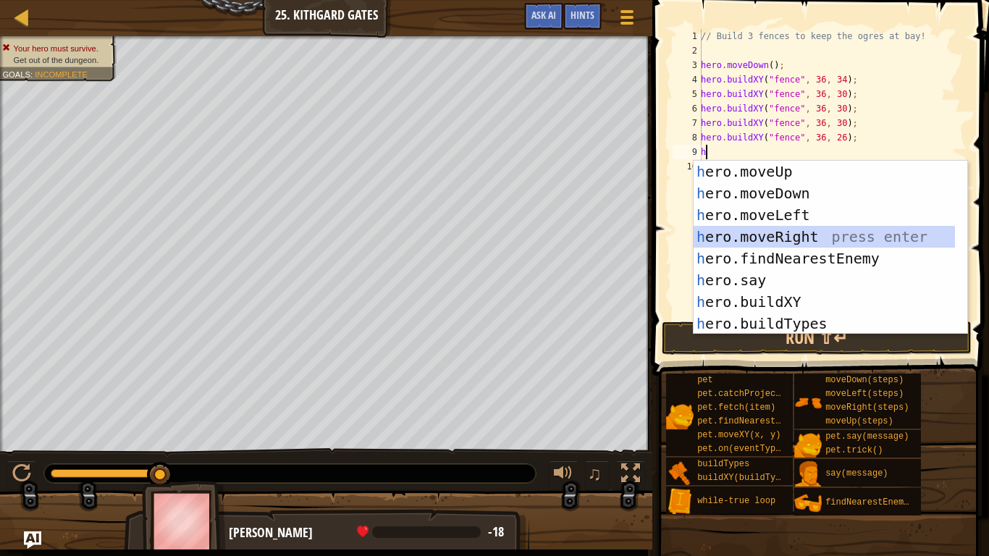
click at [795, 233] on div "h ero.moveUp press enter h ero.moveDown press enter h ero.moveLeft press enter …" at bounding box center [823, 269] width 261 height 217
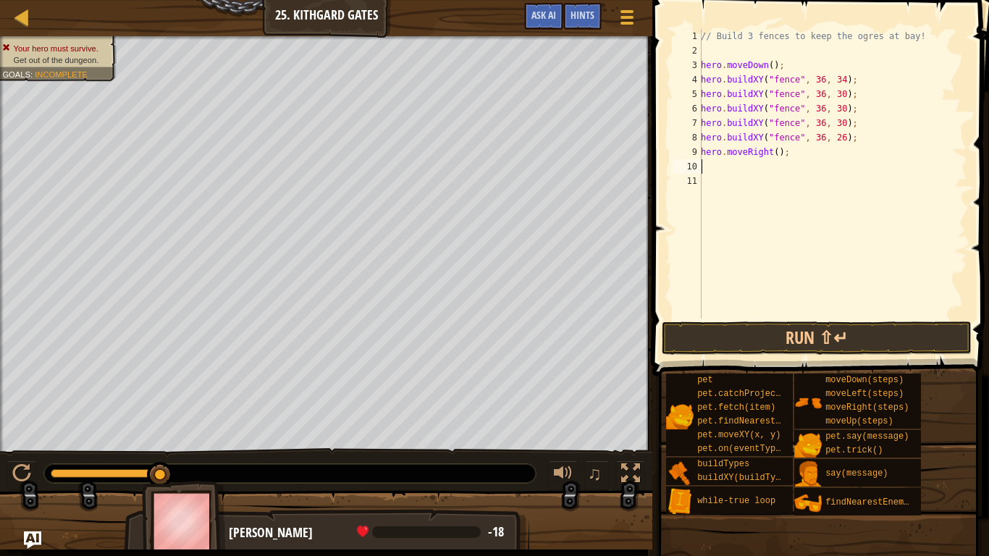
click at [773, 153] on div "// Build 3 fences to keep the ogres at bay! hero . moveDown ( ) ; hero . buildX…" at bounding box center [832, 188] width 269 height 318
click at [889, 338] on button "Run ⇧↵" at bounding box center [817, 337] width 310 height 33
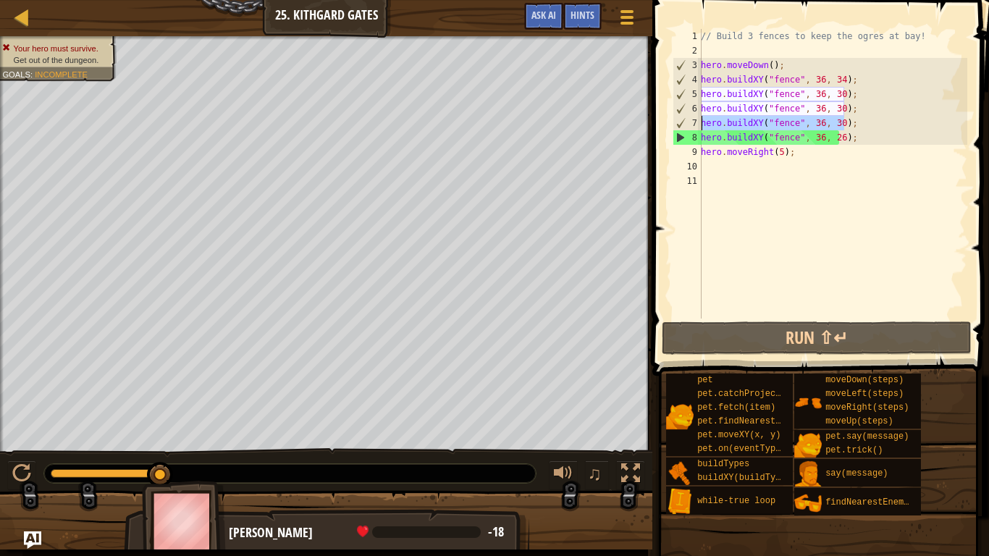
drag, startPoint x: 847, startPoint y: 125, endPoint x: 662, endPoint y: 125, distance: 184.6
click at [662, 125] on div "hero.moveRight(5); 1 2 3 4 5 6 7 8 9 10 11 // Build 3 fences to keep the ogres …" at bounding box center [818, 216] width 341 height 418
type textarea "hero.buildXY("fence", 36, 30);"
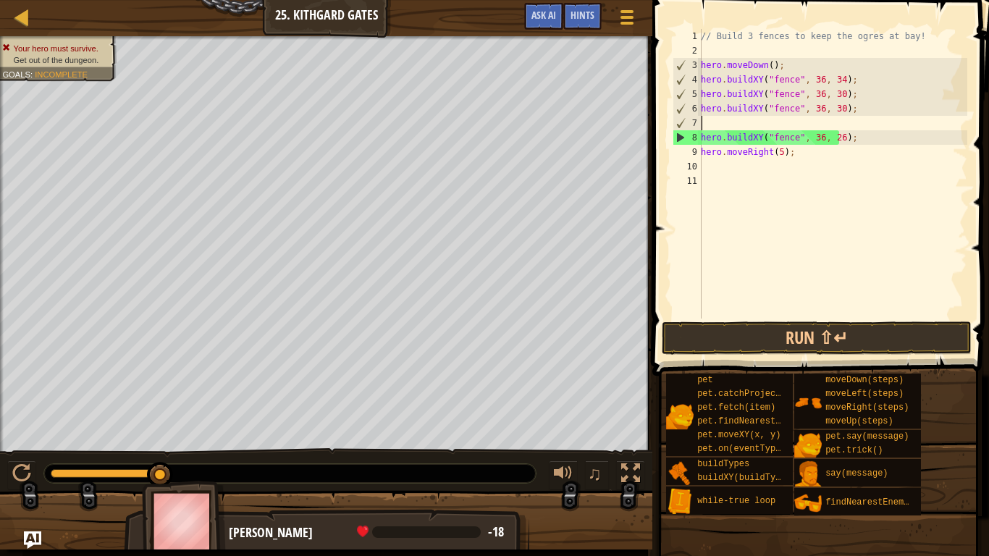
scroll to position [7, 0]
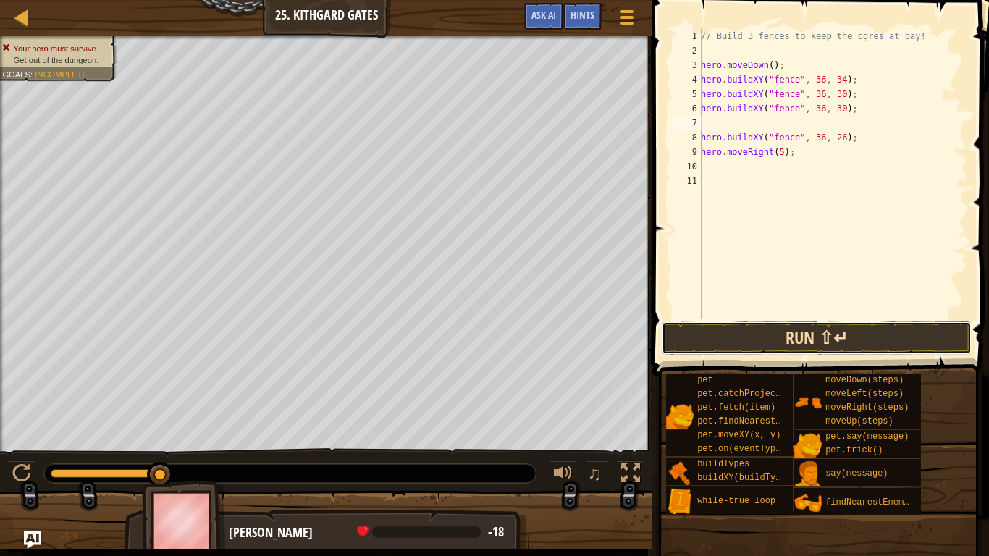
click at [704, 343] on button "Run ⇧↵" at bounding box center [817, 337] width 310 height 33
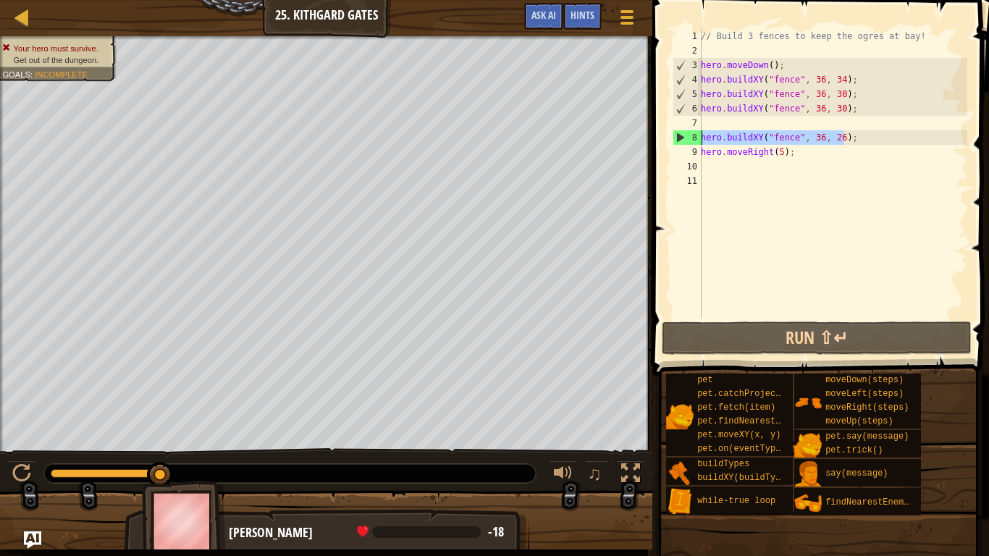
drag, startPoint x: 849, startPoint y: 140, endPoint x: 667, endPoint y: 143, distance: 181.7
click at [667, 143] on div "1 2 3 4 5 6 7 8 9 10 11 // Build 3 fences to keep the ogres at bay! hero . move…" at bounding box center [818, 216] width 341 height 418
type textarea "hero.buildXY("fence", 36, 26);"
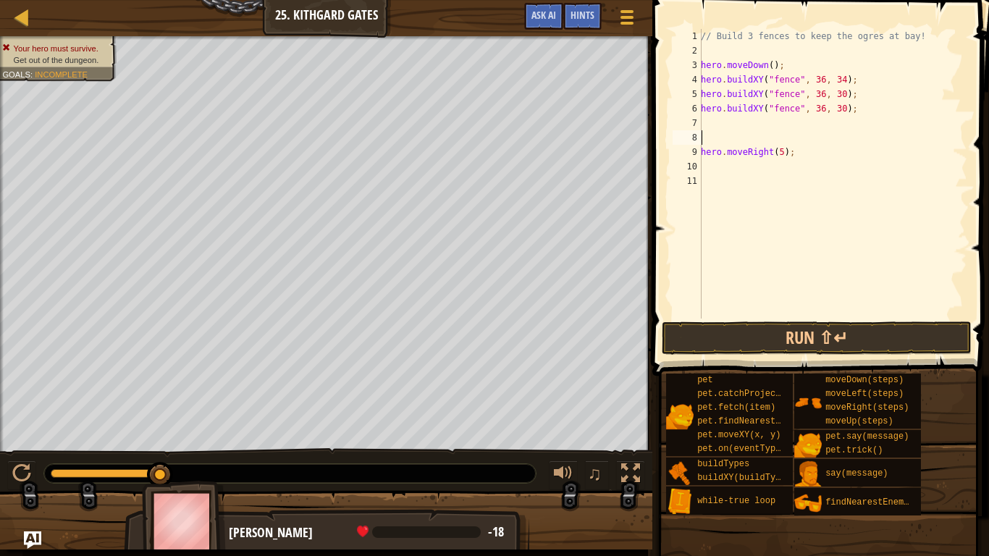
click at [712, 119] on div "// Build 3 fences to keep the ogres at bay! hero . moveDown ( ) ; hero . buildX…" at bounding box center [832, 188] width 269 height 318
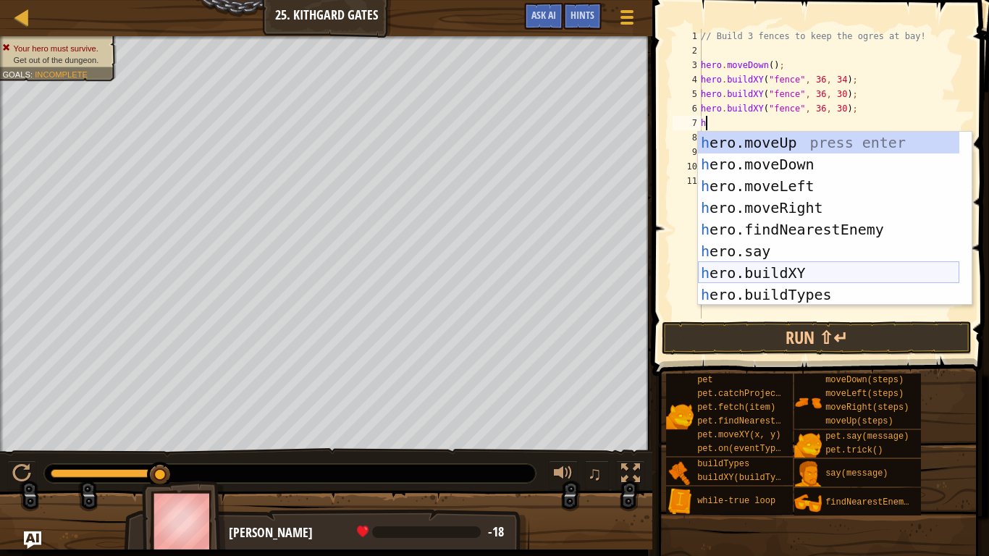
click at [767, 275] on div "h ero.moveUp press enter h ero.moveDown press enter h ero.moveLeft press enter …" at bounding box center [828, 240] width 261 height 217
type textarea "hero.buildXY("fence", 36, 30);"
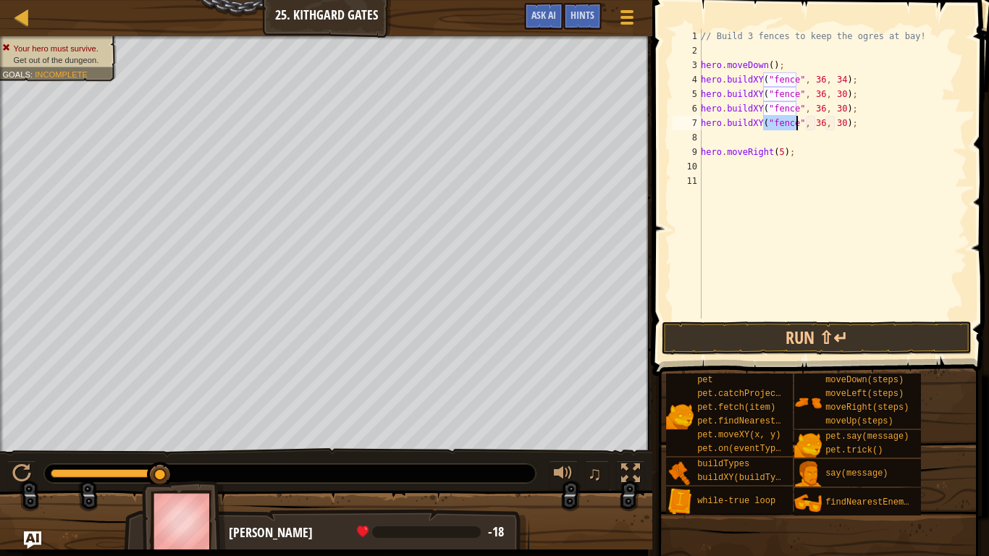
click at [830, 130] on div "// Build 3 fences to keep the ogres at bay! hero . moveDown ( ) ; hero . buildX…" at bounding box center [832, 188] width 269 height 318
click at [834, 122] on div "// Build 3 fences to keep the ogres at bay! hero . moveDown ( ) ; hero . buildX…" at bounding box center [832, 188] width 269 height 318
click at [866, 334] on button "Run ⇧↵" at bounding box center [817, 337] width 310 height 33
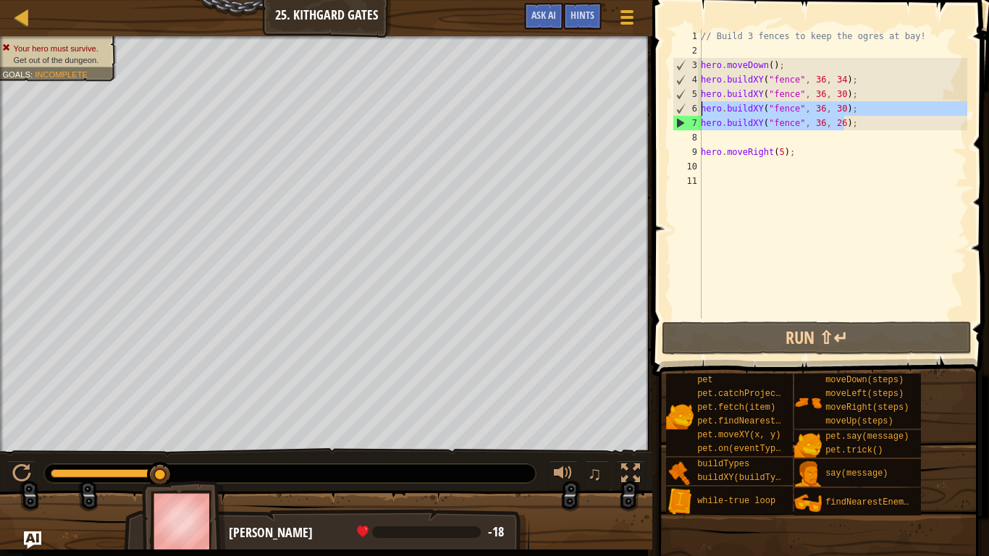
drag, startPoint x: 843, startPoint y: 125, endPoint x: 703, endPoint y: 114, distance: 140.8
click at [703, 114] on div "// Build 3 fences to keep the ogres at bay! hero . moveDown ( ) ; hero . buildX…" at bounding box center [832, 188] width 269 height 318
type textarea "hero.buildXY("fence", 36, 30); hero.buildXY("fence", 36, 26);"
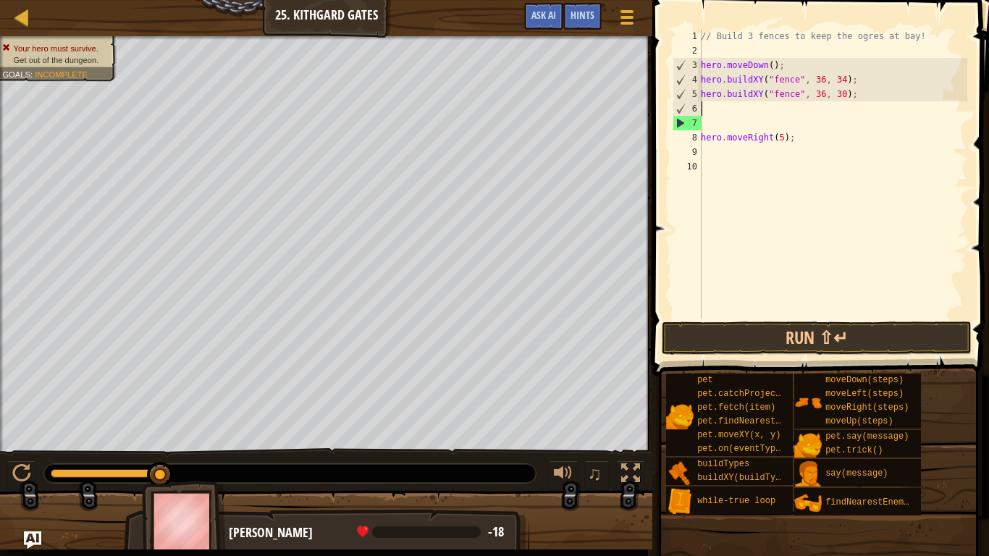
scroll to position [7, 0]
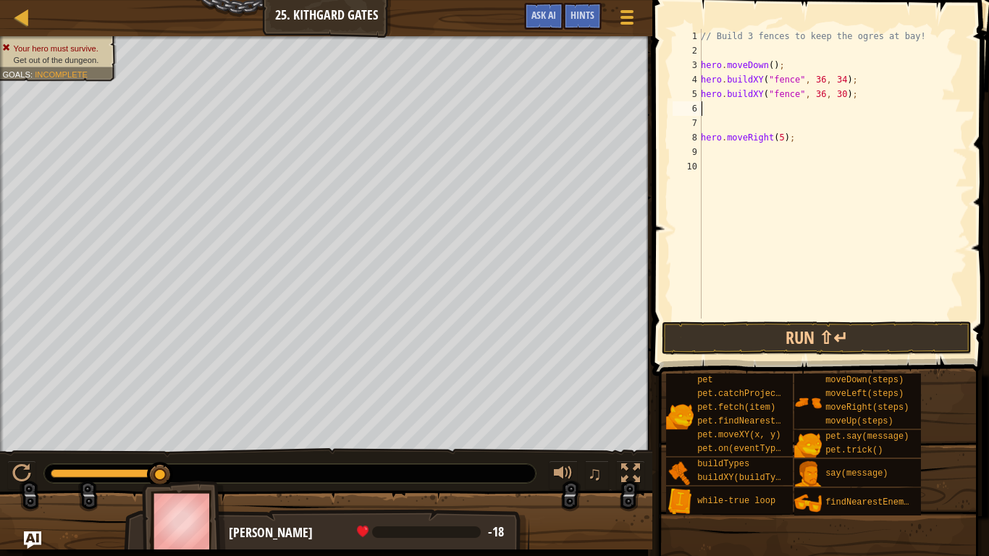
click at [727, 93] on div "// Build 3 fences to keep the ogres at bay! hero . moveDown ( ) ; hero . buildX…" at bounding box center [832, 188] width 269 height 318
type textarea "hero.buildXY("fence", 36, 30);"
click at [726, 109] on div "// Build 3 fences to keep the ogres at bay! hero . moveDown ( ) ; hero . buildX…" at bounding box center [832, 188] width 269 height 318
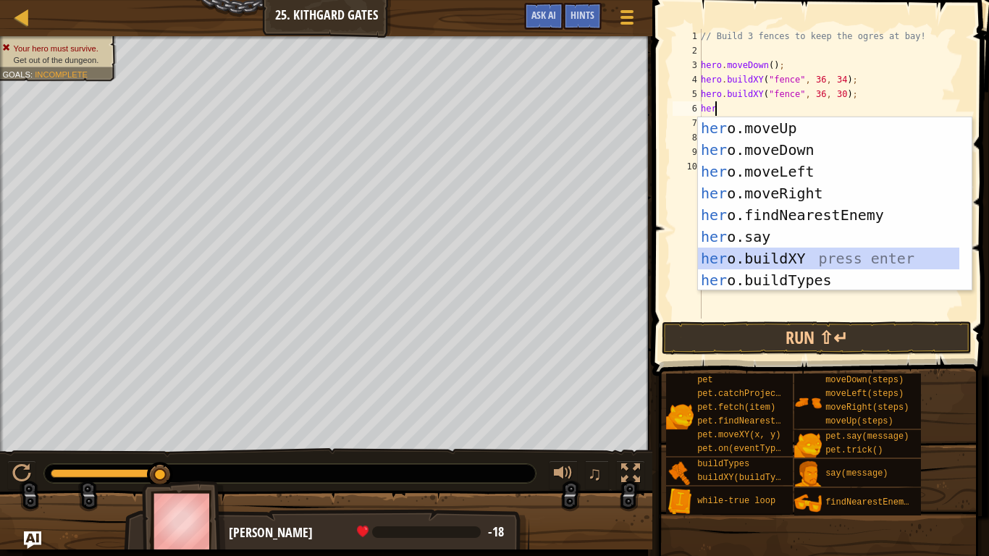
click at [782, 255] on div "her o.moveUp press enter her o.moveDown press enter her o.moveLeft press enter …" at bounding box center [828, 225] width 261 height 217
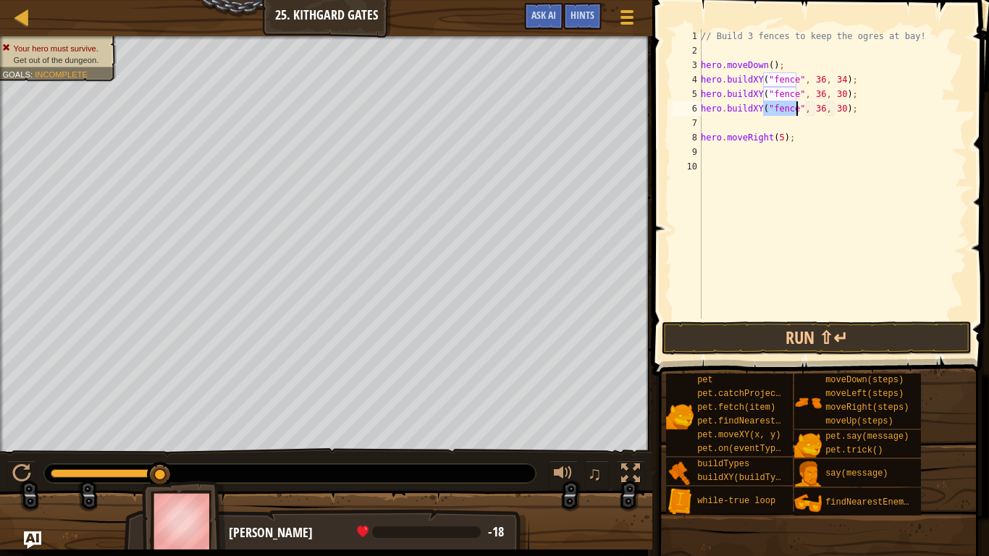
click at [835, 111] on div "// Build 3 fences to keep the ogres at bay! hero . moveDown ( ) ; hero . buildX…" at bounding box center [832, 188] width 269 height 318
type textarea "hero.buildXY("fence", 36, 26);"
click at [873, 335] on button "Run ⇧↵" at bounding box center [817, 337] width 310 height 33
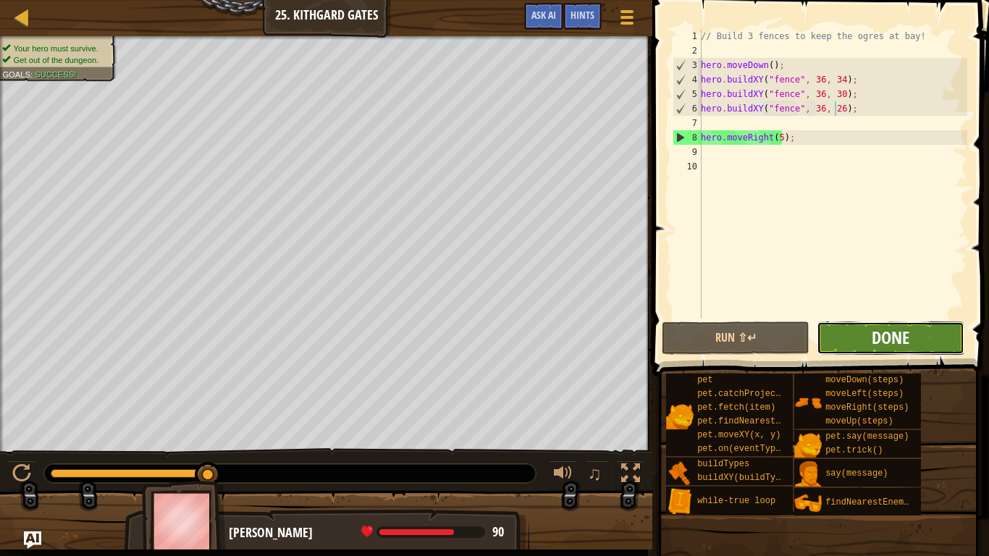
click at [899, 332] on span "Done" at bounding box center [891, 337] width 38 height 23
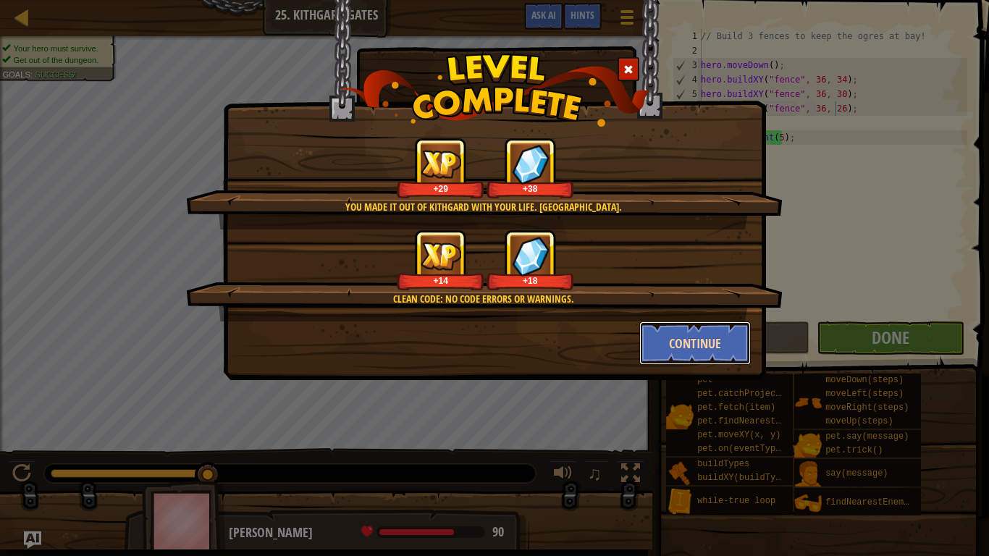
click at [709, 347] on button "Continue" at bounding box center [695, 342] width 112 height 43
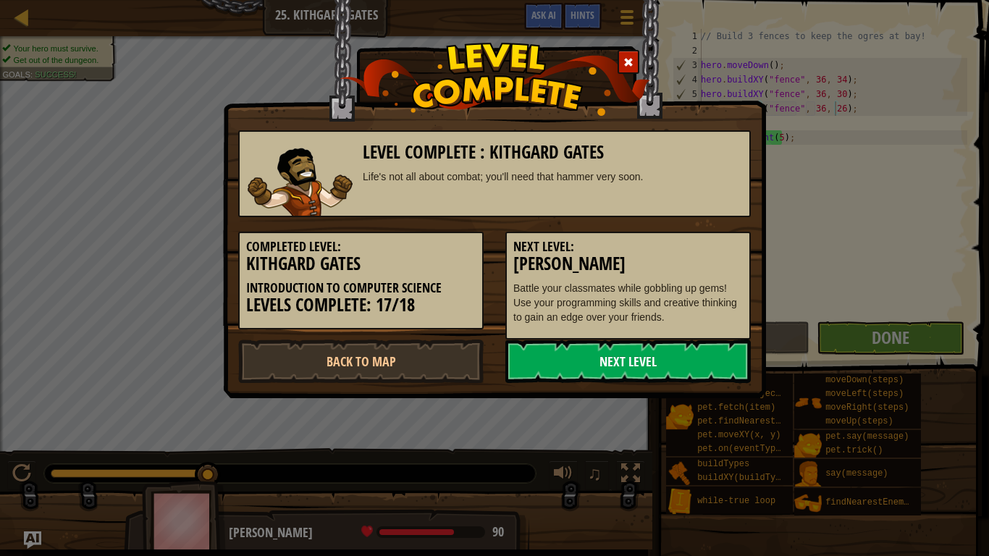
click at [612, 345] on link "Next Level" at bounding box center [627, 360] width 245 height 43
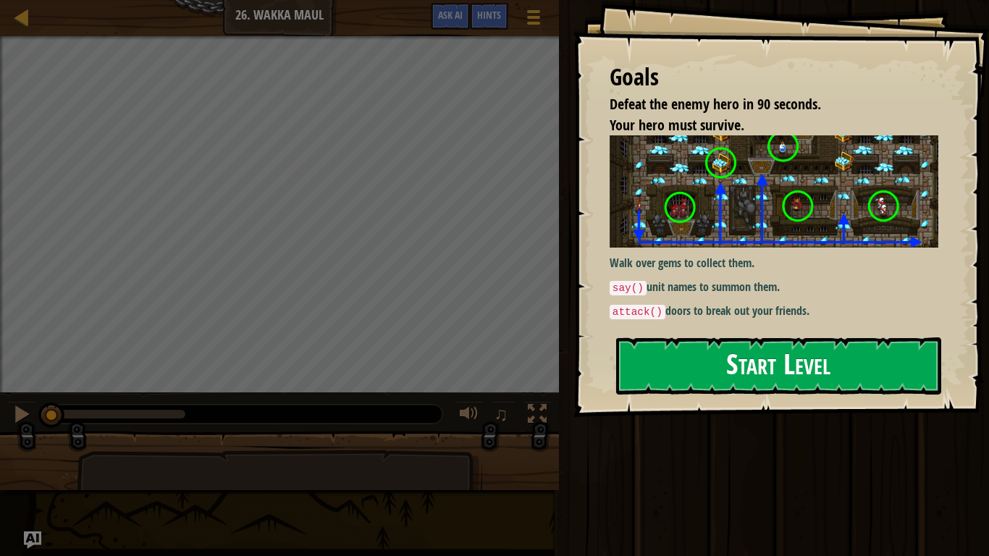
click at [711, 349] on button "Start Level" at bounding box center [778, 365] width 325 height 57
